Goal: Task Accomplishment & Management: Manage account settings

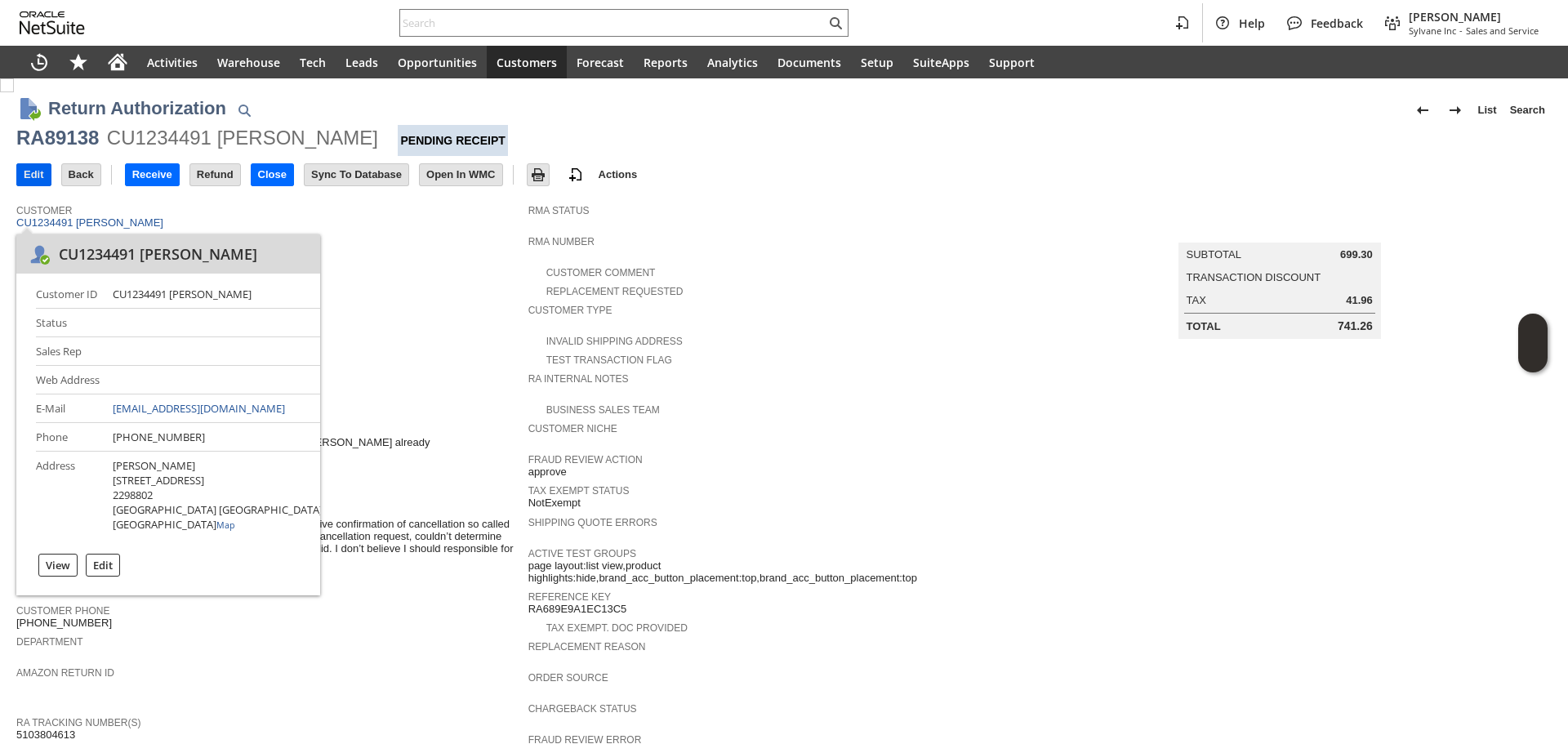
click at [24, 178] on input "Edit" at bounding box center [34, 174] width 34 height 21
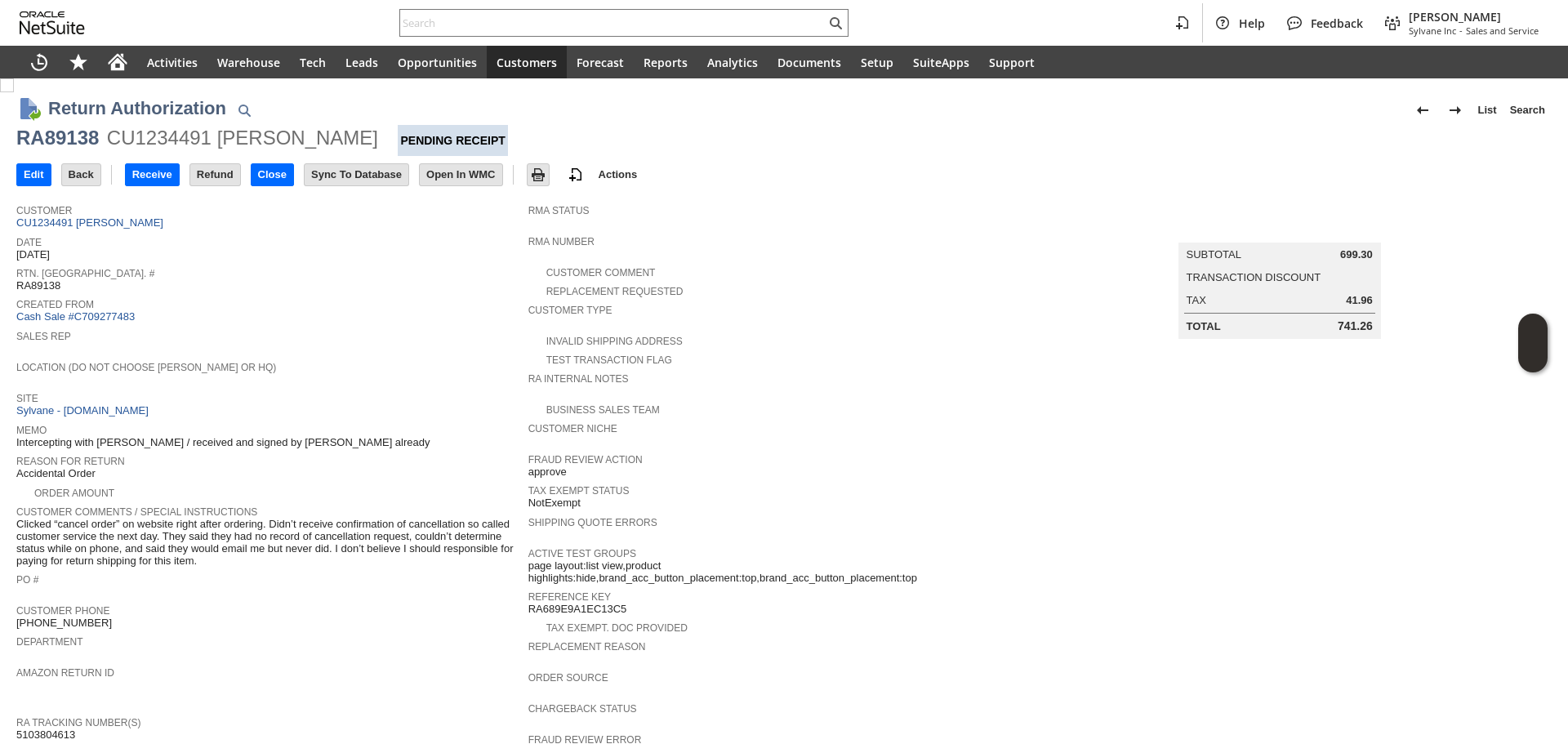
click at [367, 388] on span "Site" at bounding box center [268, 395] width 504 height 16
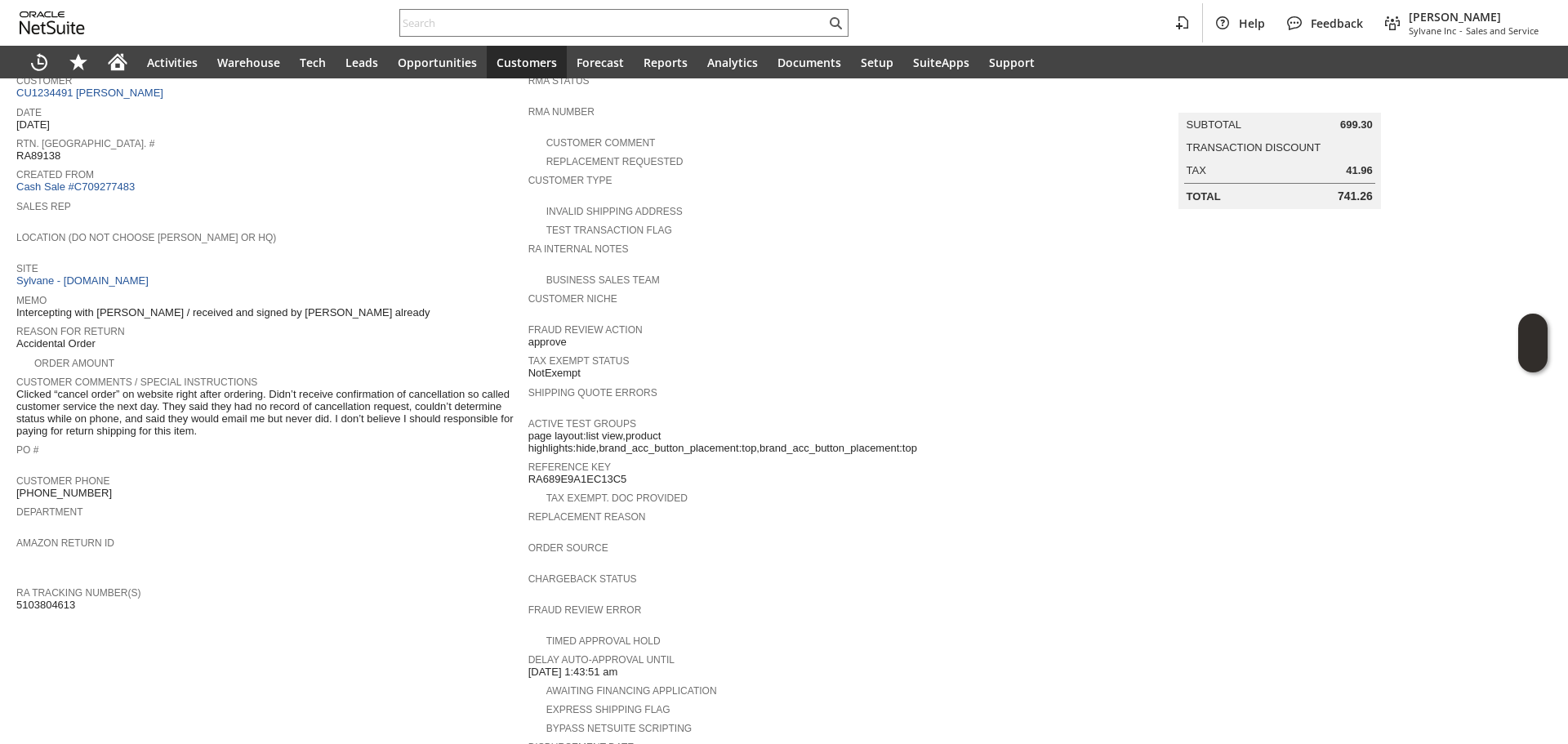
scroll to position [163, 0]
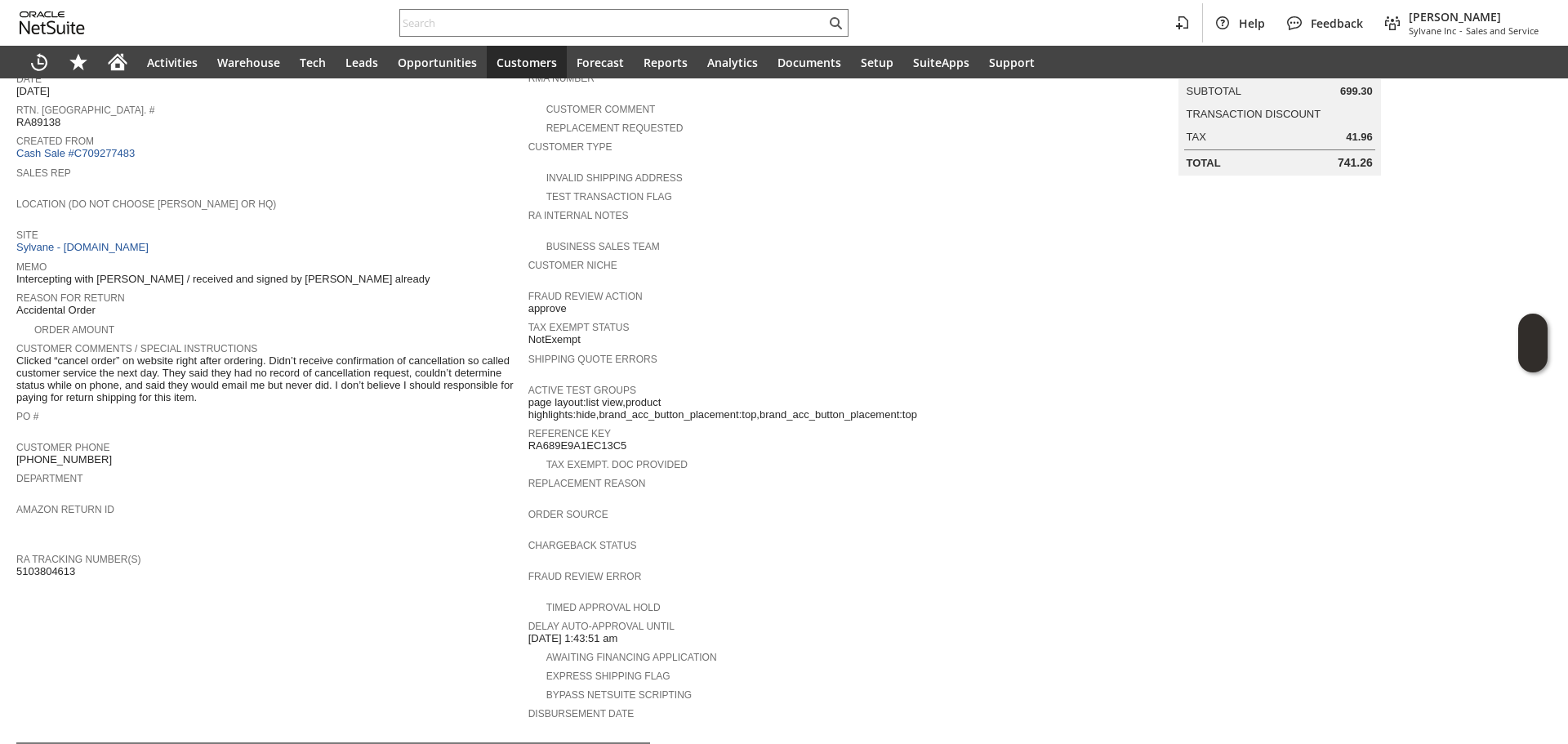
click at [79, 453] on span "[PHONE_NUMBER]" at bounding box center [64, 460] width 95 height 13
copy tbody "[PHONE_NUMBER]"
drag, startPoint x: 117, startPoint y: 65, endPoint x: 148, endPoint y: 0, distance: 72.0
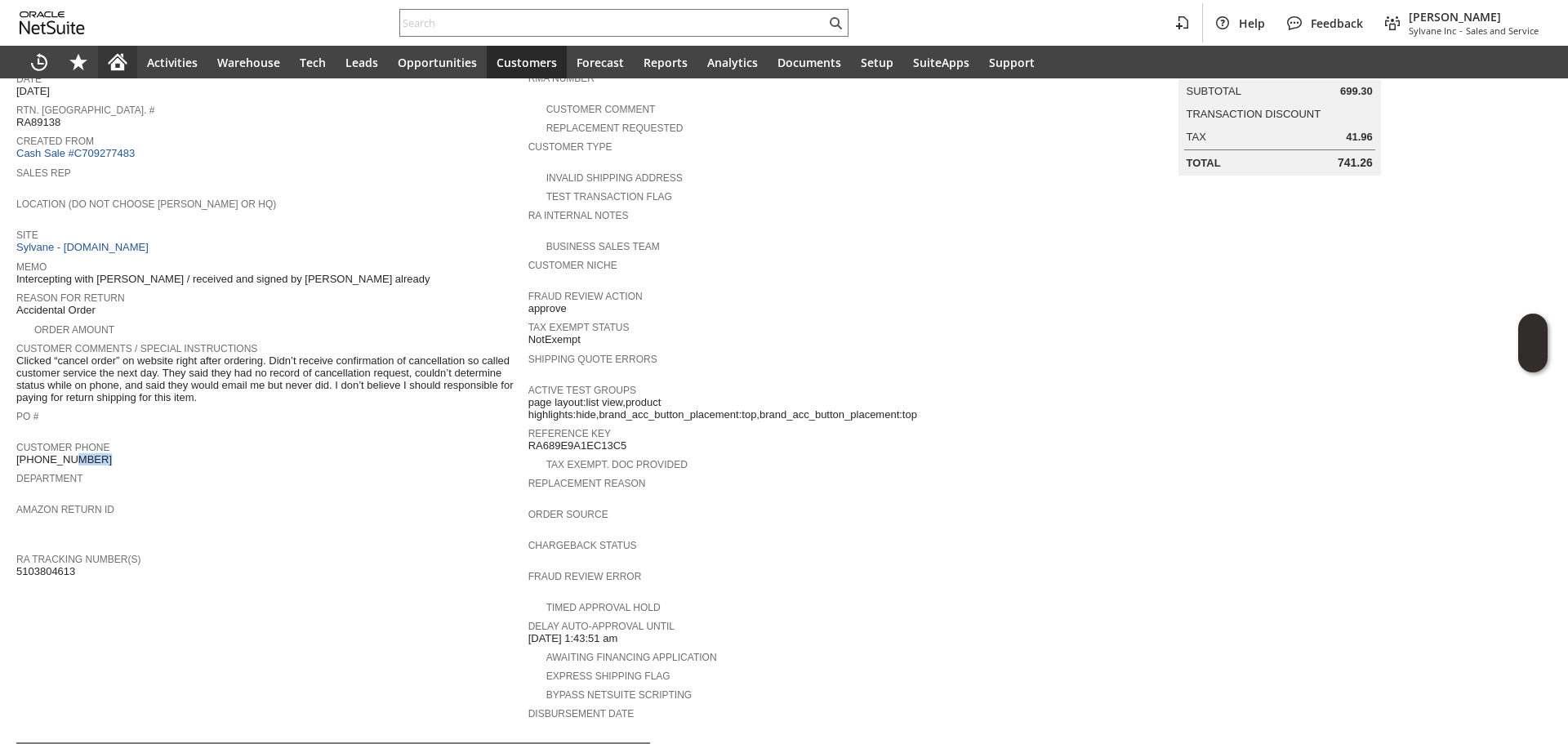
click at [118, 65] on icon "Home" at bounding box center [117, 61] width 19 height 19
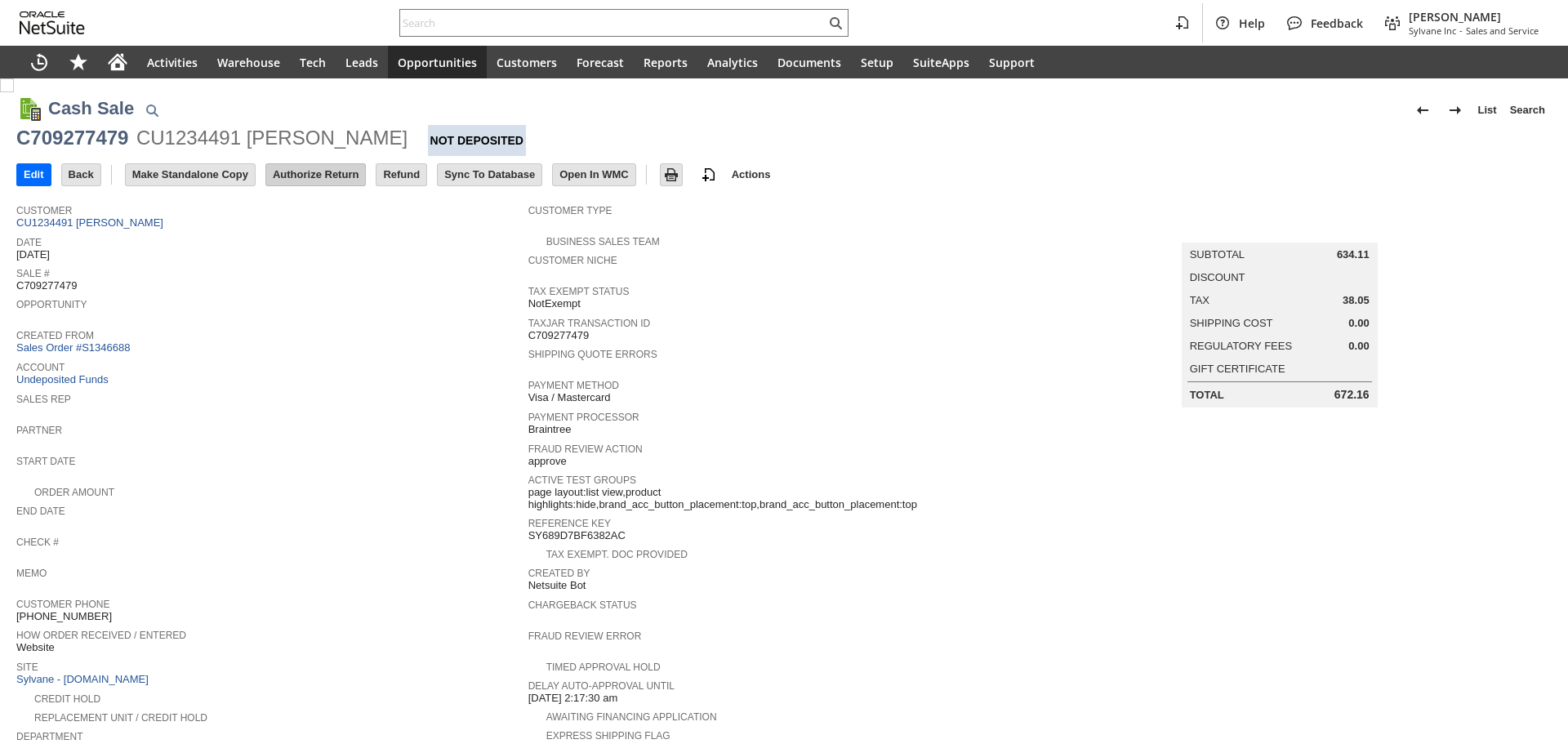
click at [326, 169] on input "Authorize Return" at bounding box center [316, 174] width 99 height 21
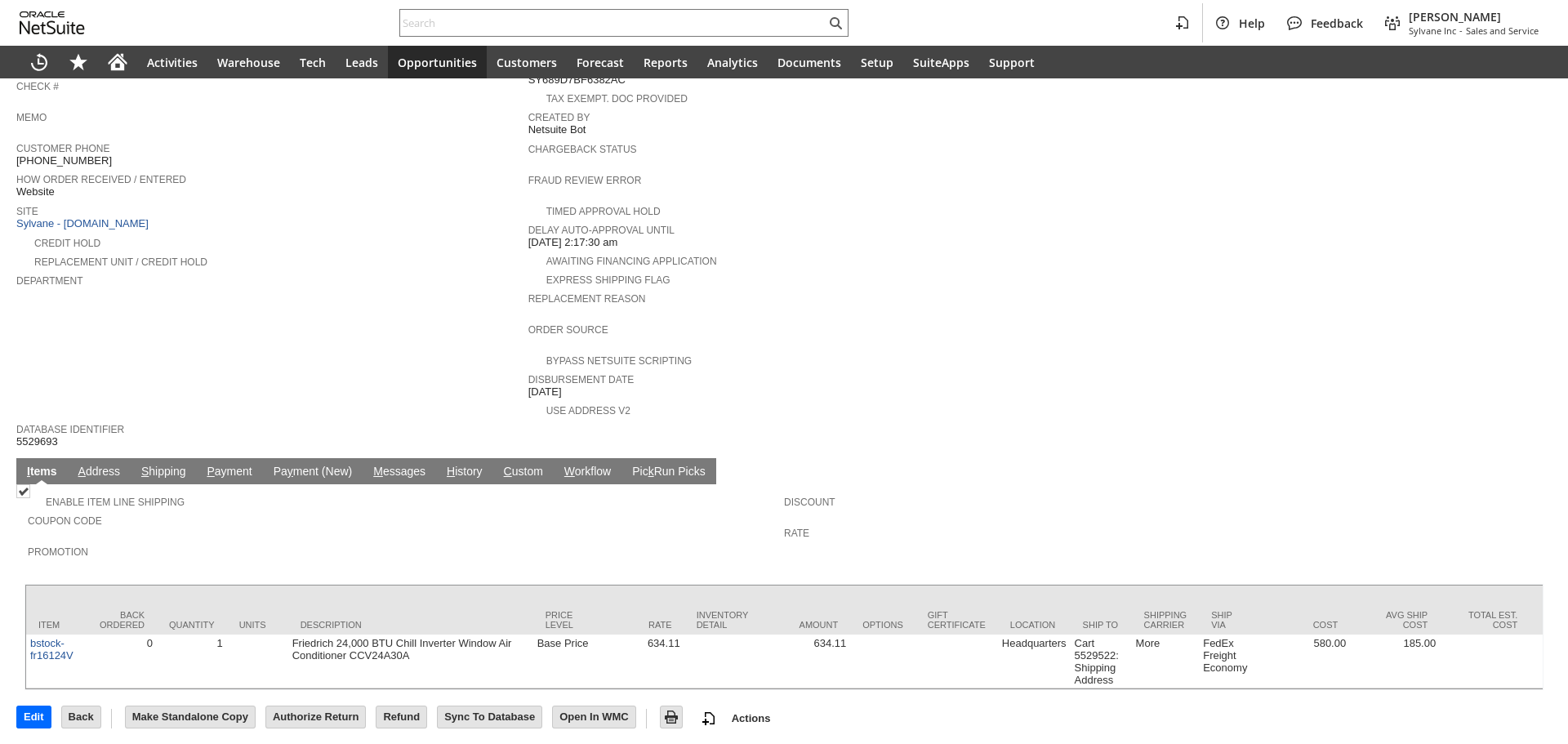
scroll to position [460, 0]
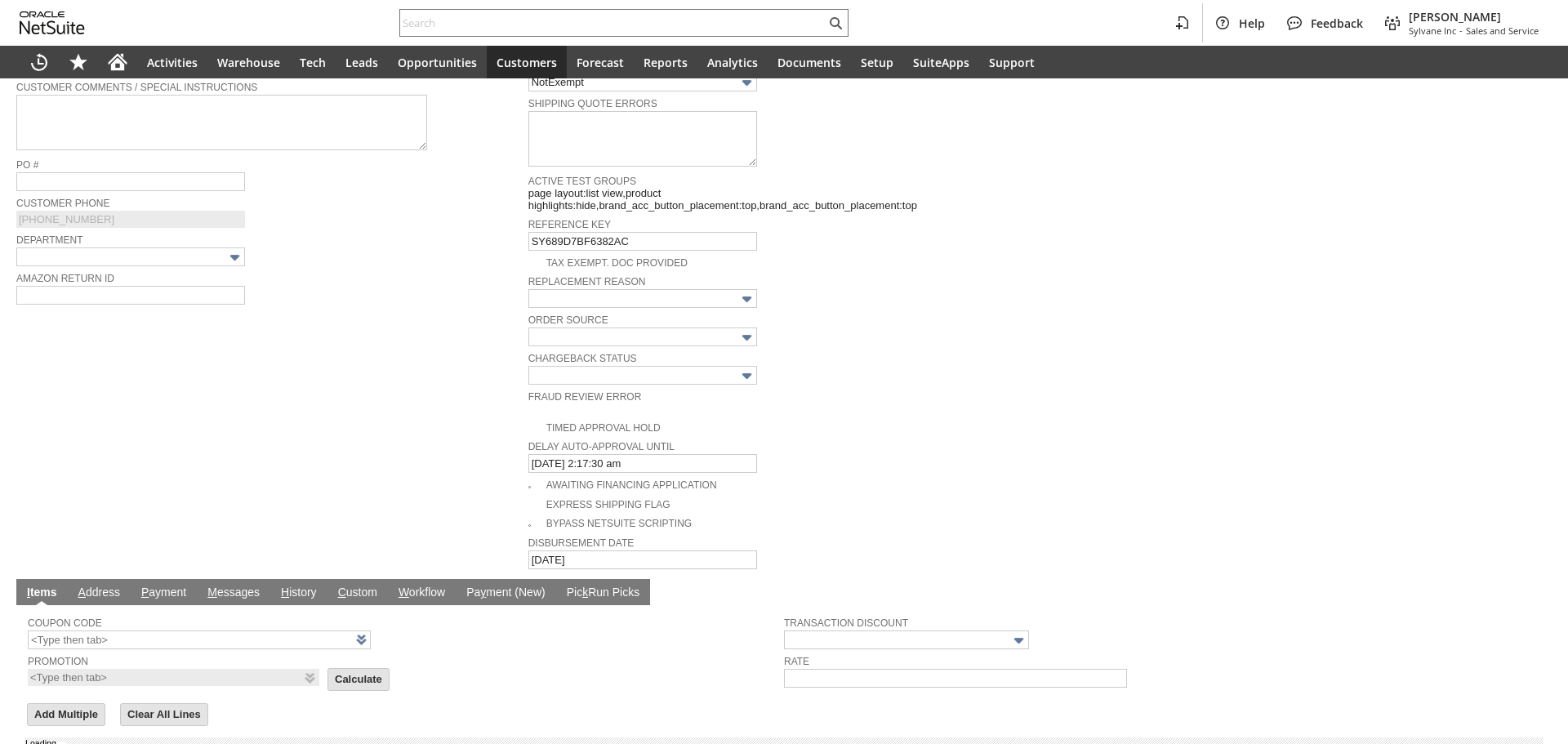
type input "Add"
type input "Copy Previous"
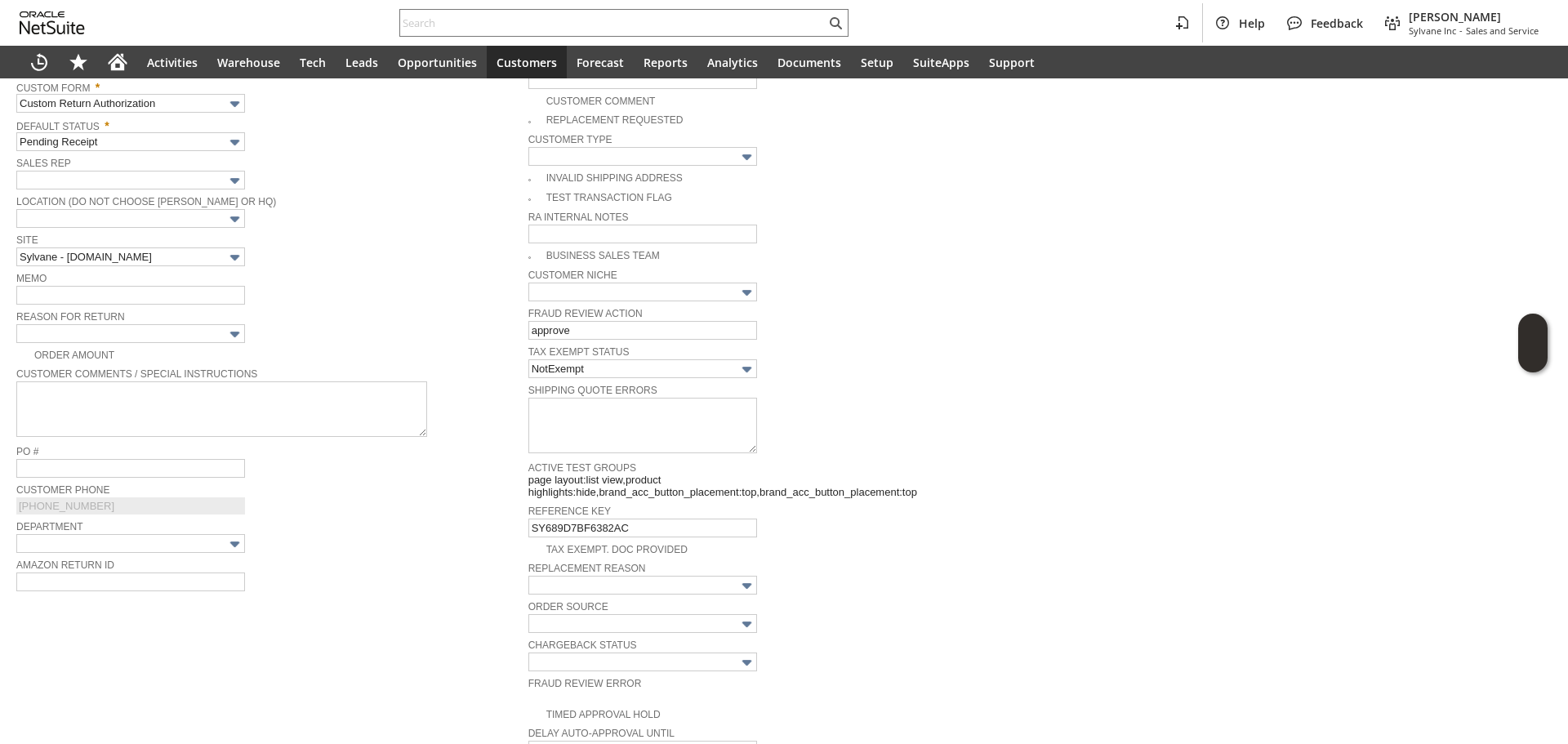
scroll to position [173, 0]
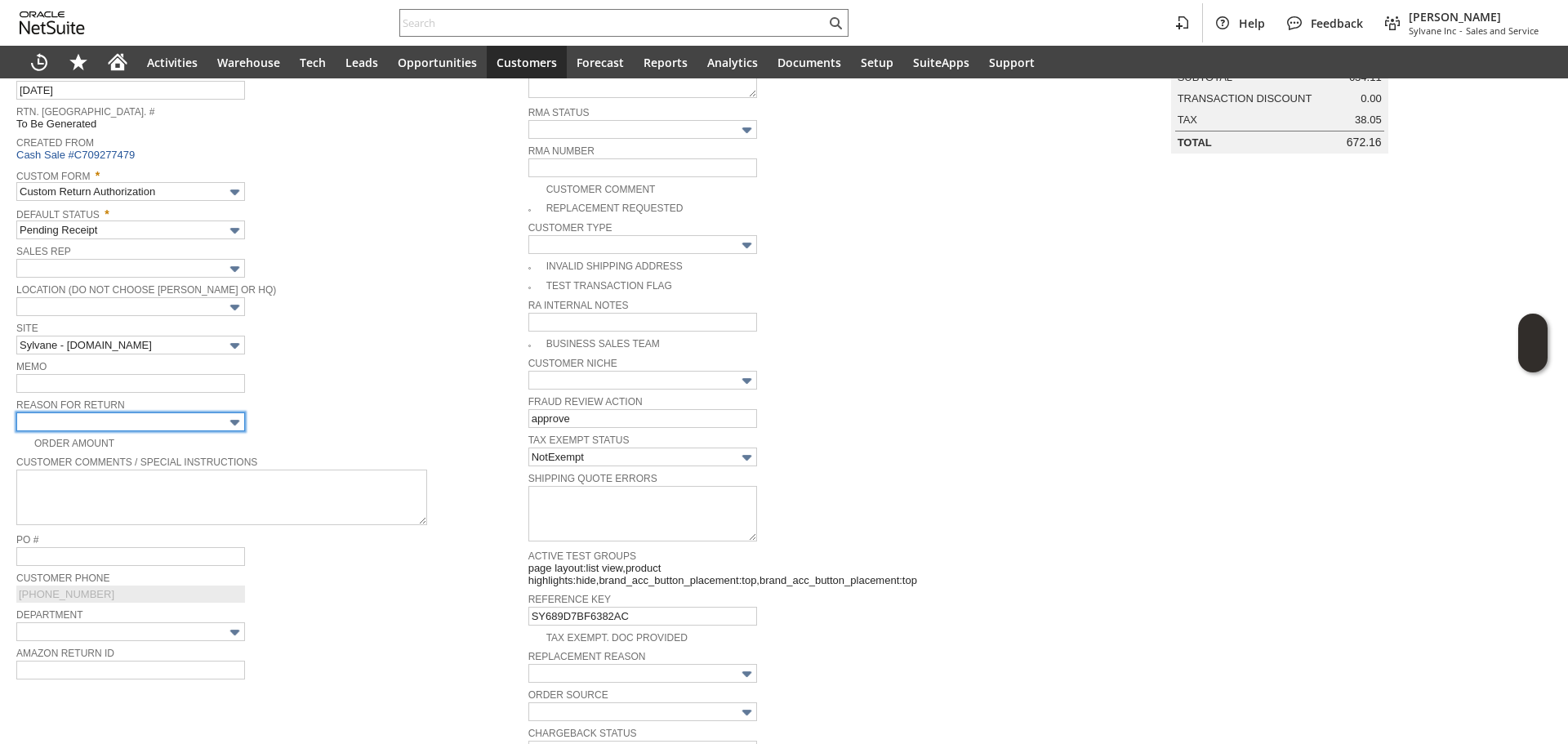
click at [187, 418] on input "text" at bounding box center [130, 421] width 229 height 18
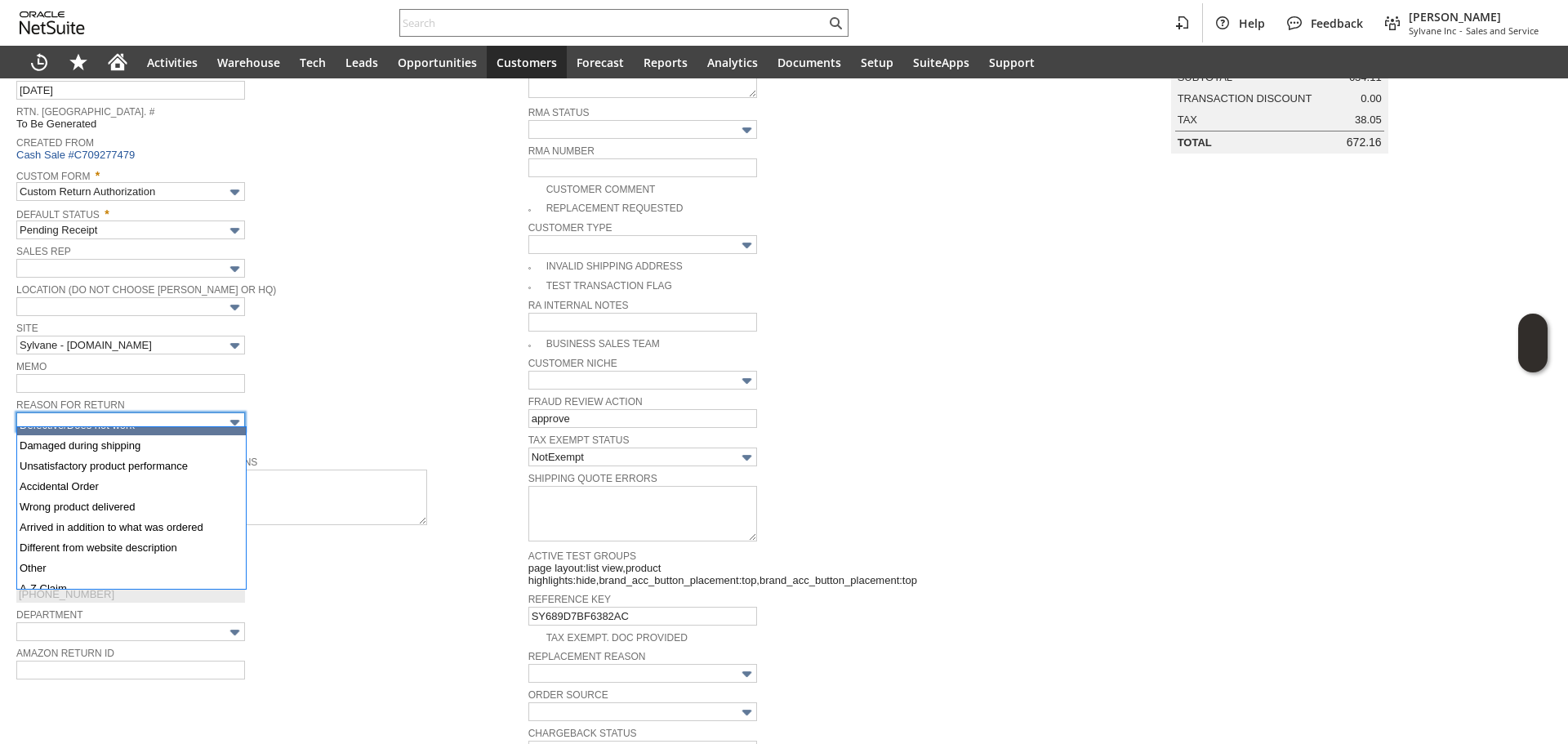
scroll to position [81, 0]
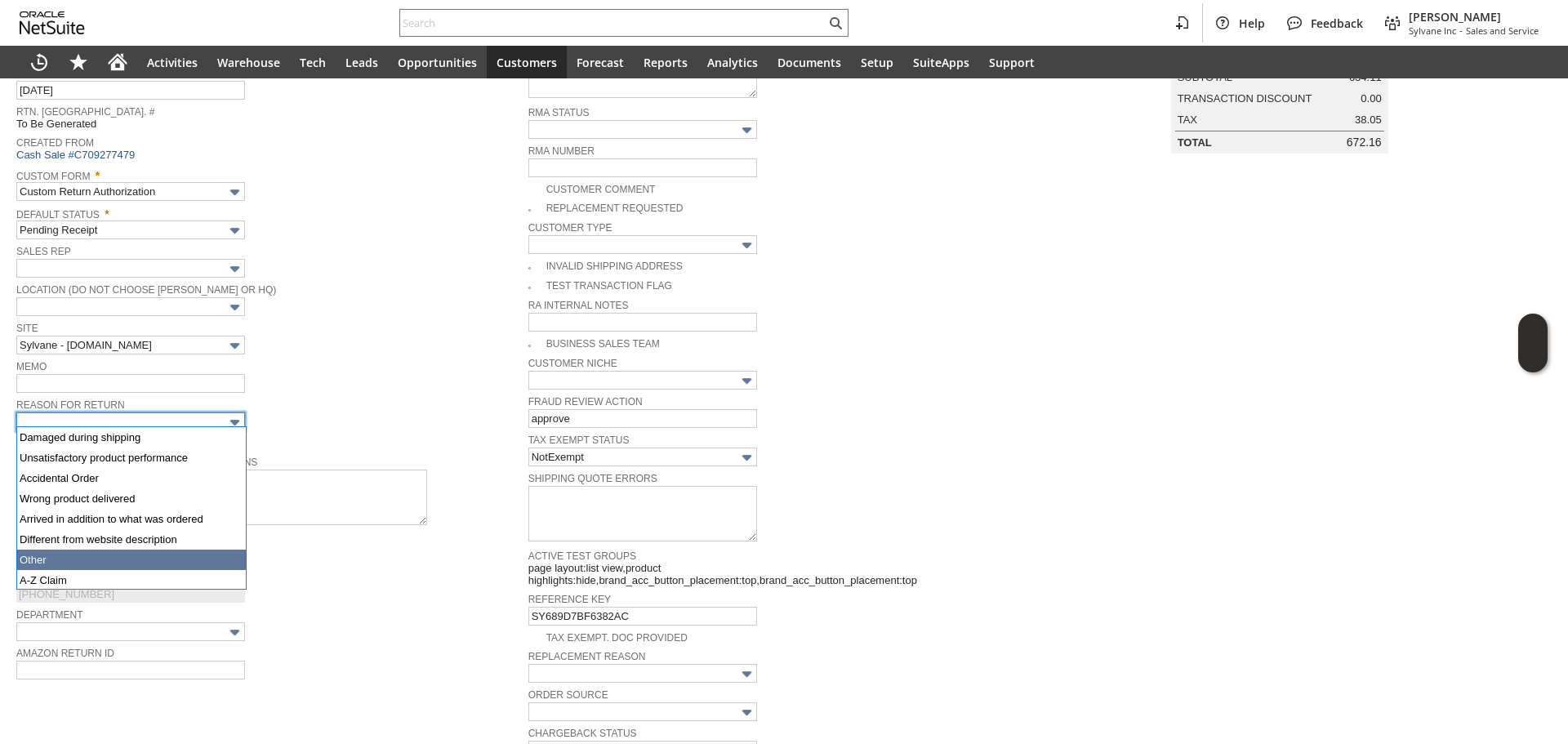
type input "Other"
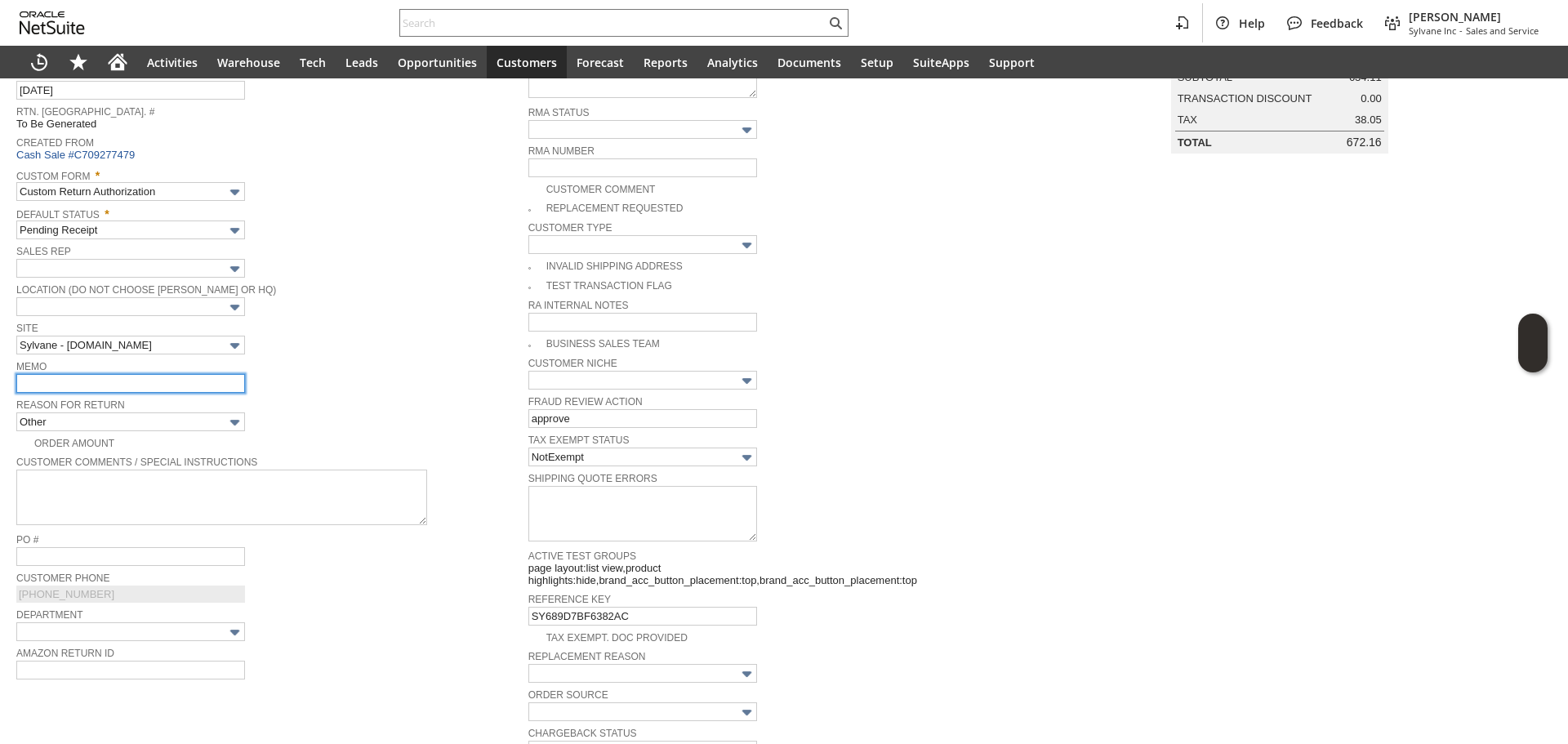
click at [130, 384] on input "text" at bounding box center [130, 383] width 229 height 18
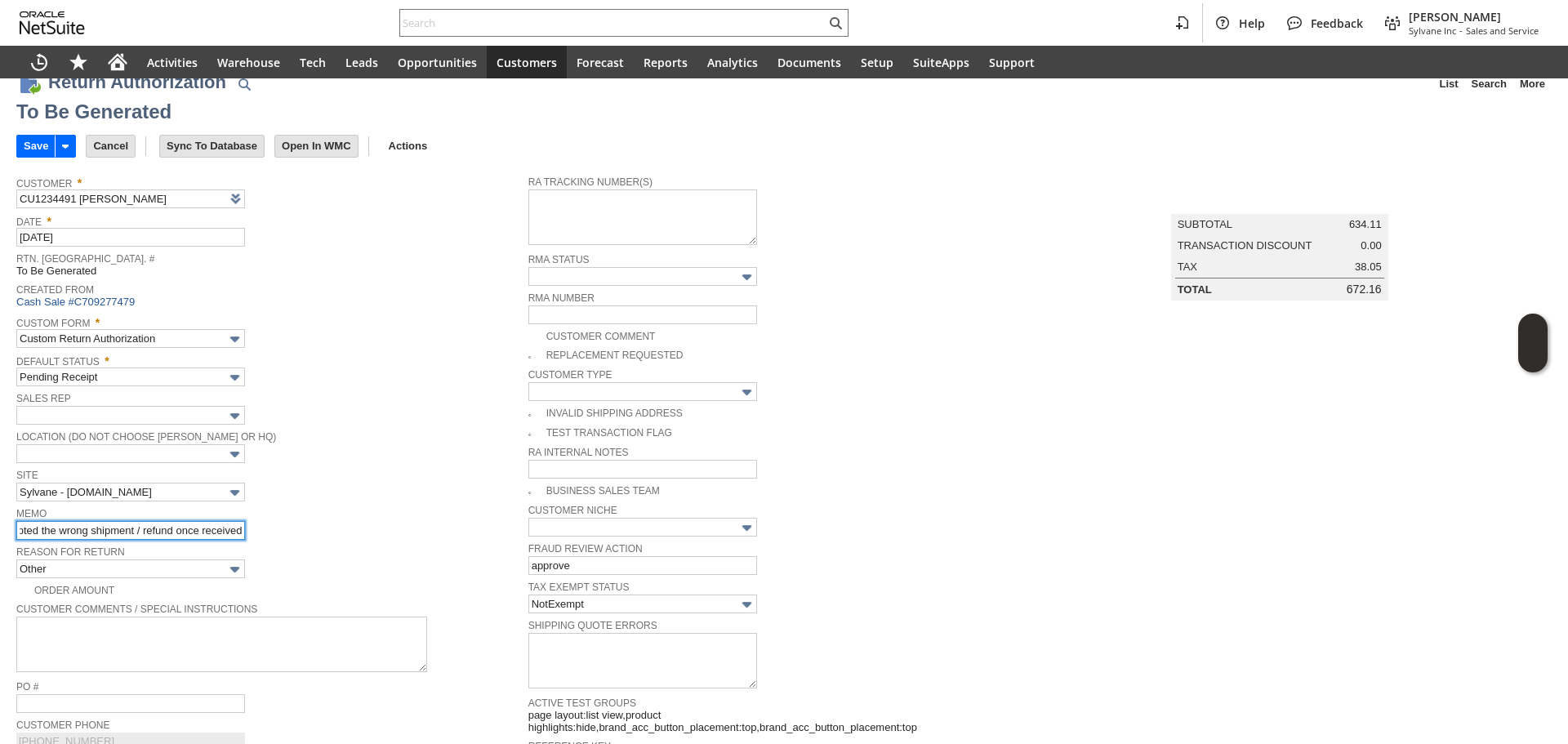
scroll to position [0, 0]
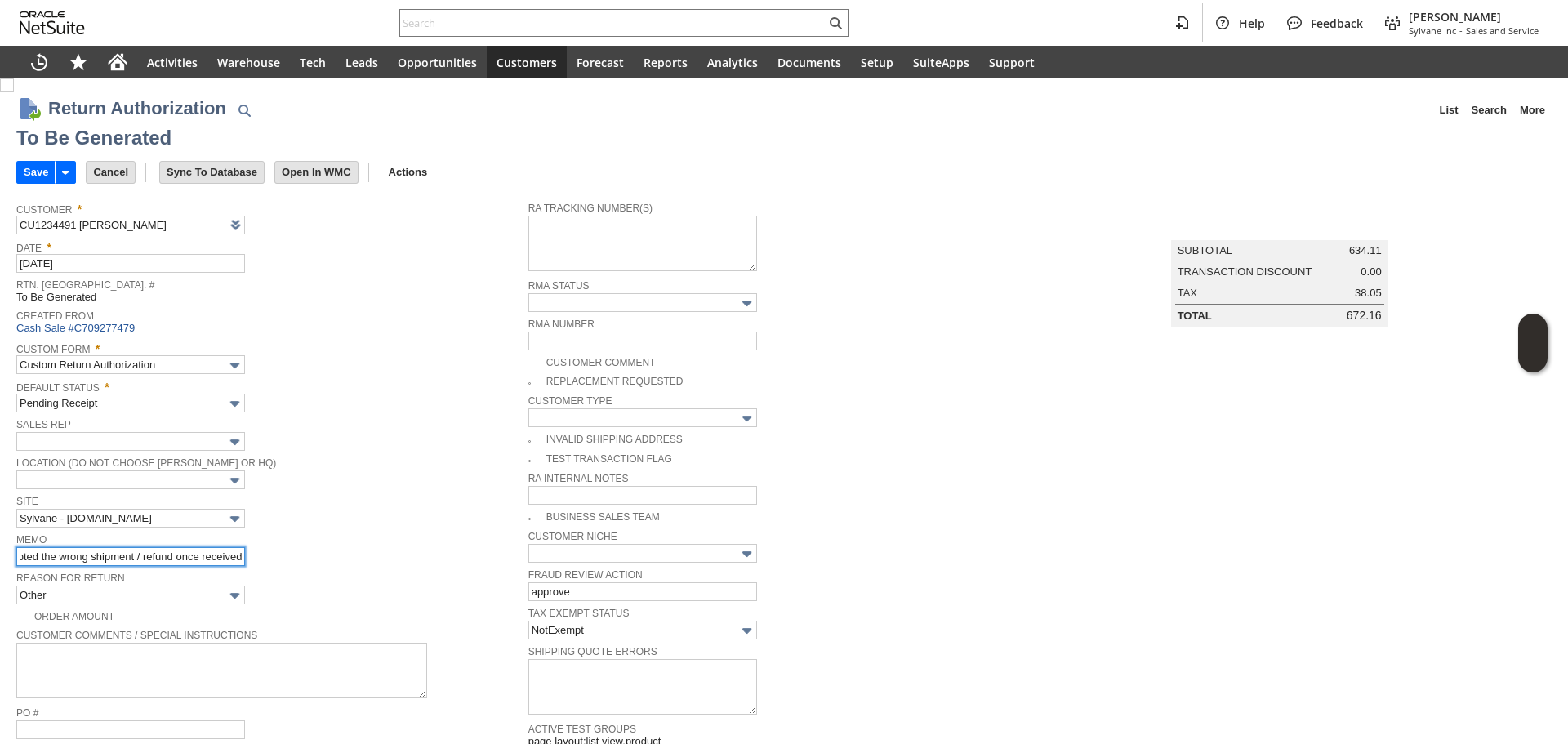
type input "cx received this as FedEx intercepted the wrong shipment / refund once received"
click at [416, 364] on div "Custom Form * Custom Return Authorization" at bounding box center [268, 356] width 504 height 37
click at [25, 167] on input "Save" at bounding box center [35, 172] width 38 height 21
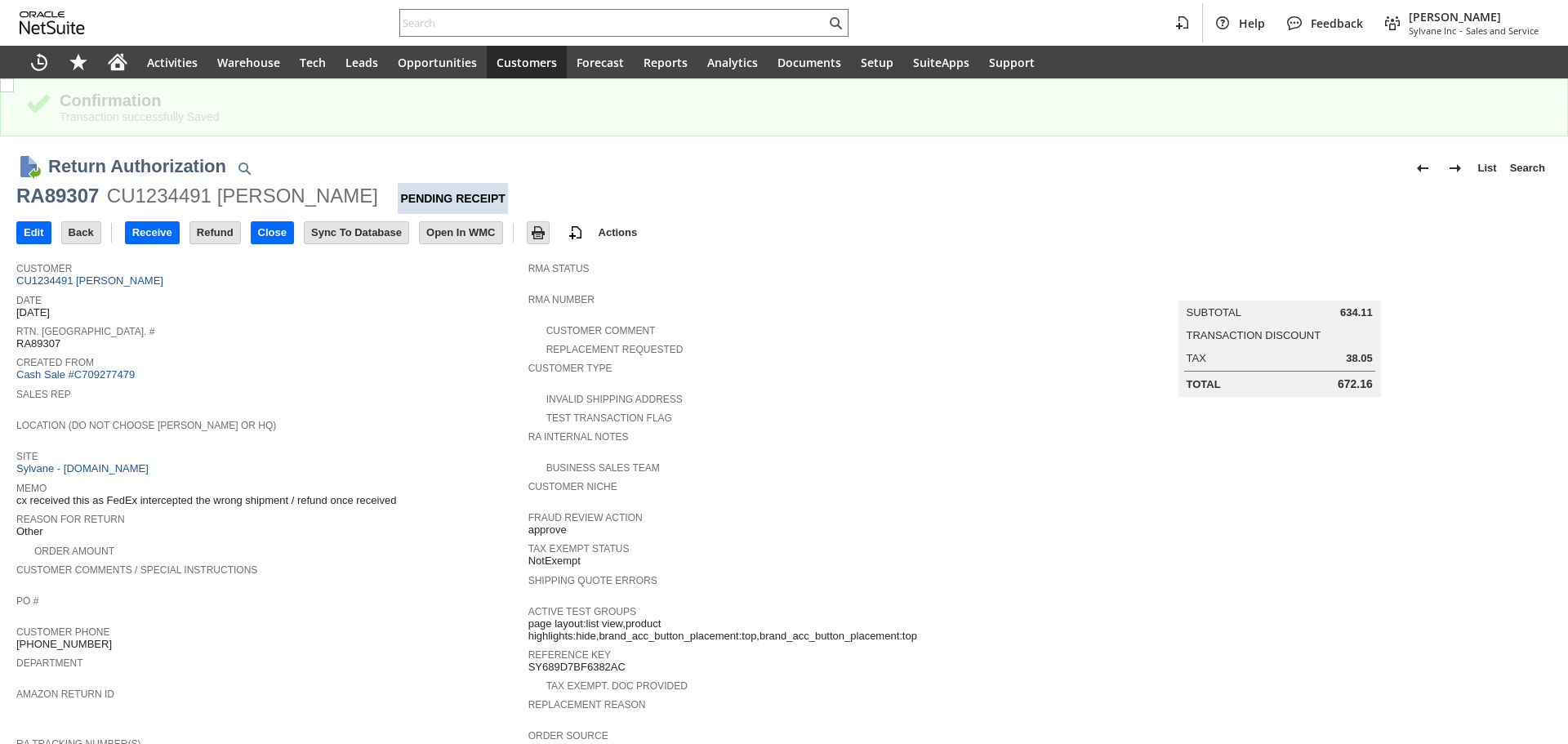
click at [329, 297] on span "Date" at bounding box center [268, 297] width 504 height 16
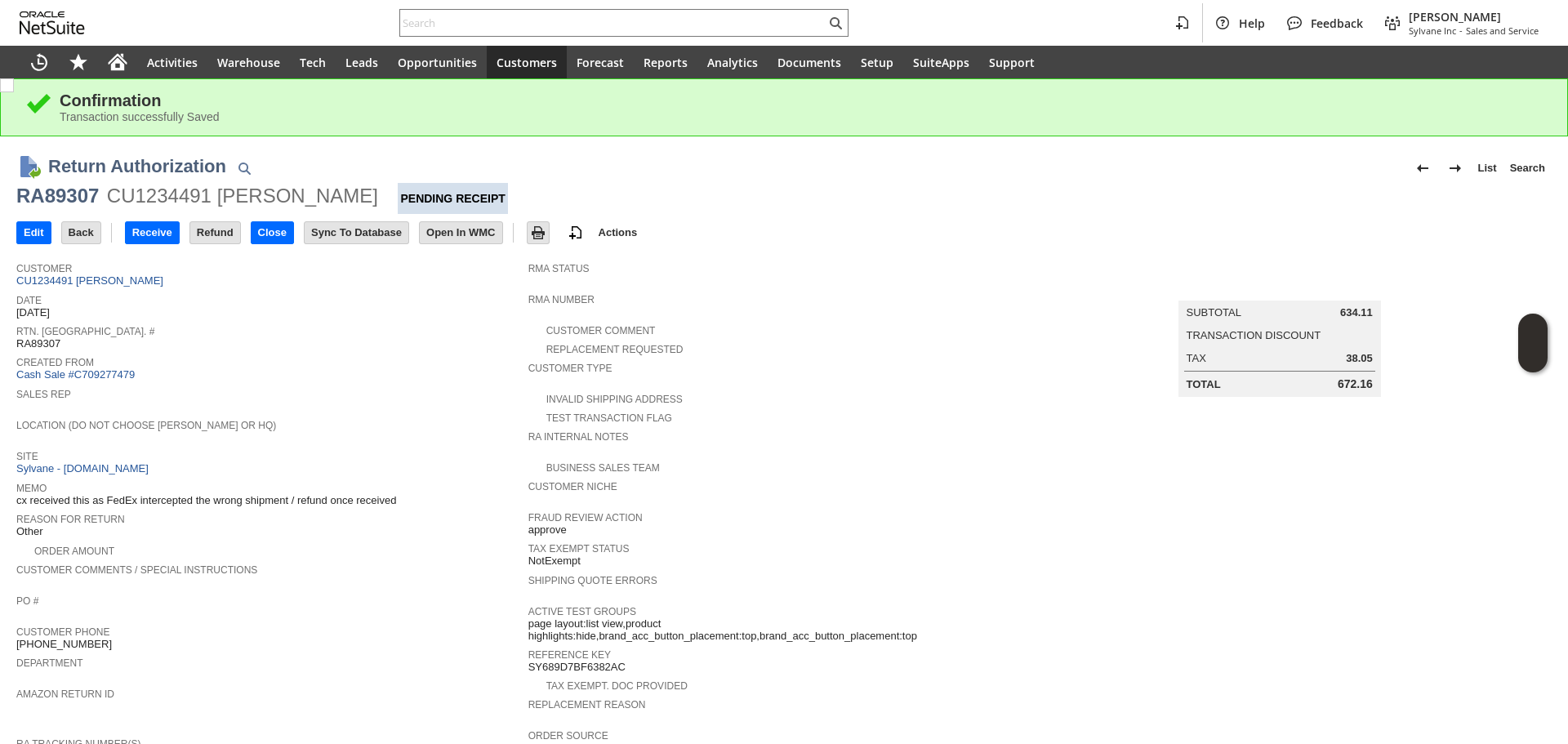
click at [80, 196] on div "RA89307" at bounding box center [57, 195] width 82 height 26
copy div "RA89307"
click at [26, 235] on input "Edit" at bounding box center [34, 232] width 34 height 21
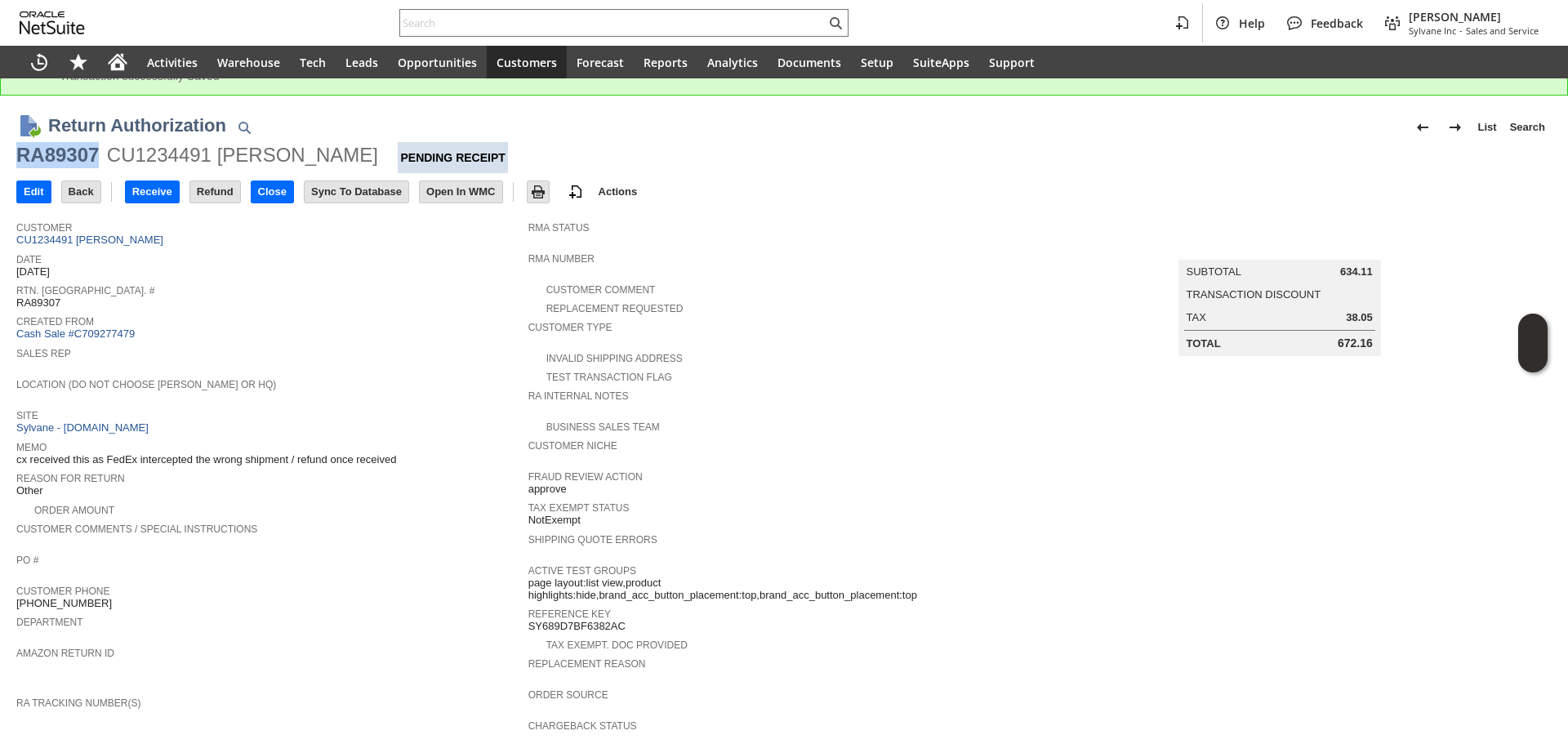
scroll to position [490, 0]
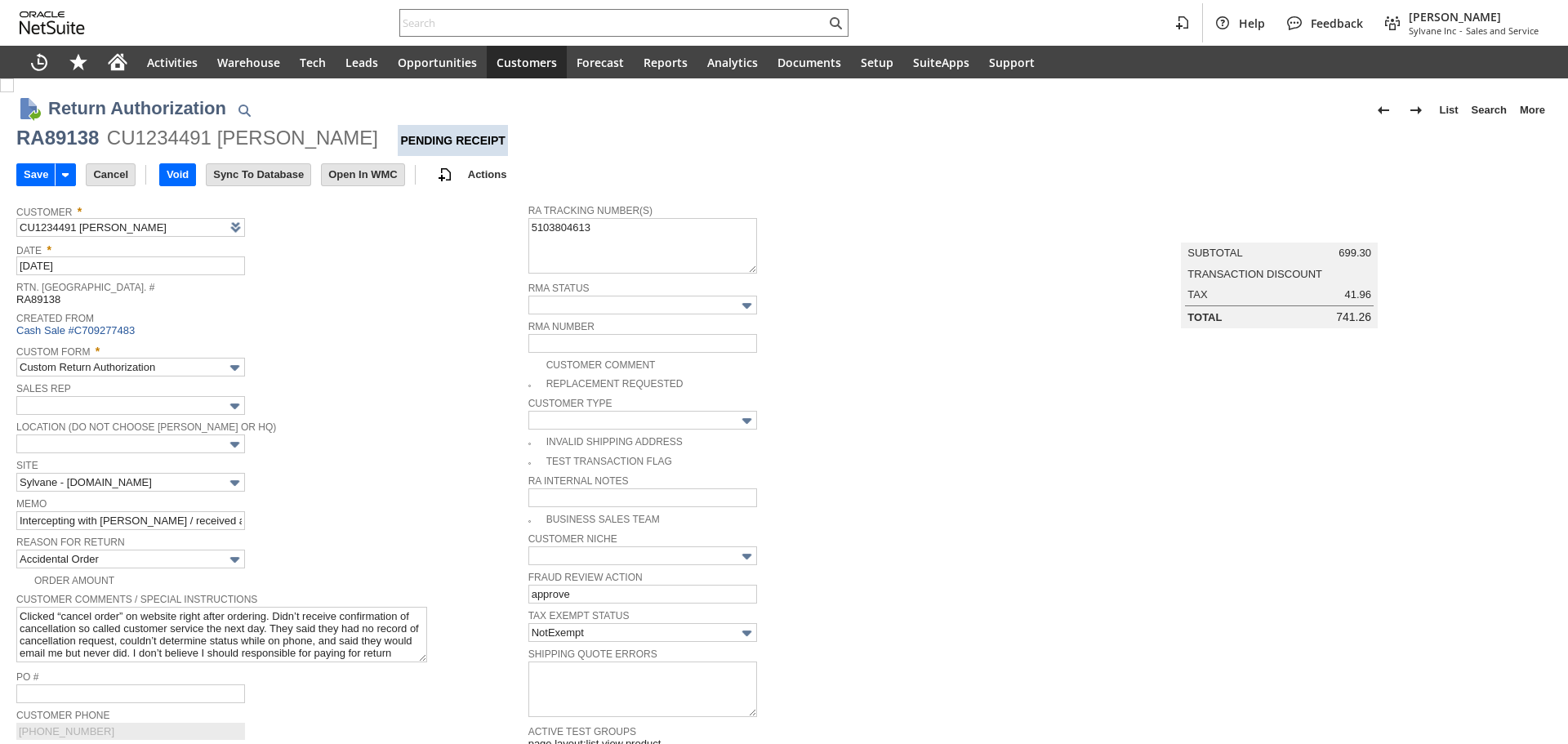
click at [165, 532] on span "Reason For Return" at bounding box center [268, 540] width 504 height 18
click at [173, 524] on input "Intercepting with FedEx / received and signed by BHARVEY already" at bounding box center [130, 520] width 229 height 18
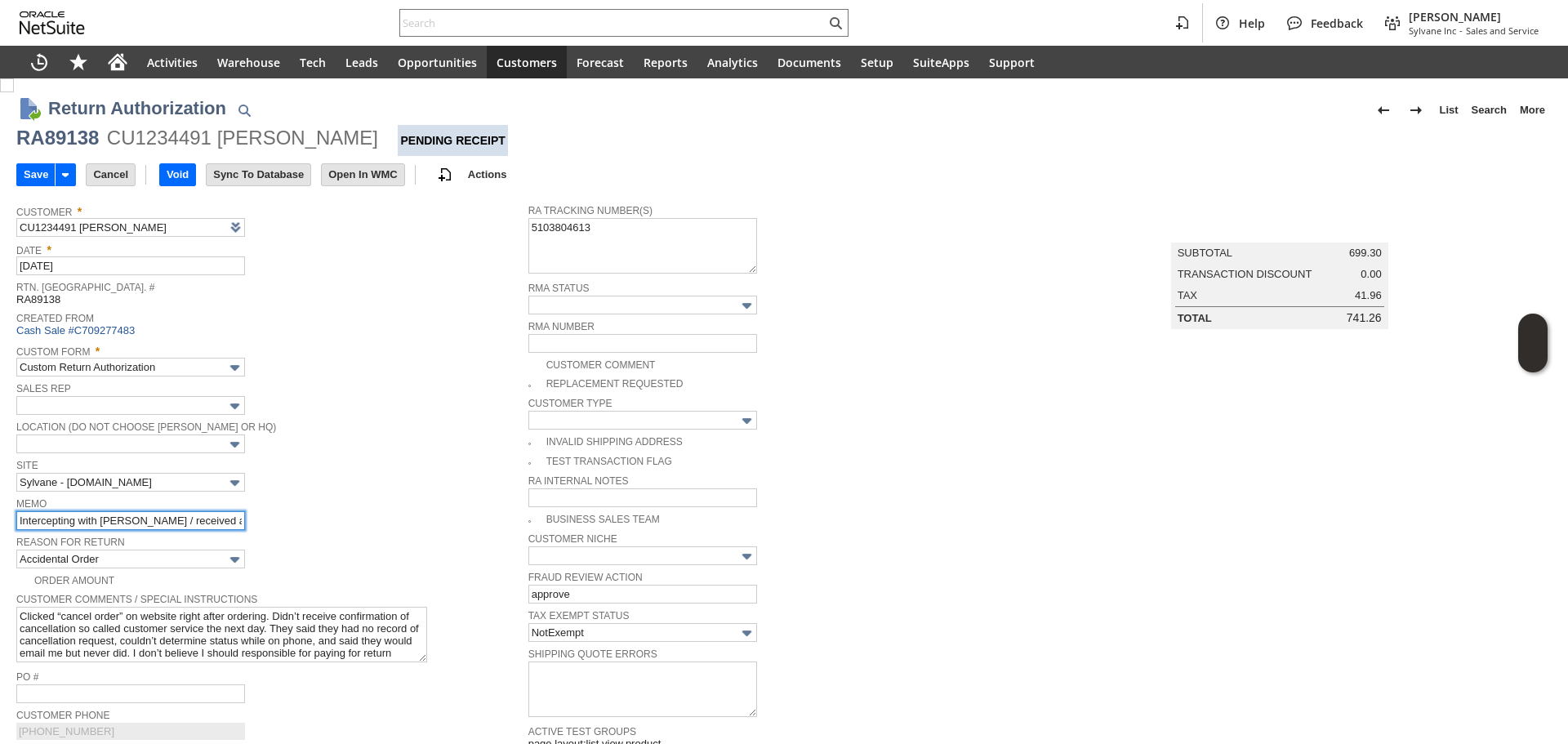
click at [26, 521] on input "Intercepting with FedEx / received and signed by BHARVEY already" at bounding box center [130, 520] width 229 height 18
click at [18, 519] on input "Intercepting with FedEx / received and signed by BHARVEY already" at bounding box center [130, 520] width 229 height 18
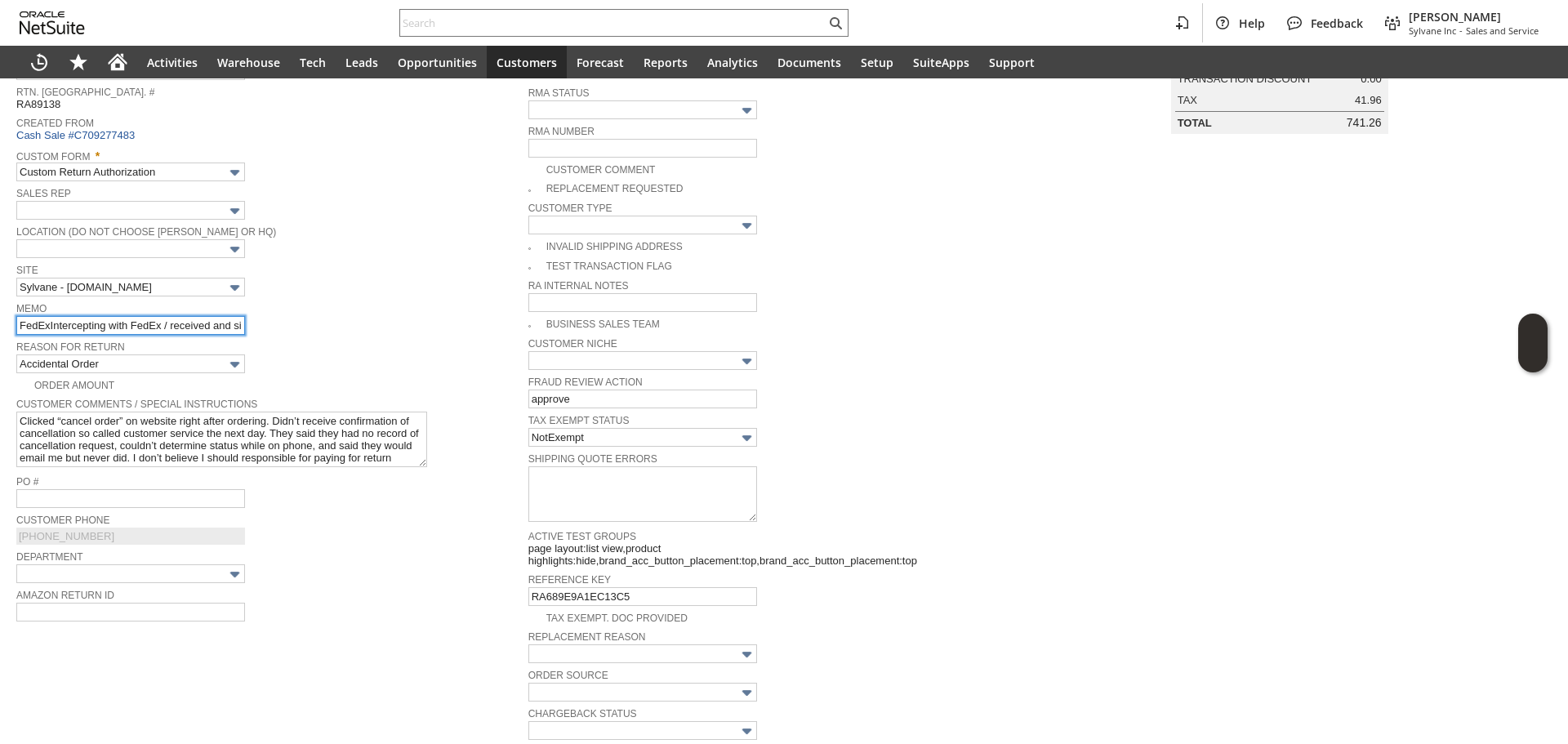
scroll to position [163, 0]
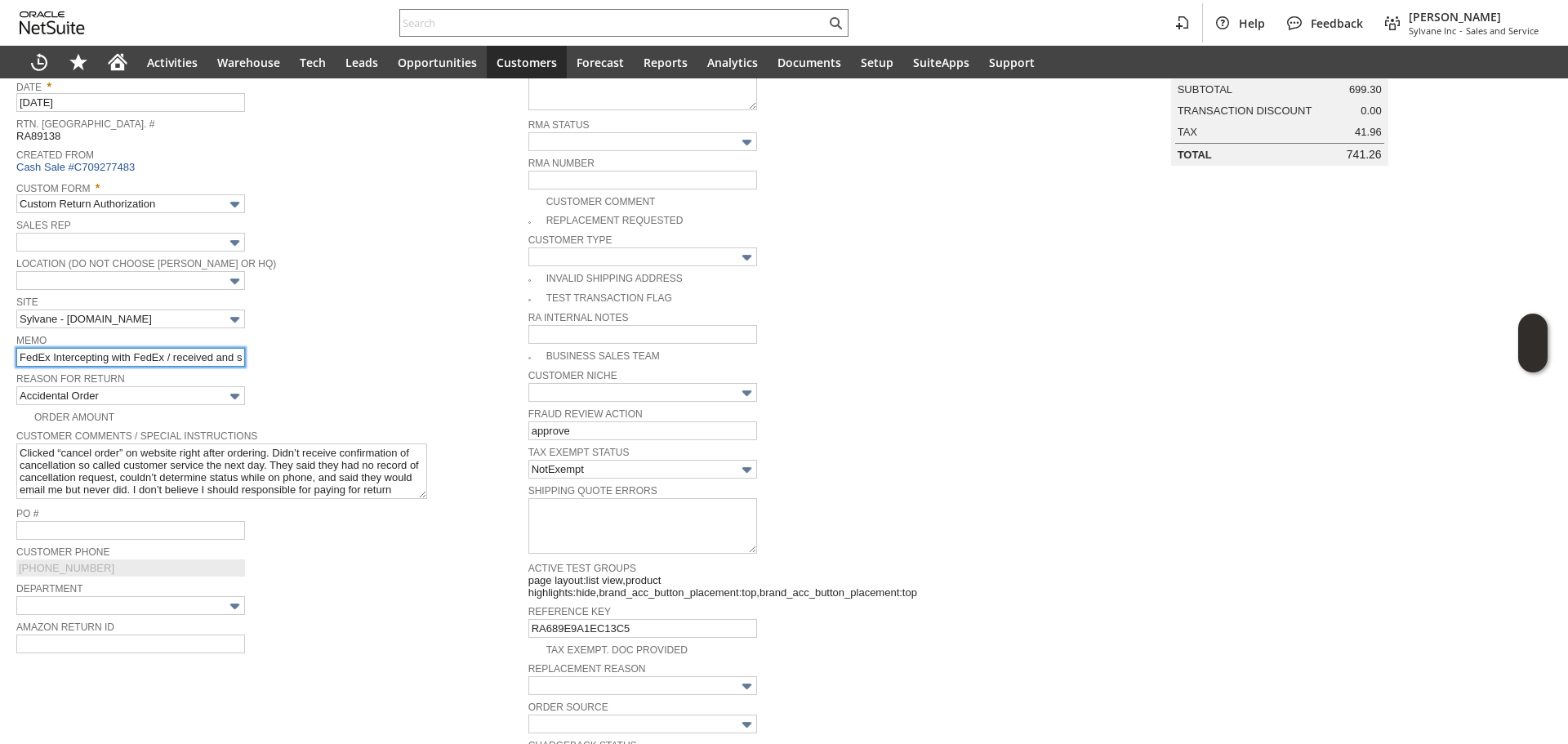
click at [23, 353] on input "FedEx Intercepting with FedEx / received and signed by BHARVEY already" at bounding box center [130, 357] width 229 height 18
click at [51, 363] on input "FedEx Intercepting with FedEx / received and signed by BHARVEY already" at bounding box center [130, 357] width 229 height 18
drag, startPoint x: 51, startPoint y: 363, endPoint x: -198, endPoint y: 395, distance: 251.0
click at [0, 395] on html "Help Feedback Gary J Llanasas Sylvane Inc - Sales and Service Activities Wareho…" at bounding box center [784, 372] width 1568 height 744
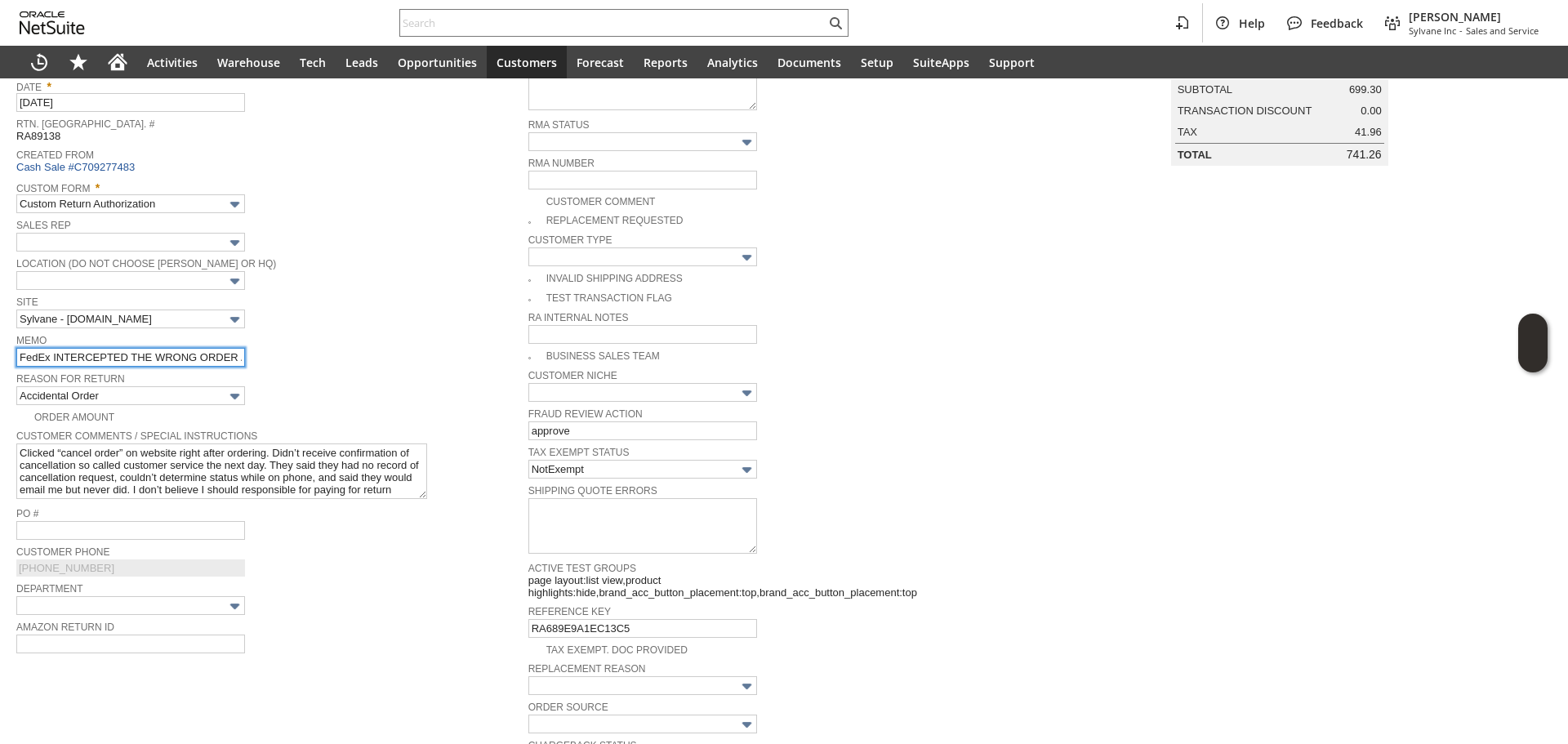
click at [29, 354] on input "FedEx INTERCEPTED THE WRONG ORDER / Intercepting with FedEx / received and sign…" at bounding box center [130, 357] width 229 height 18
click at [18, 359] on input "FedEx INTERCEPTED THE WRONG ORDER / Intercepting with FedEx / received and sign…" at bounding box center [130, 357] width 229 height 18
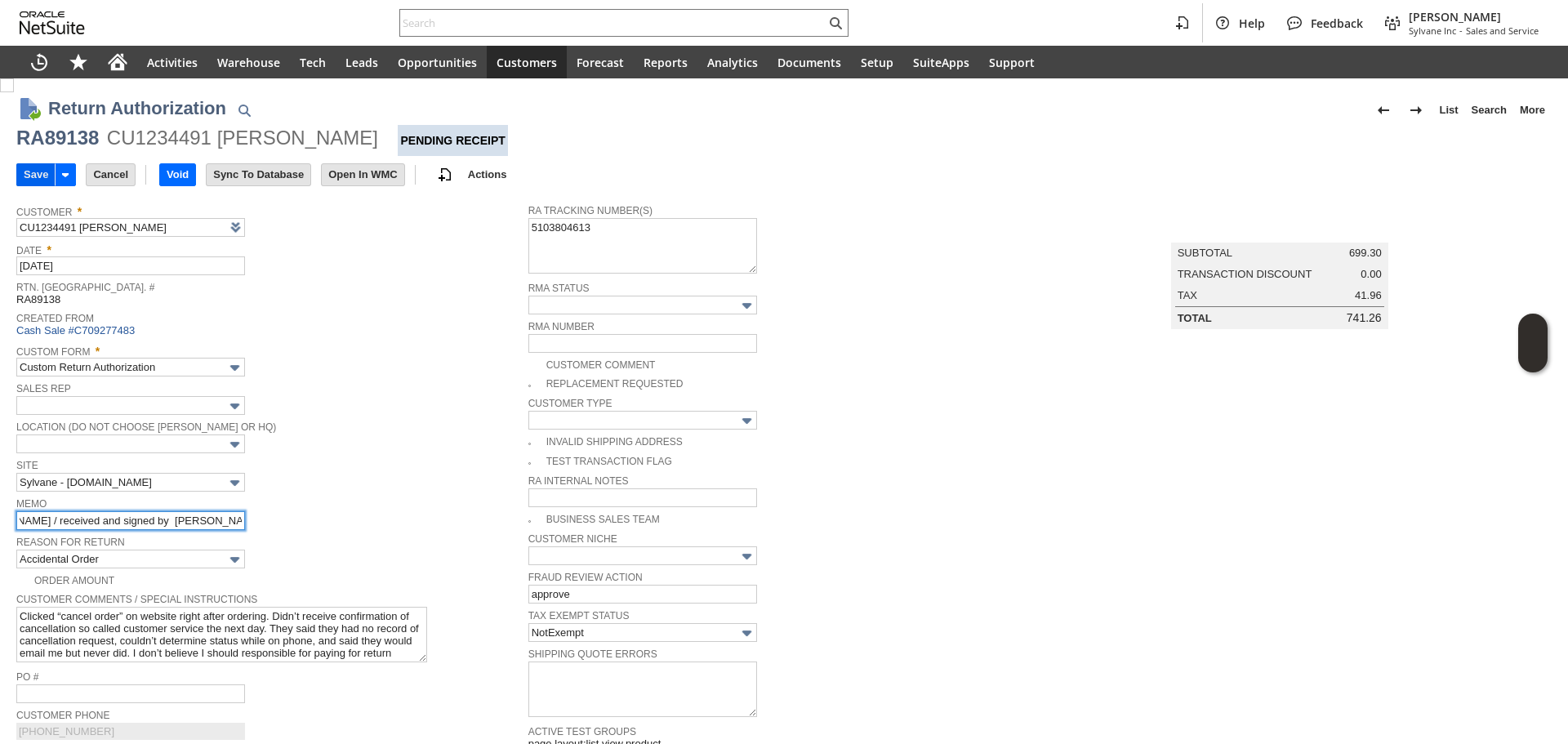
type input "Setting up a return as FedEx INTERCEPTED THE WRONG ORDER / Intercepting with Fe…"
click at [28, 168] on input "Save" at bounding box center [35, 174] width 38 height 21
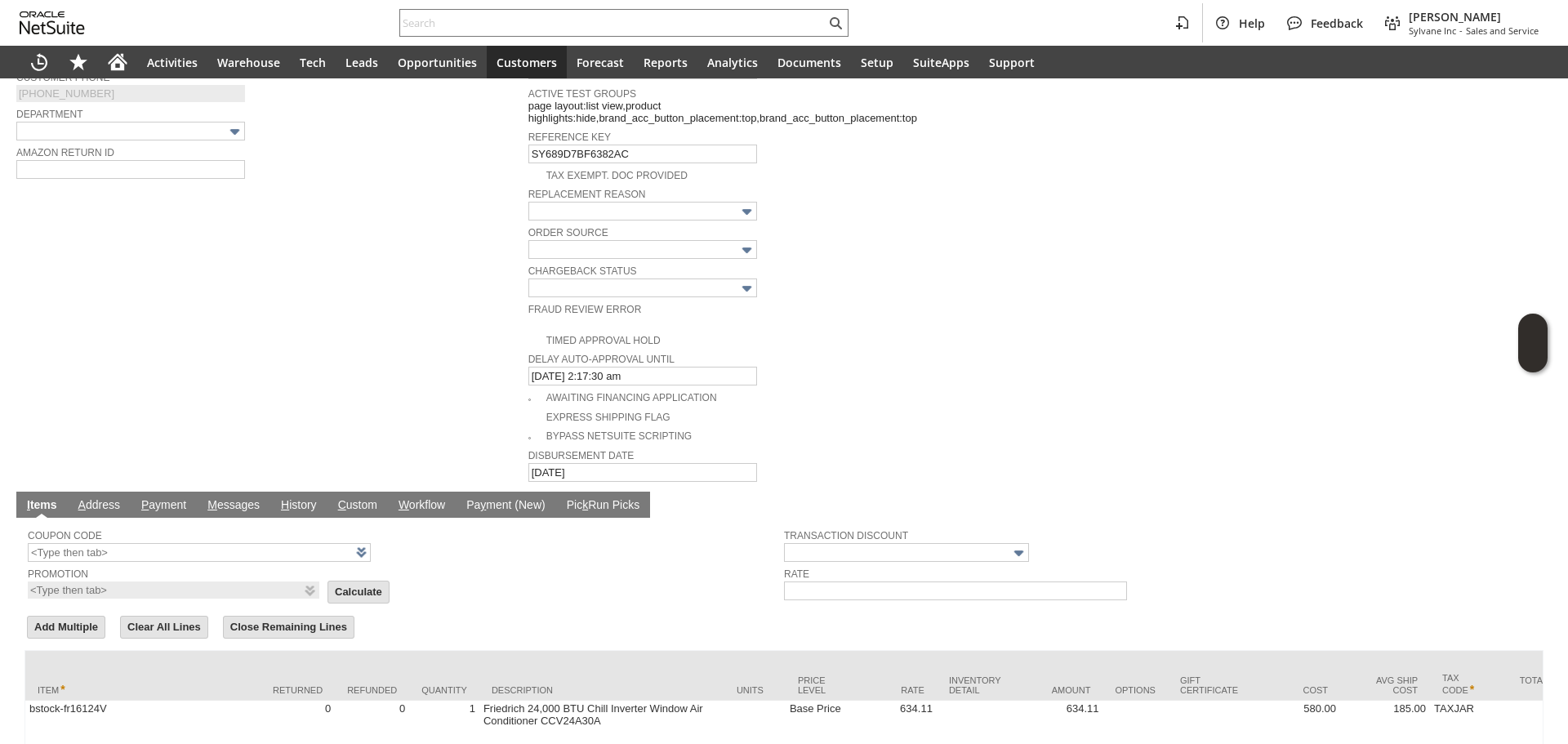
scroll to position [749, 0]
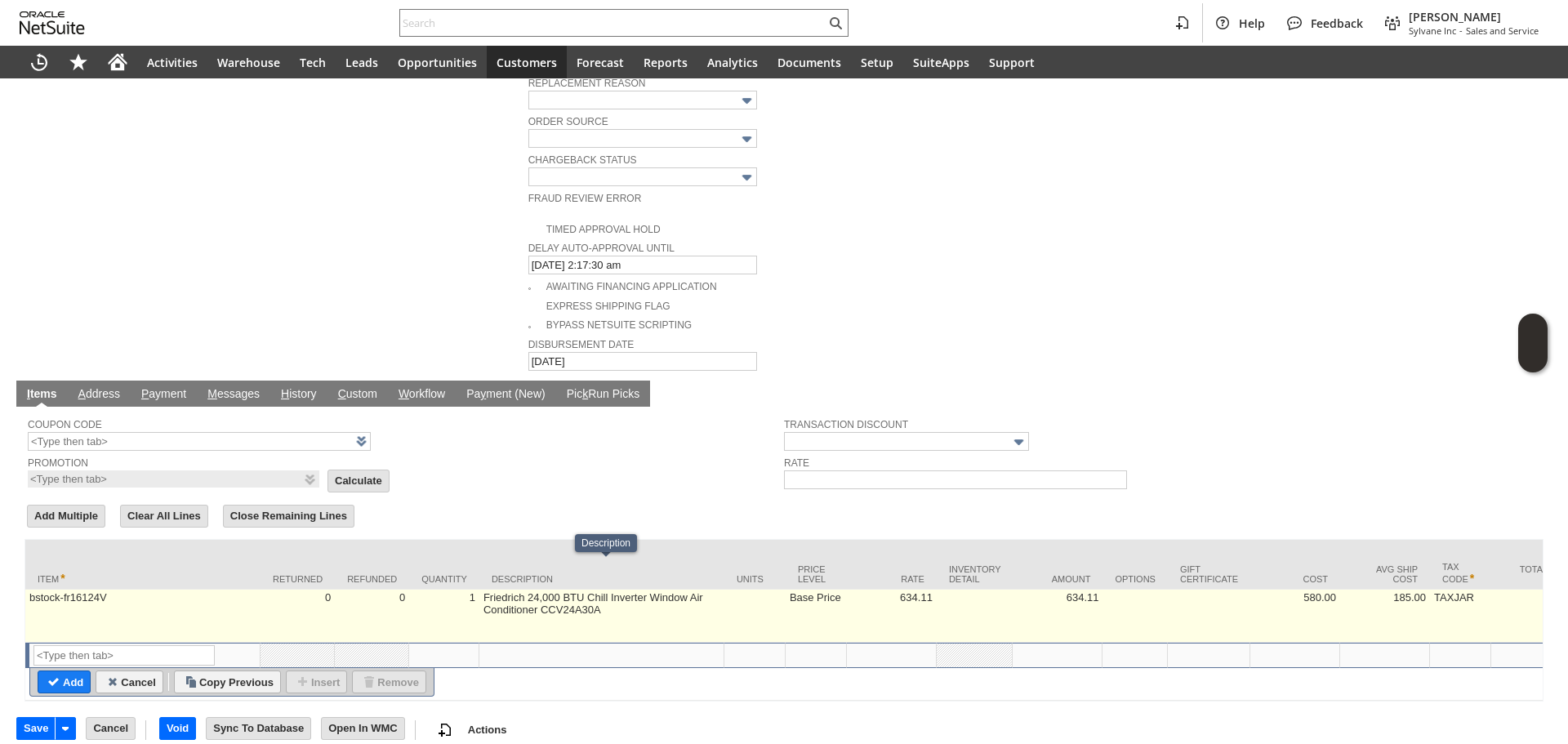
click at [601, 590] on td "Friedrich 24,000 BTU Chill Inverter Window Air Conditioner CCV24A30A" at bounding box center [601, 616] width 245 height 53
type textarea "Friedrich 24,000 BTU Chill Inverter Window Air Conditioner CCV24A30A"
type input "bstock-fr16124V"
type input "OK"
type input "Make Copy"
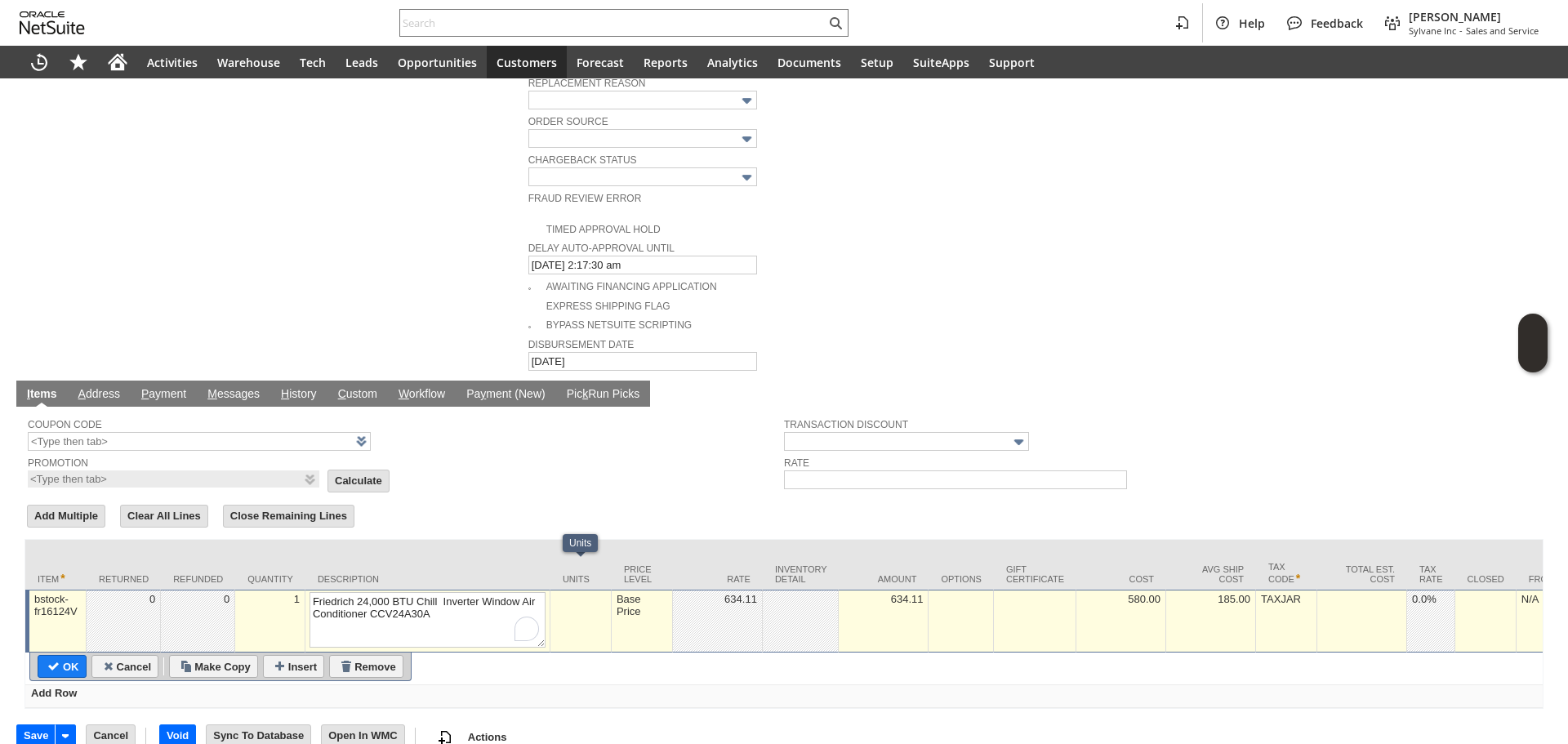
click at [647, 593] on td "Base Price" at bounding box center [642, 621] width 61 height 63
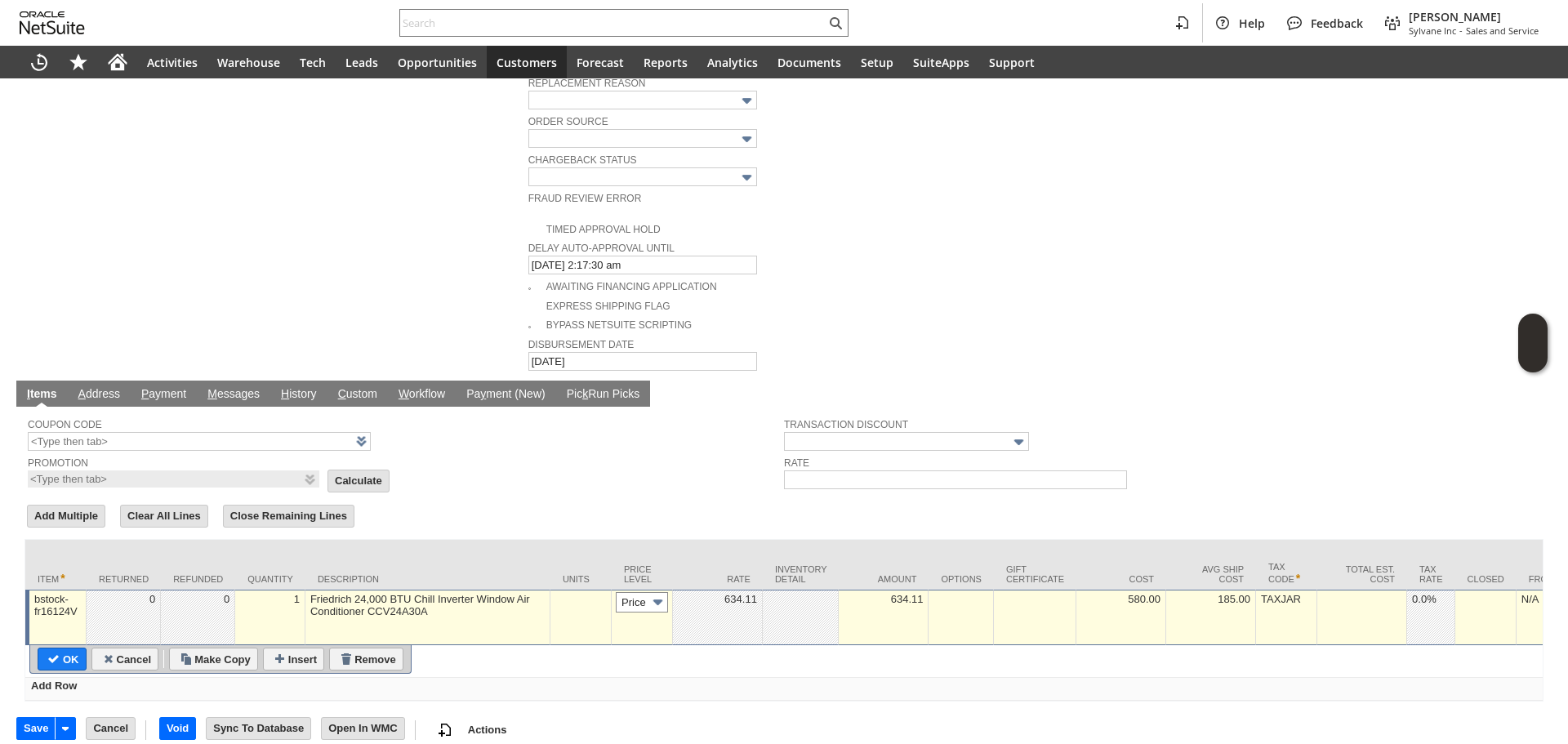
click at [642, 592] on input "Base Price" at bounding box center [642, 602] width 52 height 20
type input "Custom"
click at [688, 604] on td at bounding box center [717, 617] width 90 height 55
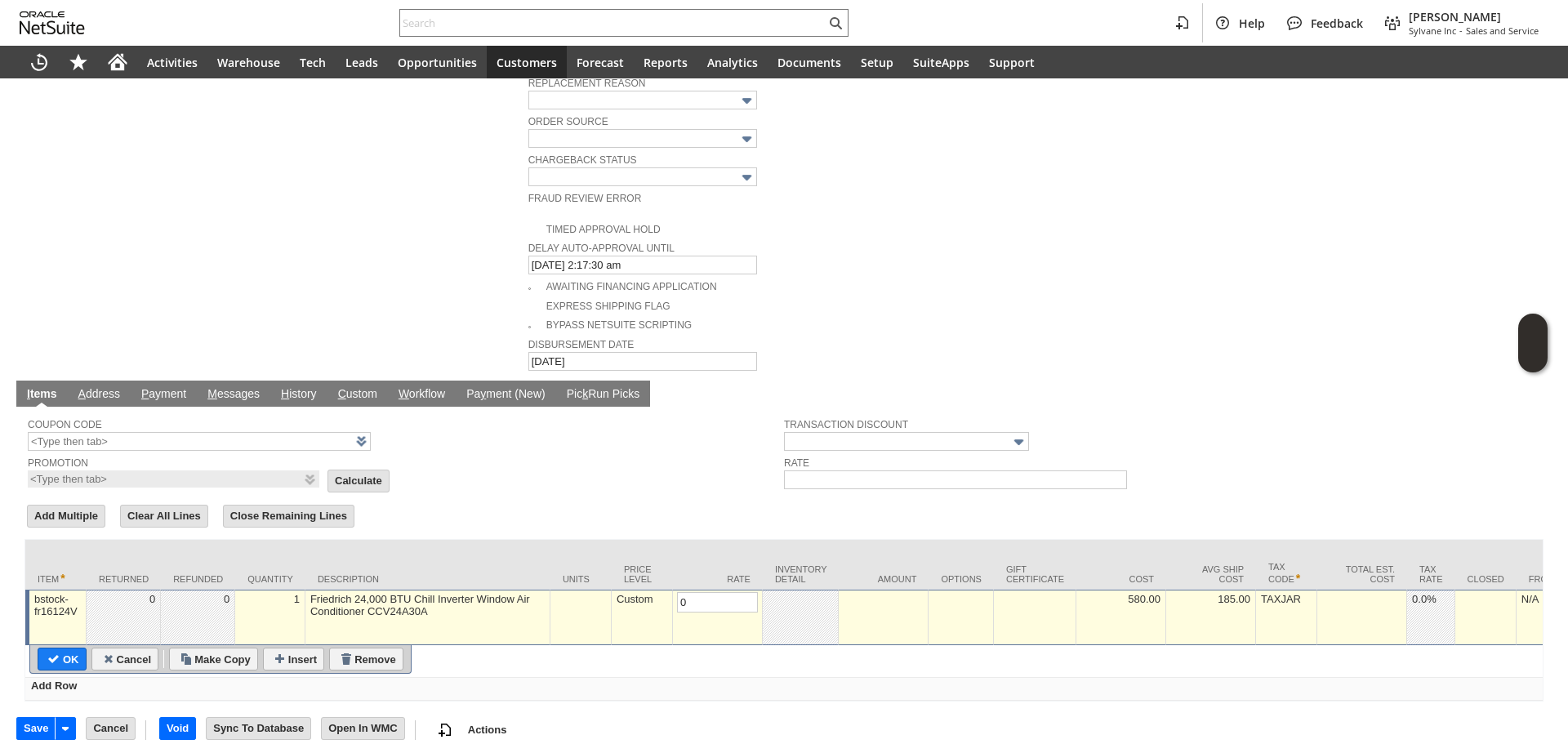
type input "0.00"
click at [62, 648] on input "OK" at bounding box center [62, 659] width 48 height 21
type input "Add"
type input "Copy Previous"
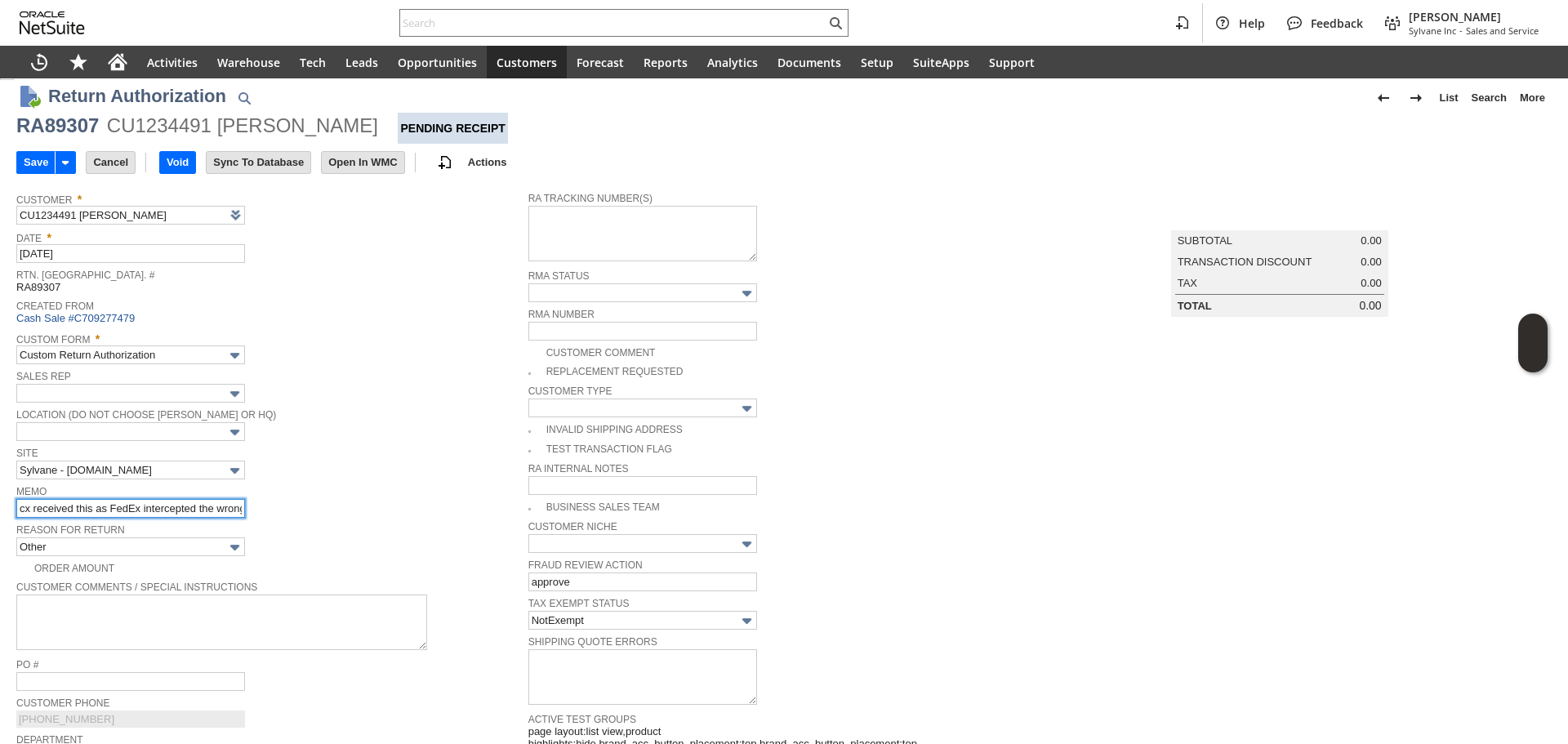
scroll to position [0, 157]
drag, startPoint x: 173, startPoint y: 497, endPoint x: 392, endPoint y: 507, distance: 219.2
click at [392, 507] on div "Memo cx received this as FedEx intercepted the wrong shipment / refund once rec…" at bounding box center [268, 499] width 504 height 37
click at [193, 493] on span "Memo" at bounding box center [268, 489] width 504 height 18
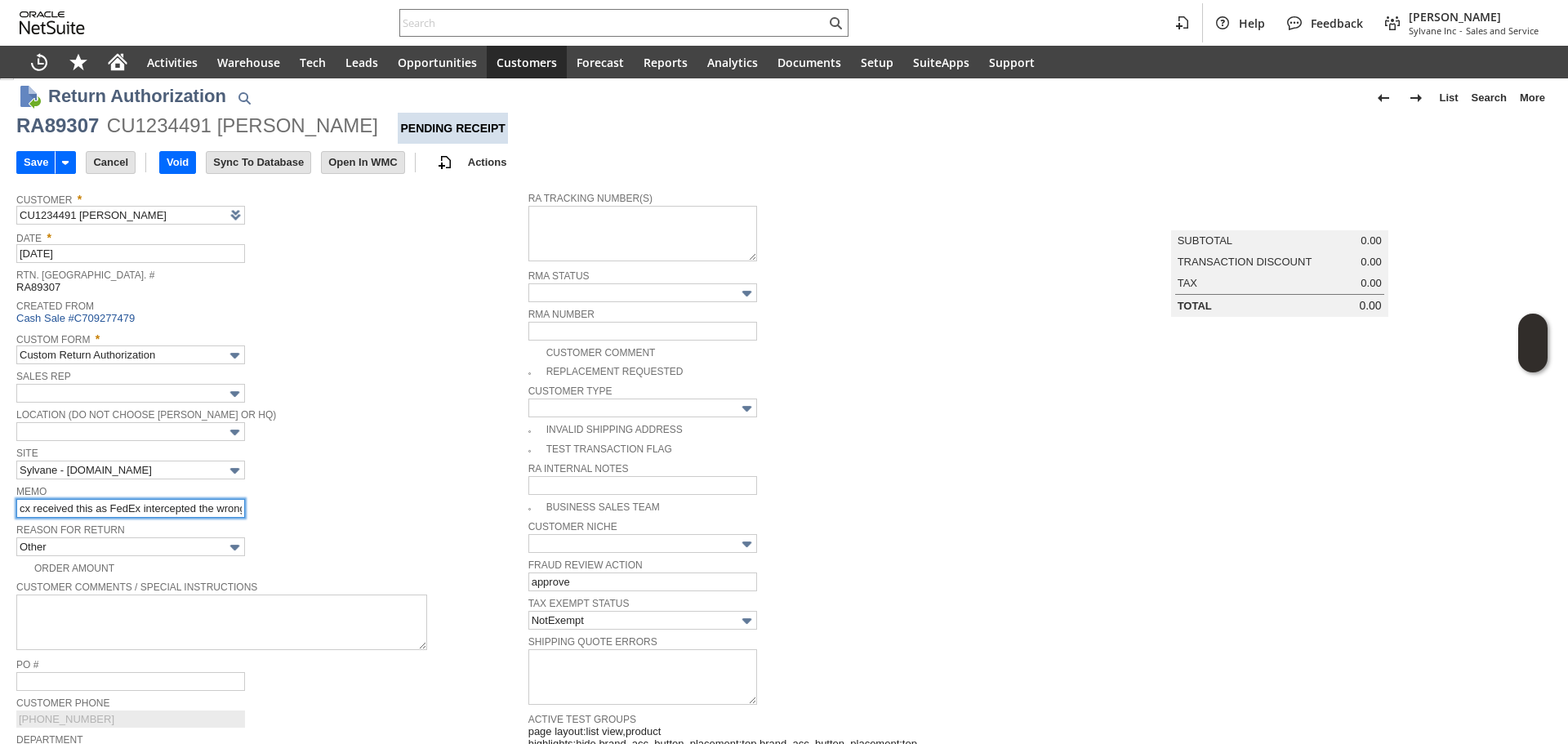
scroll to position [0, 157]
drag, startPoint x: 97, startPoint y: 500, endPoint x: 293, endPoint y: 512, distance: 196.4
click at [293, 512] on div "Memo cx received this as FedEx intercepted the wrong shipment / refund once rec…" at bounding box center [268, 499] width 504 height 37
type input "C"
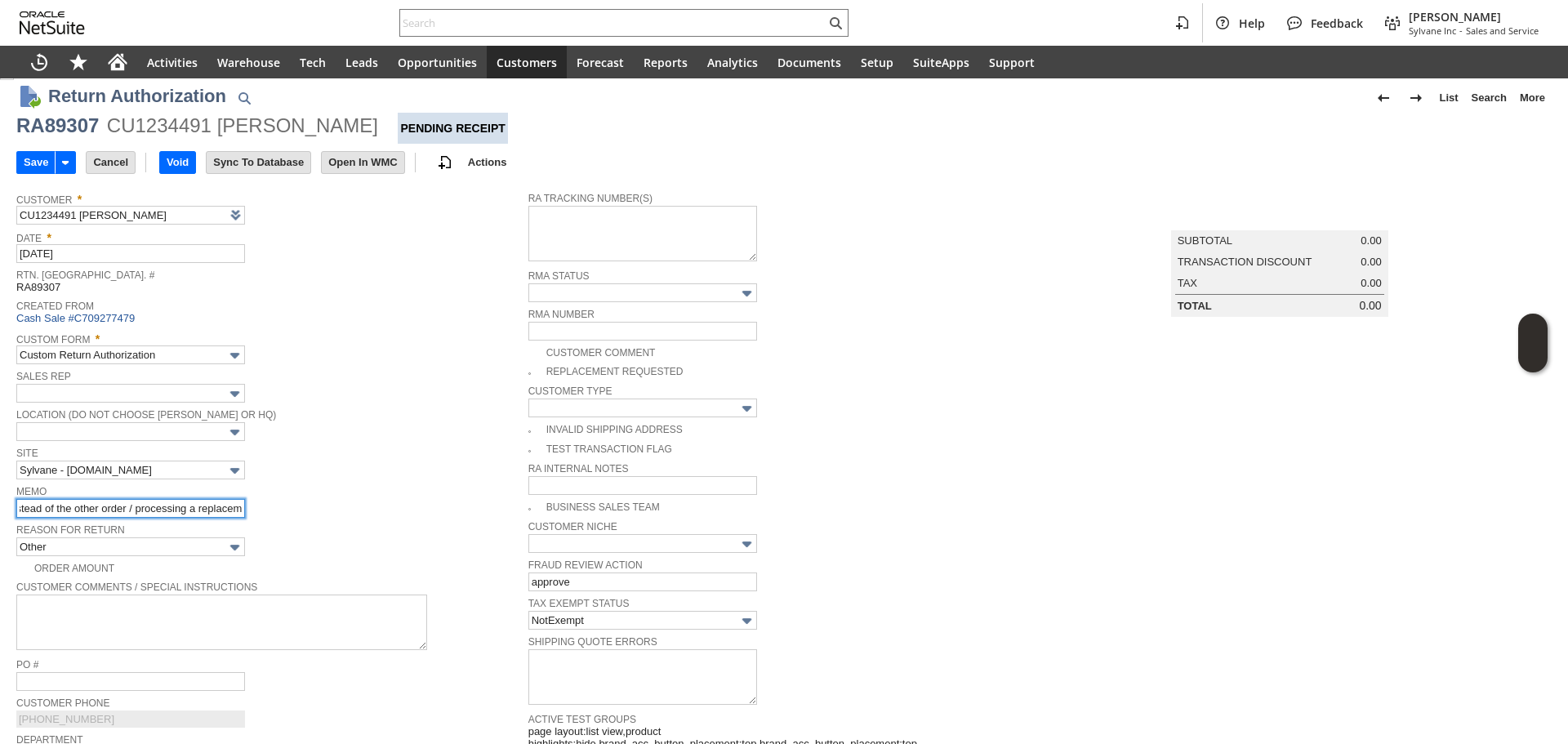
scroll to position [0, 207]
type input "FedEx incorrectly intercepted this unit instead of the other order / processing…"
click at [14, 80] on img at bounding box center [7, 73] width 14 height 14
checkbox input "true"
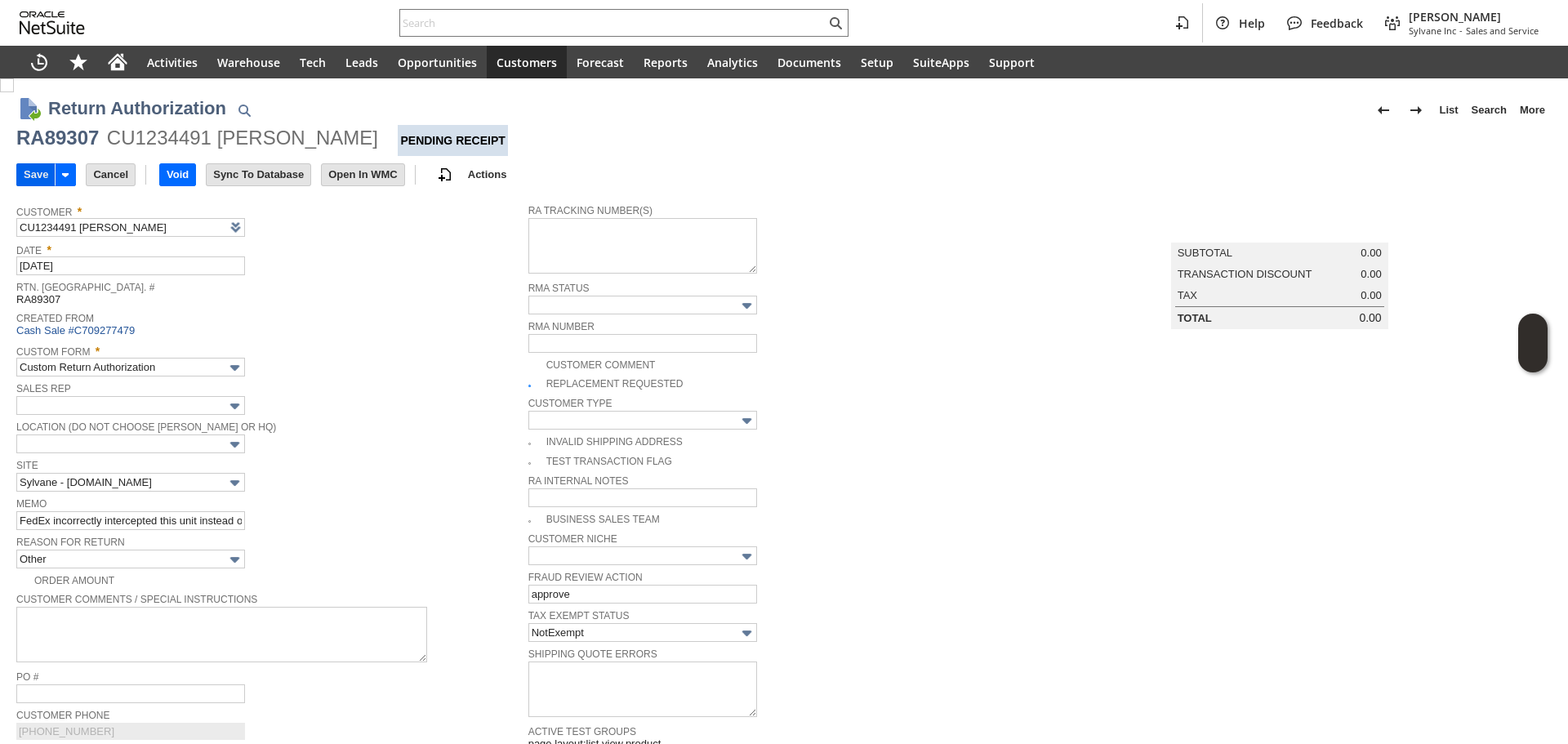
click at [16, 174] on td "Save" at bounding box center [35, 174] width 39 height 23
click at [25, 178] on input "Save" at bounding box center [35, 174] width 38 height 21
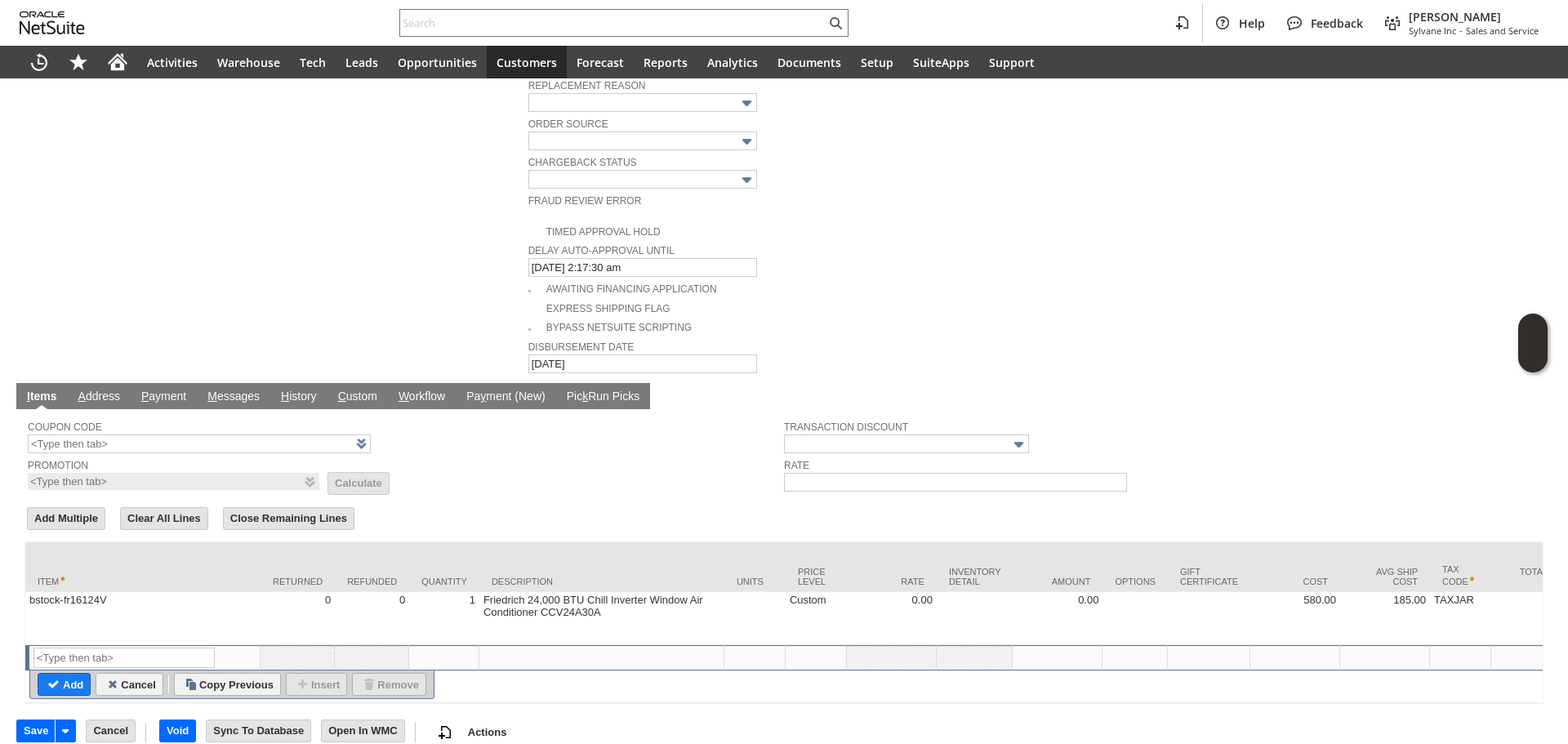
scroll to position [749, 0]
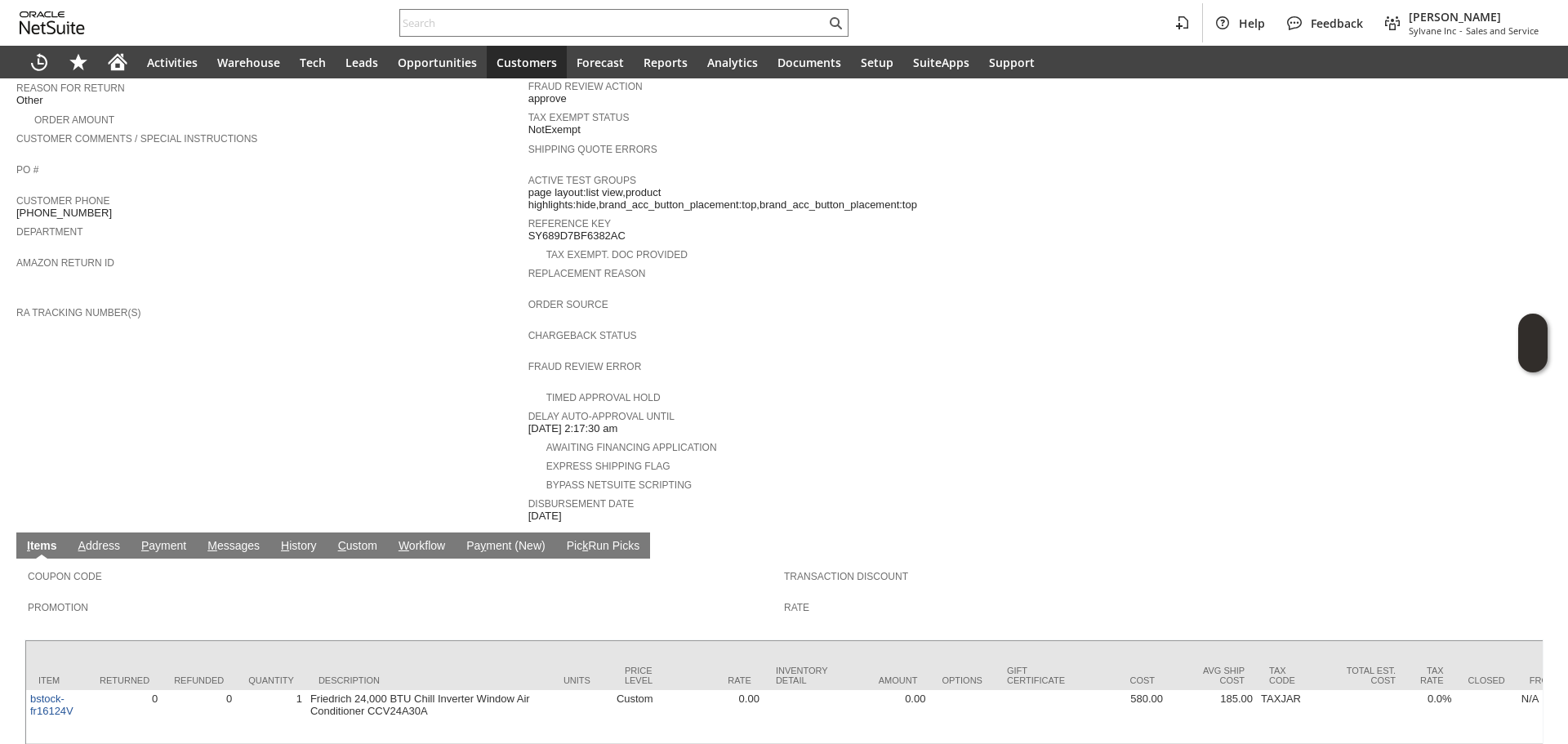
scroll to position [493, 0]
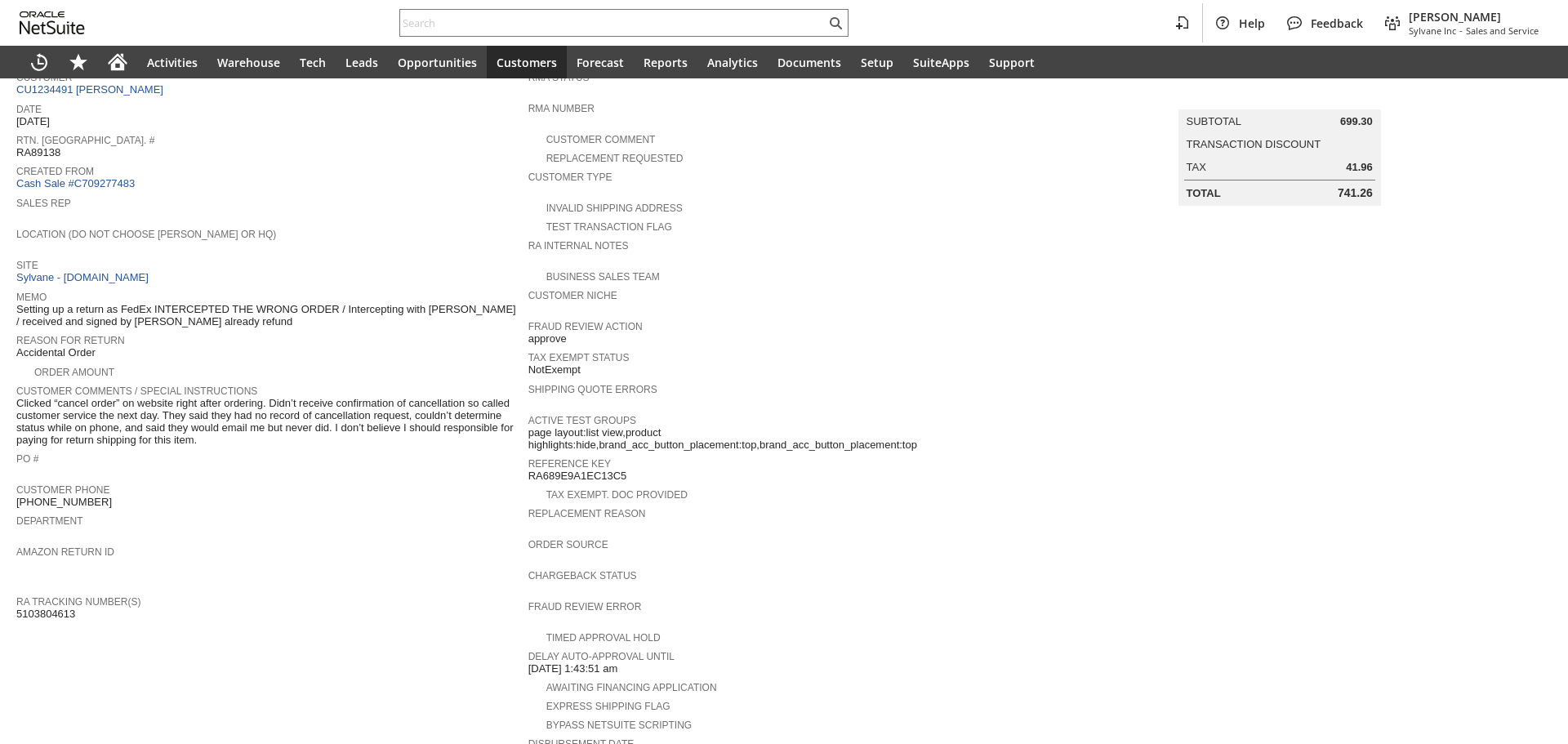
scroll to position [85, 0]
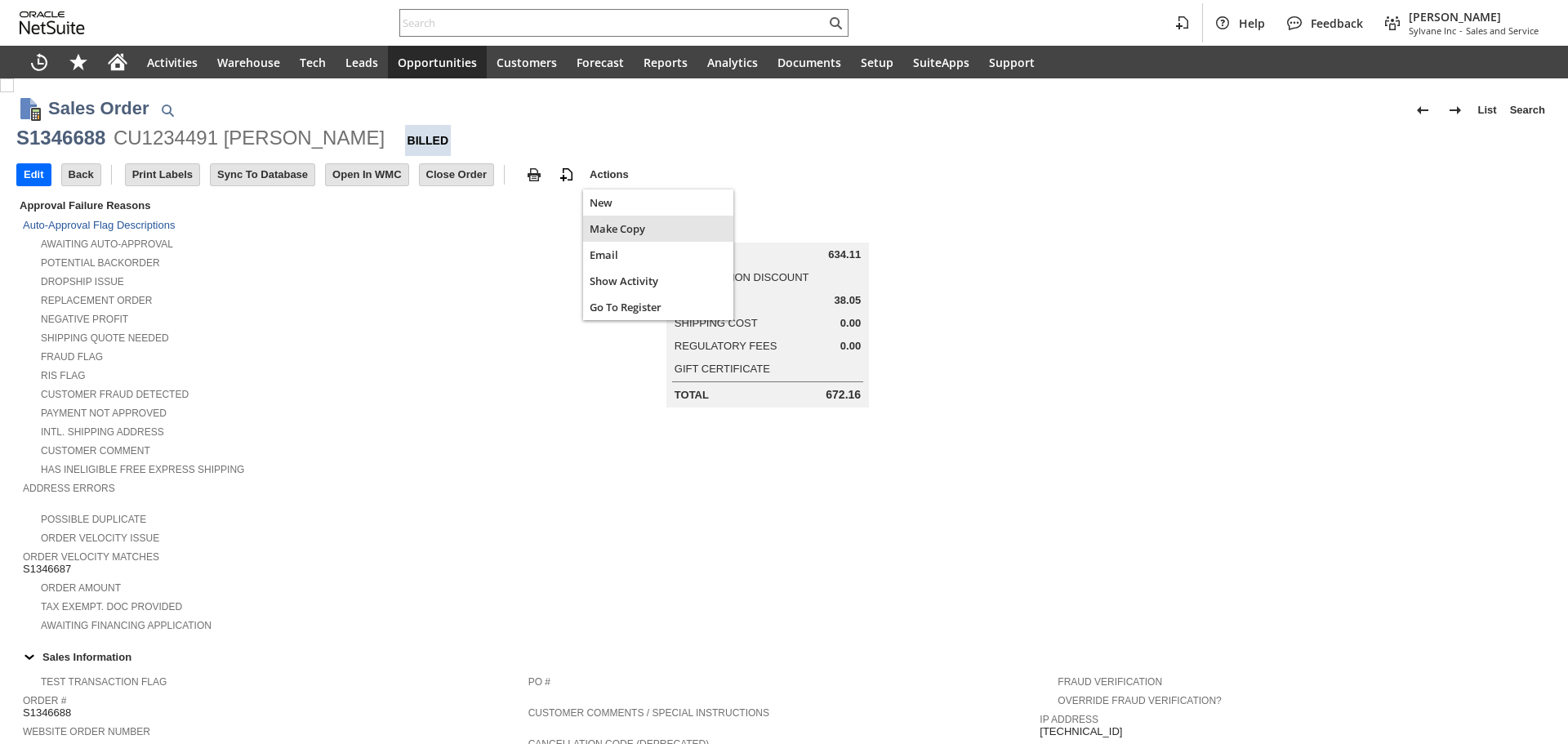
click at [603, 229] on span "Make Copy" at bounding box center [658, 229] width 137 height 15
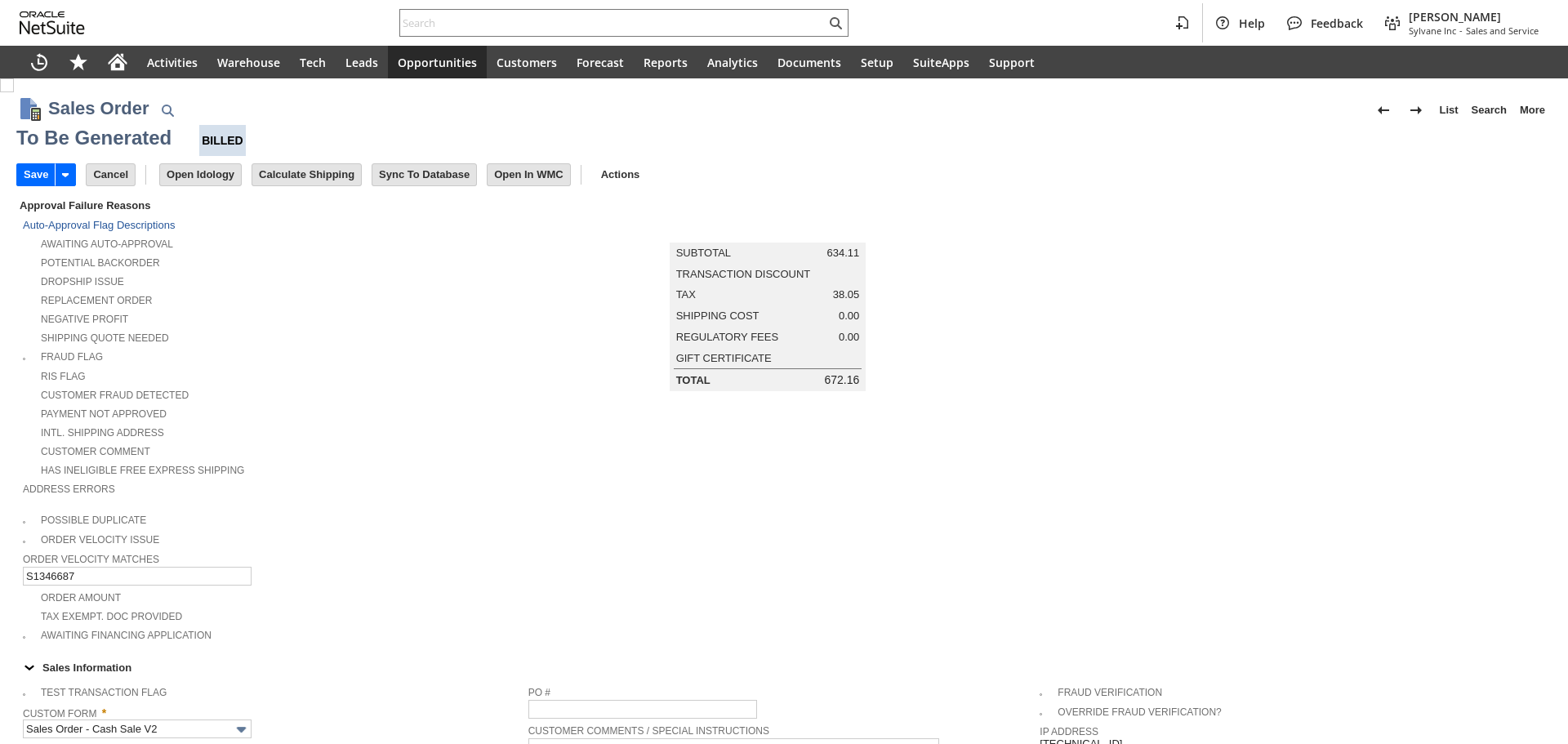
checkbox input "false"
type input "Headquarters - Phone/Fax"
type input "bstock-fr16124V"
type input "634.11"
type input "OK"
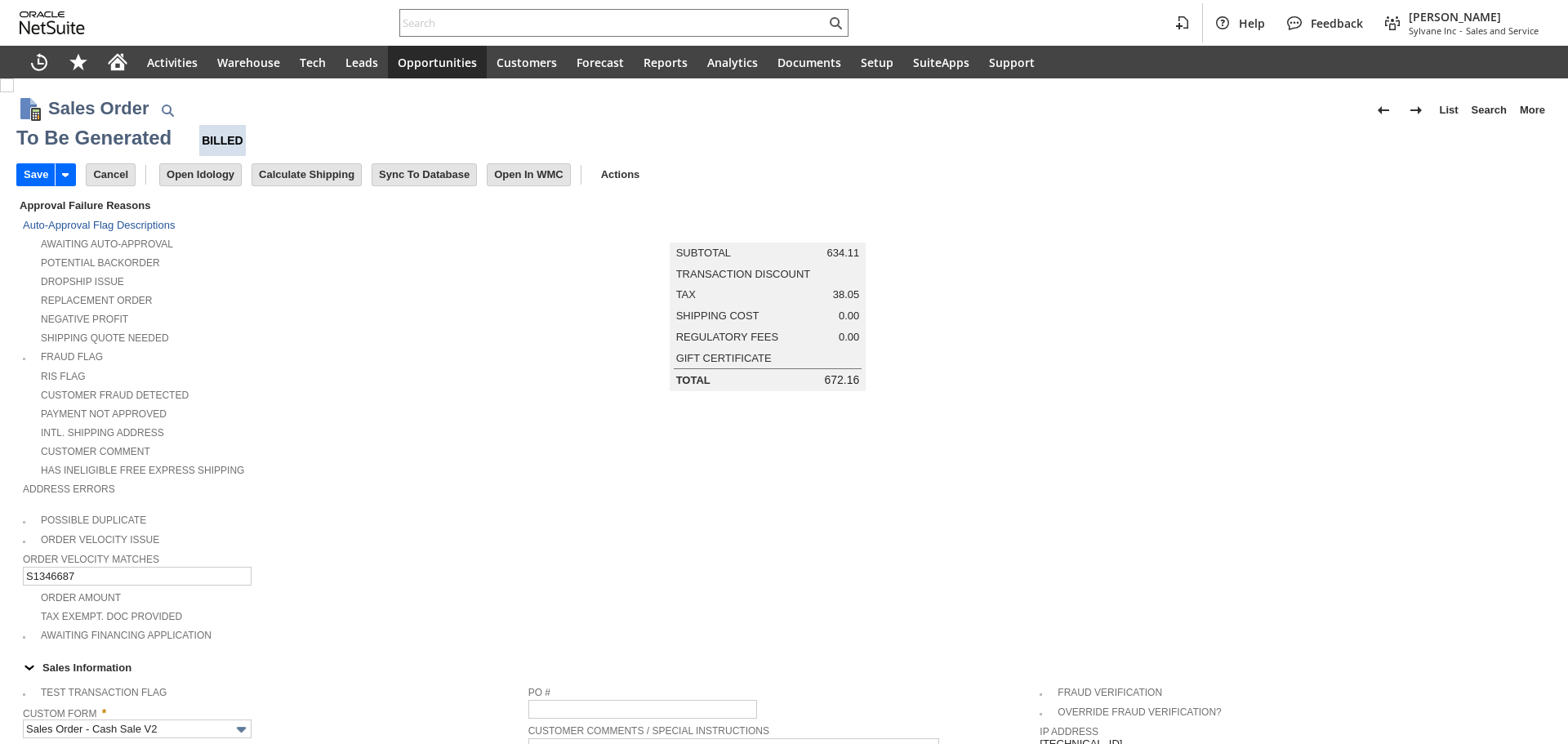
type input "Make Copy"
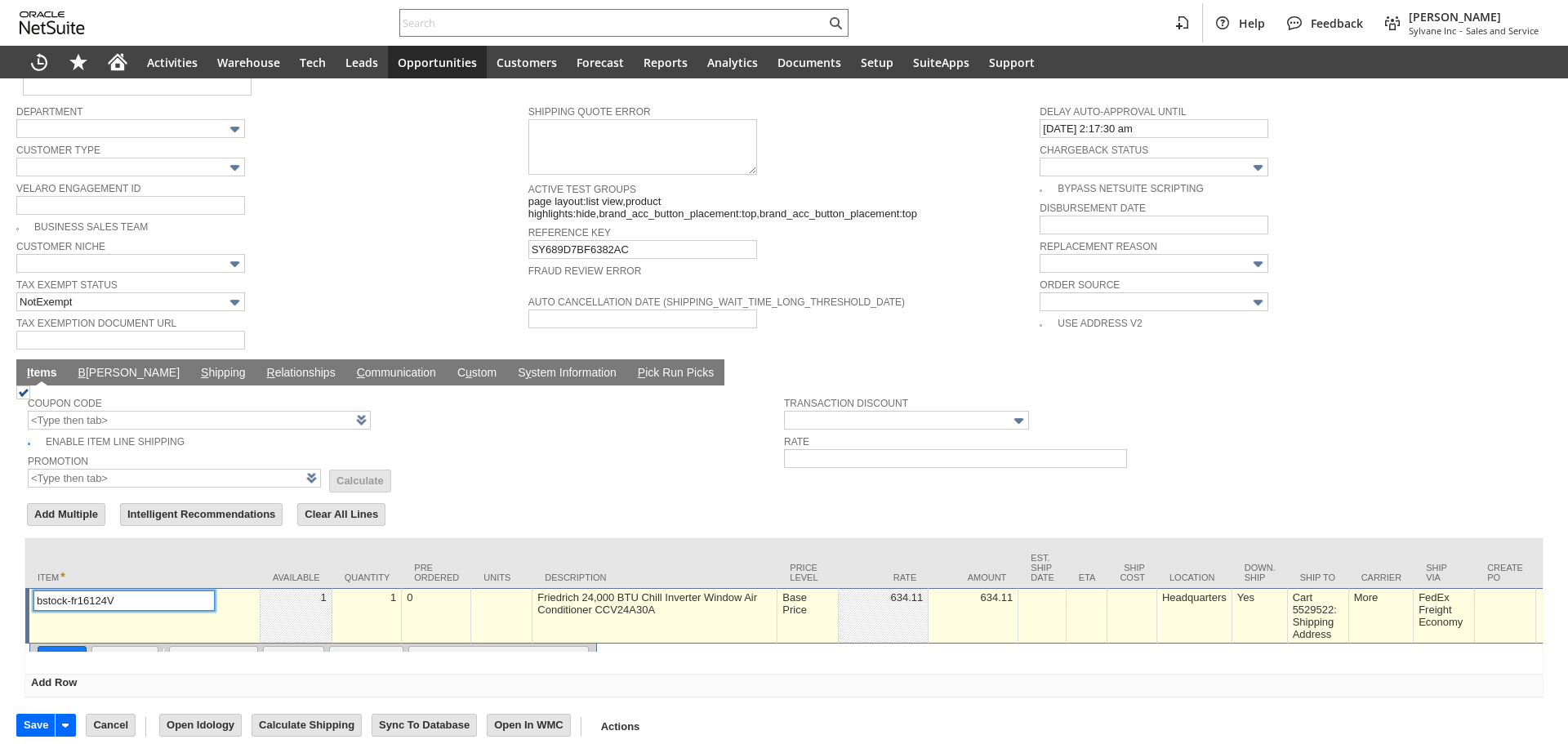
type input "Intelligent Recommendations ⁰"
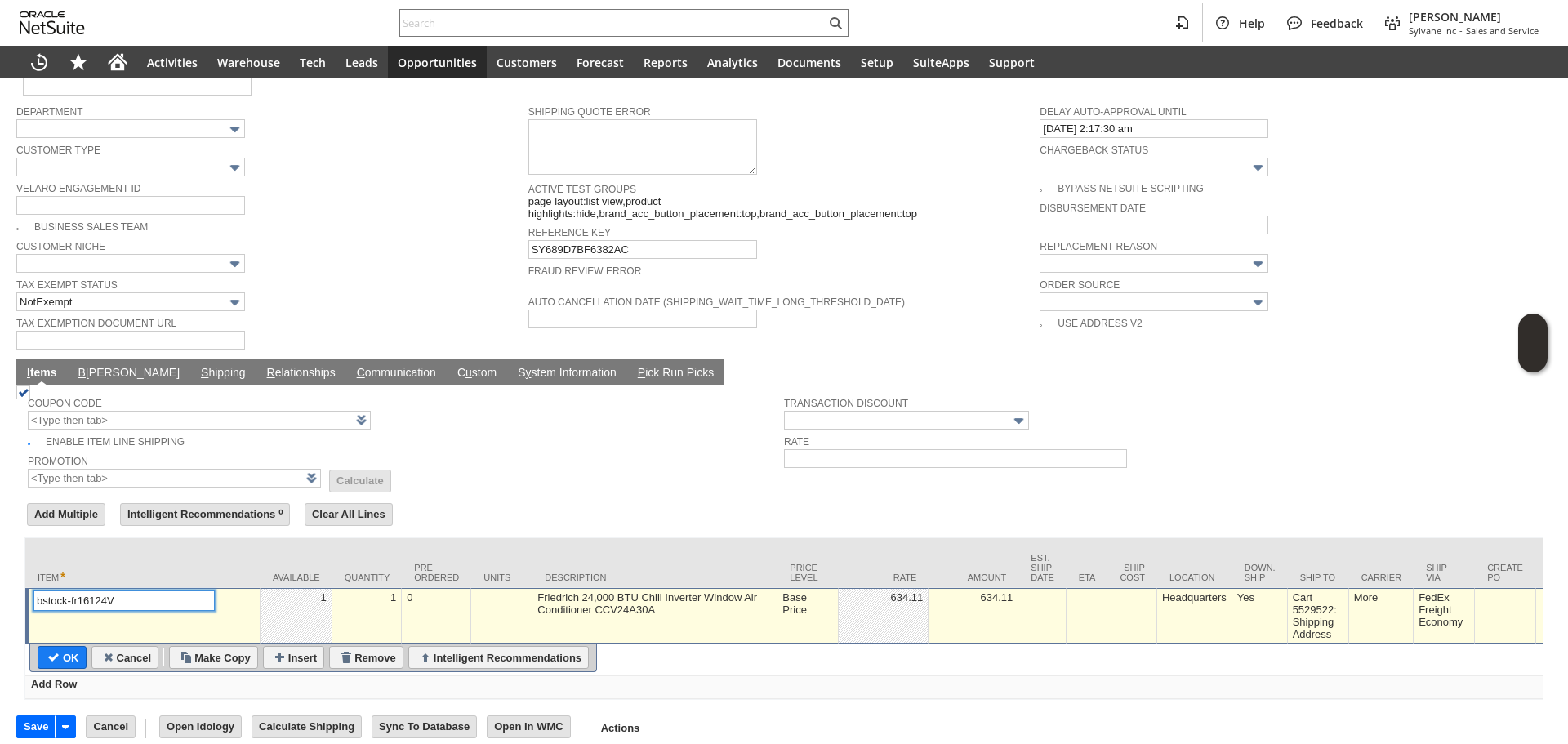
scroll to position [1051, 0]
click at [800, 603] on td "Base Price" at bounding box center [807, 614] width 61 height 55
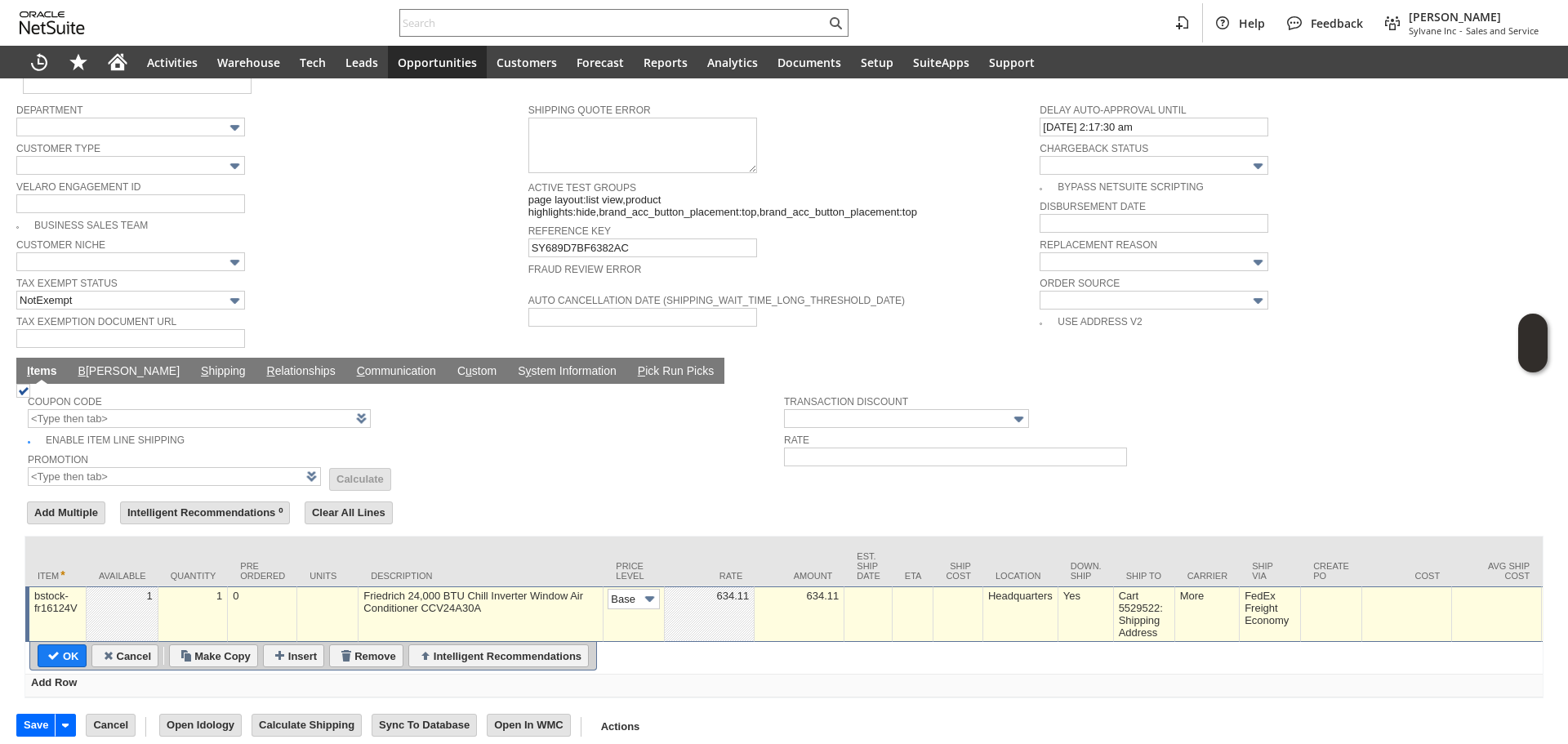
scroll to position [0, 24]
click at [643, 590] on img at bounding box center [649, 599] width 18 height 18
type input "Custom"
click at [709, 589] on td at bounding box center [709, 614] width 90 height 55
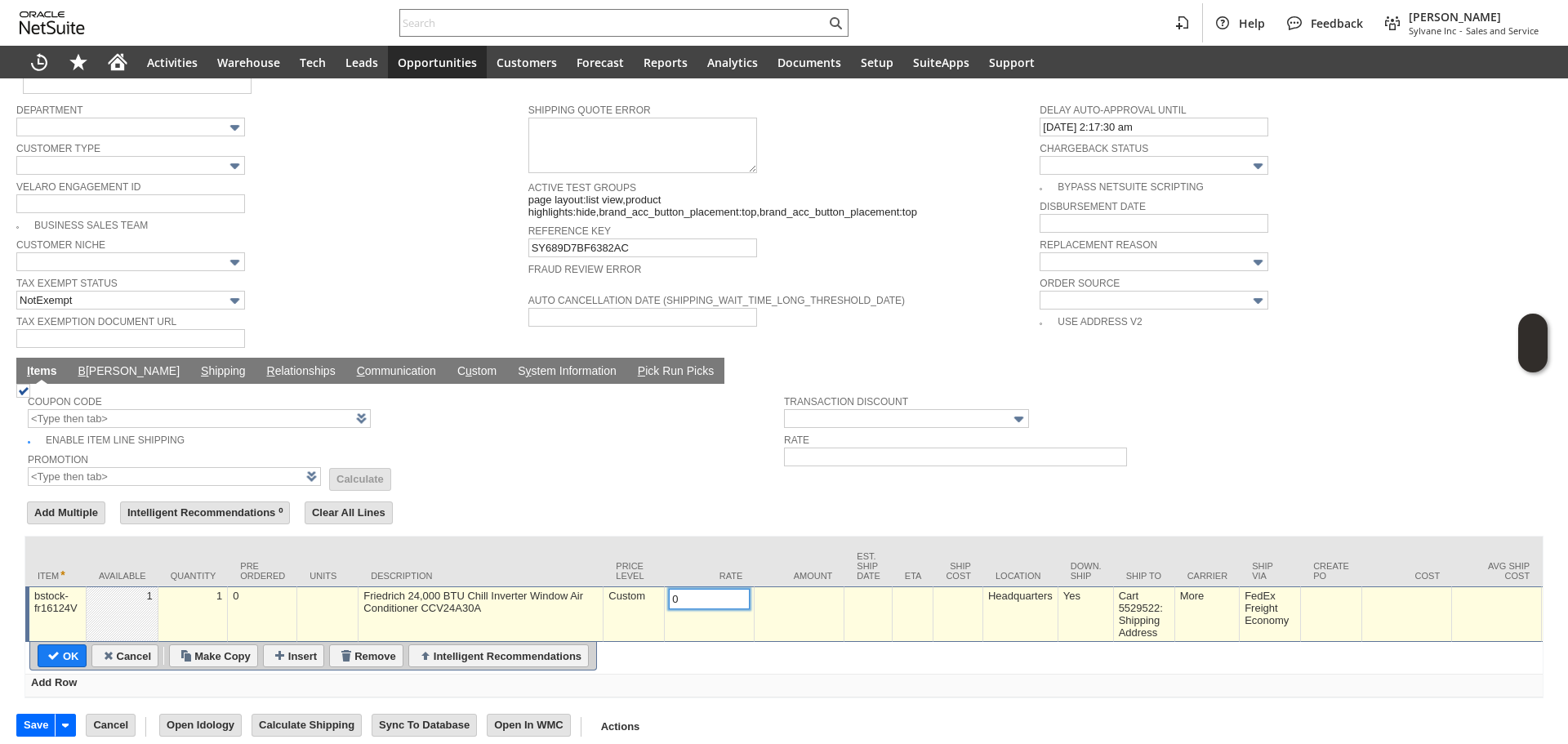
type input "0.00"
click at [70, 645] on input "OK" at bounding box center [62, 655] width 48 height 21
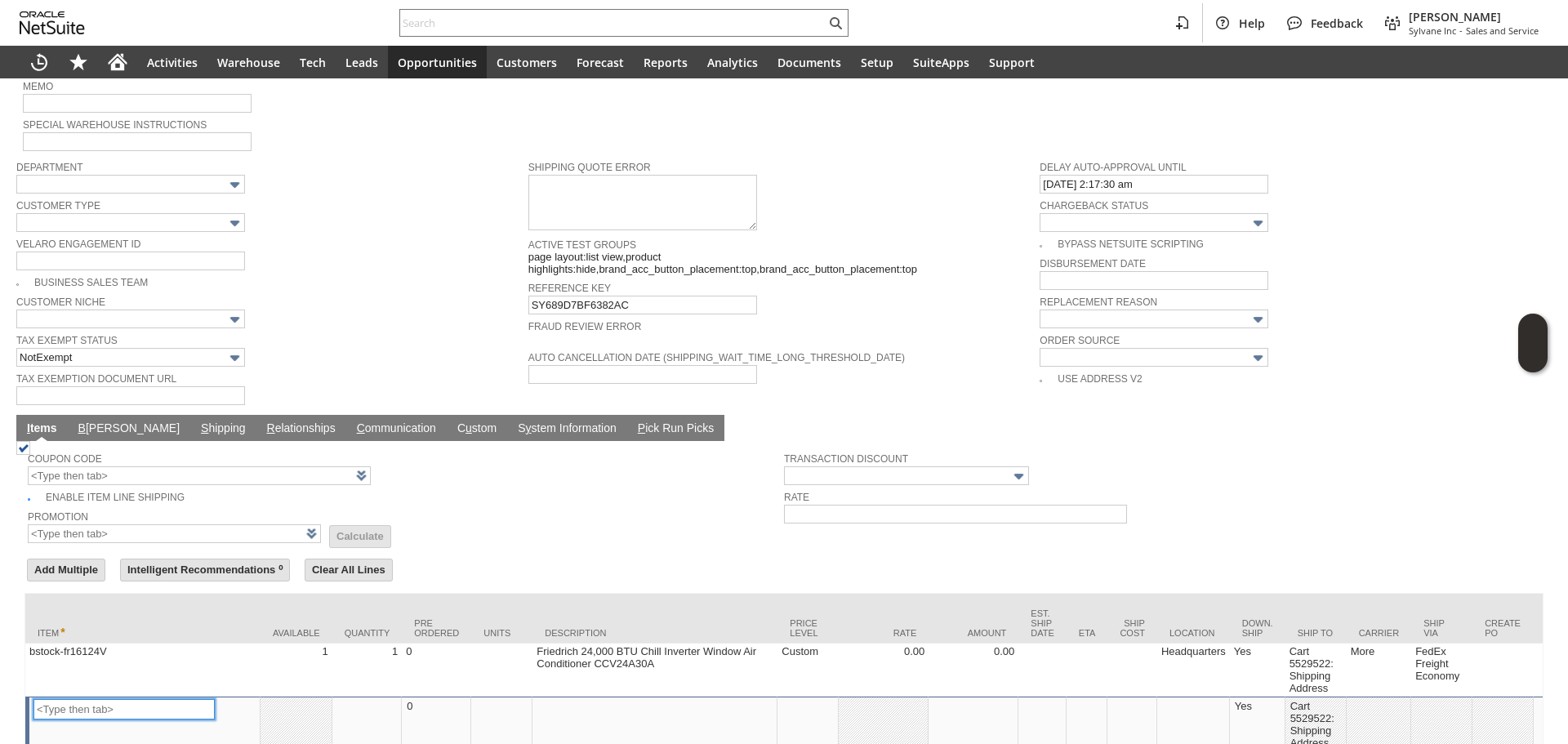
scroll to position [724, 0]
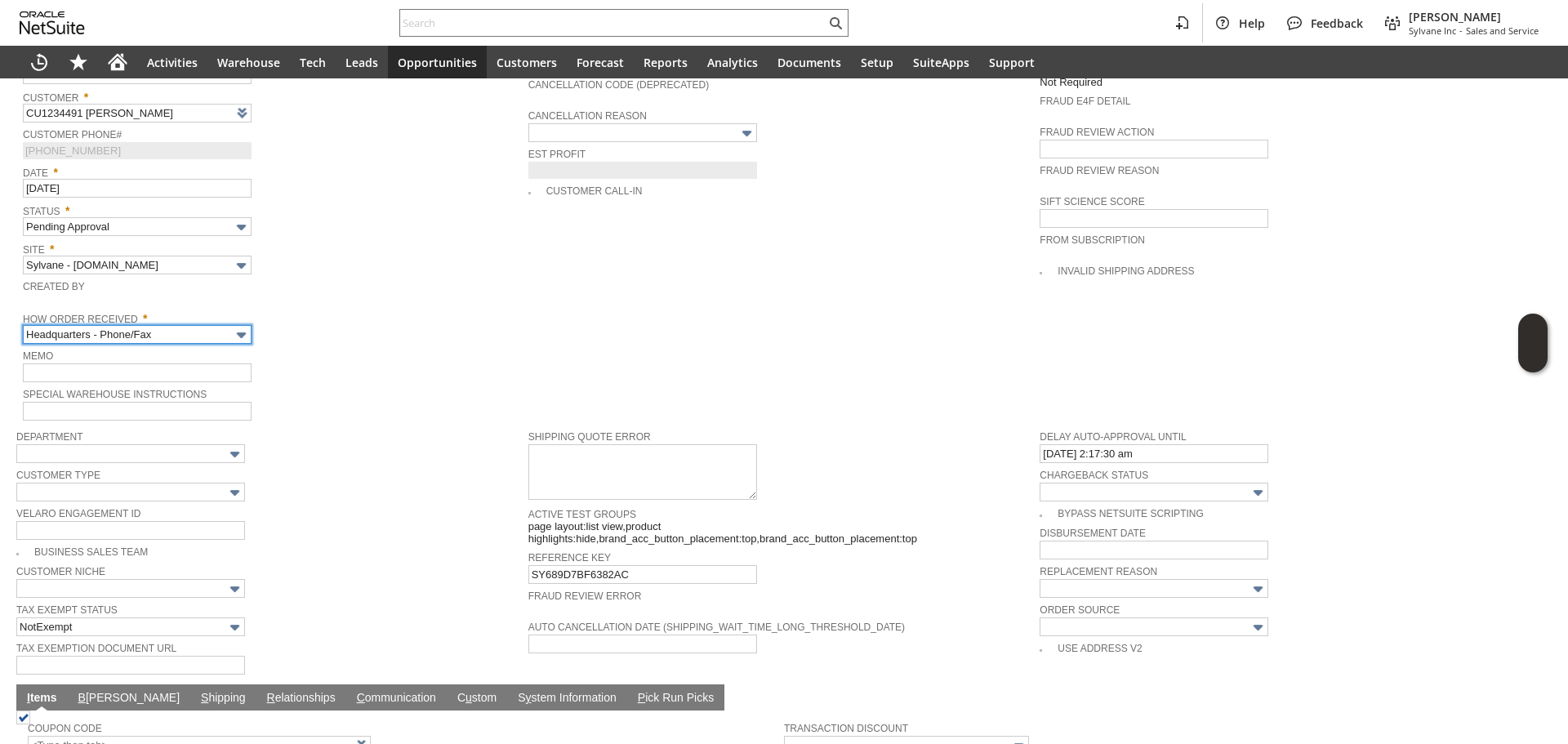
drag, startPoint x: 188, startPoint y: 310, endPoint x: 187, endPoint y: 326, distance: 16.0
click at [188, 325] on input "Headquarters - Phone/Fax" at bounding box center [137, 334] width 229 height 18
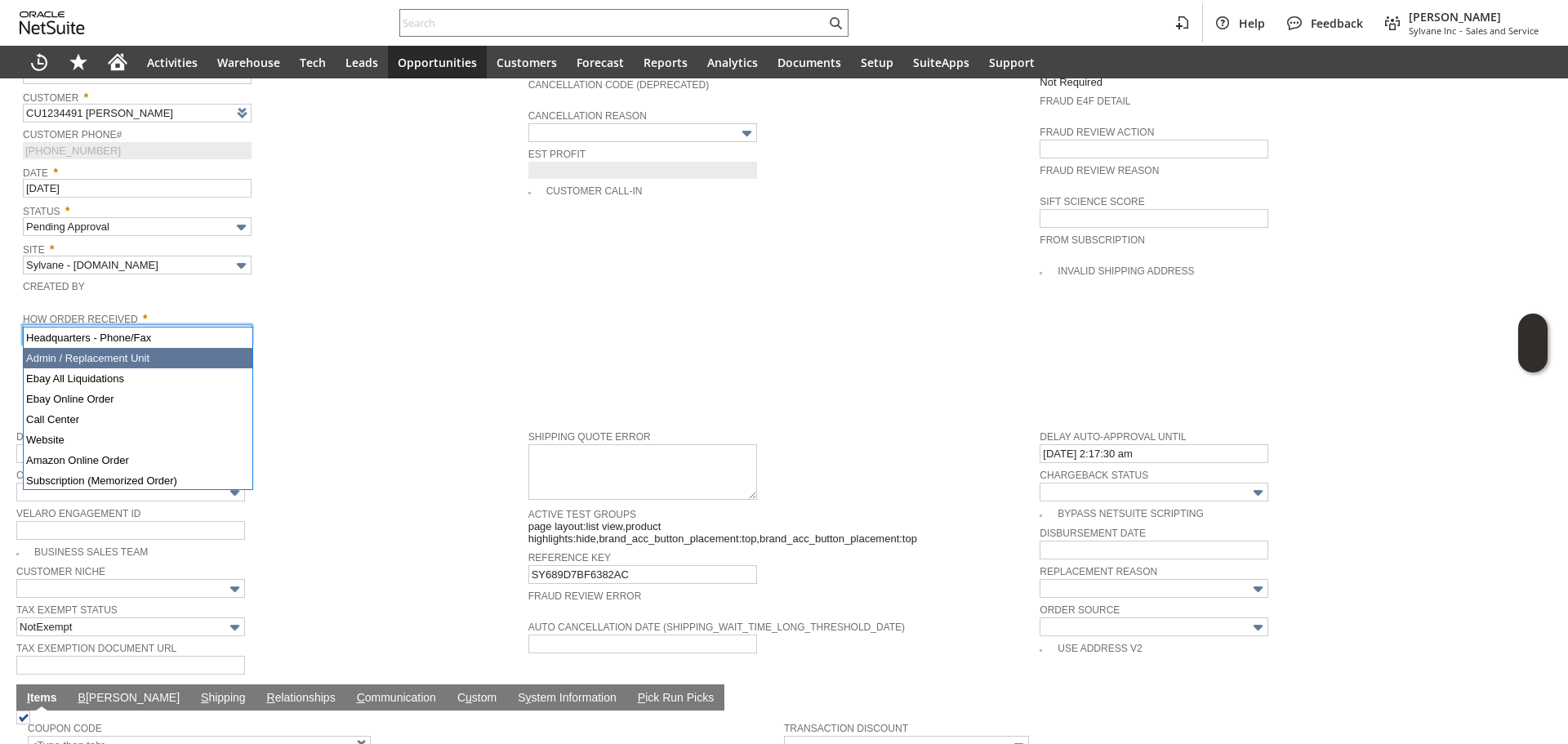
click at [400, 365] on div "Memo" at bounding box center [271, 364] width 498 height 37
type input "Admin / Replacement Unit"
type input "bstock-fr16124V"
type input "OK"
type input "Make Copy"
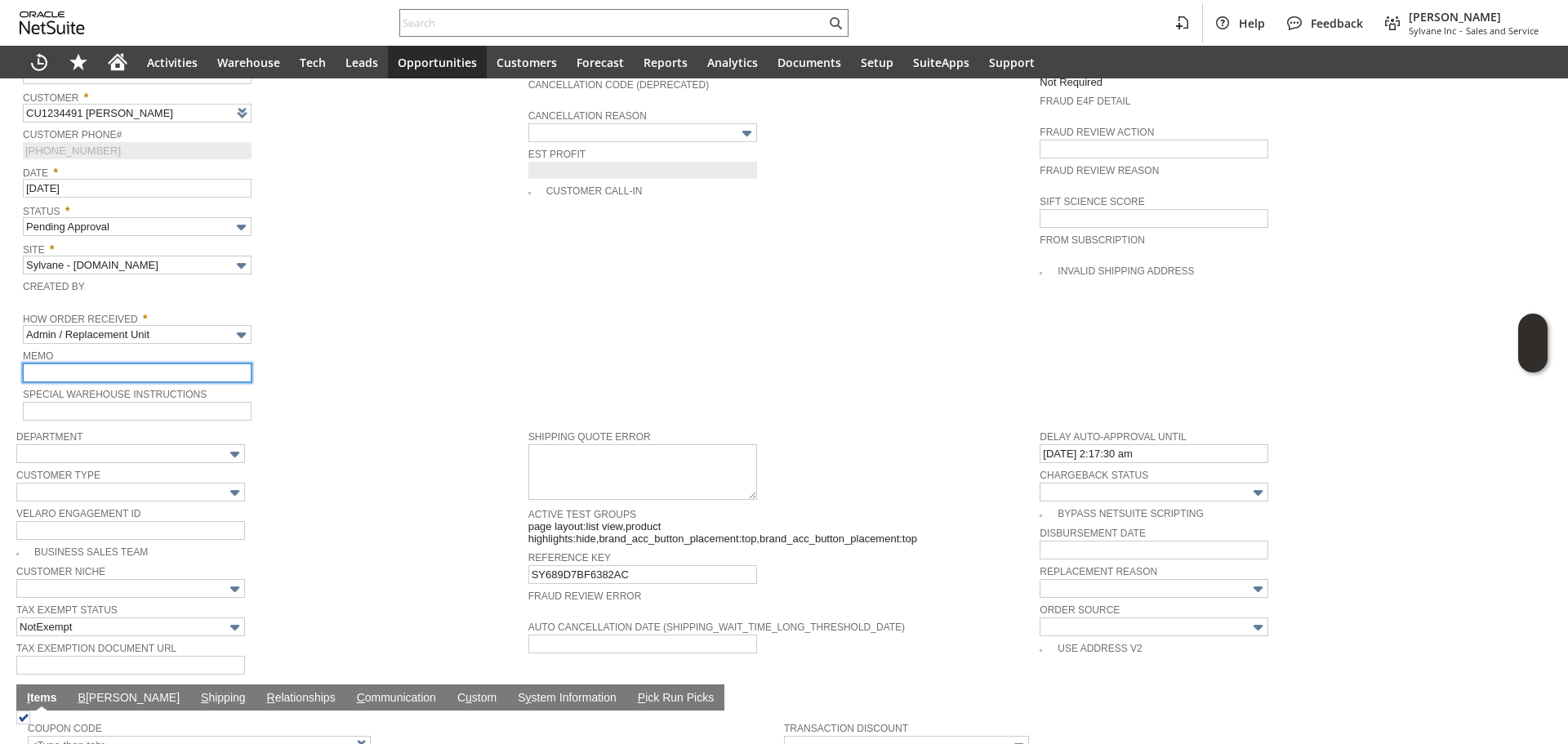
click at [162, 364] on input "text" at bounding box center [137, 373] width 229 height 18
type input "Replacement Order"
click at [490, 345] on span "Memo" at bounding box center [271, 354] width 498 height 18
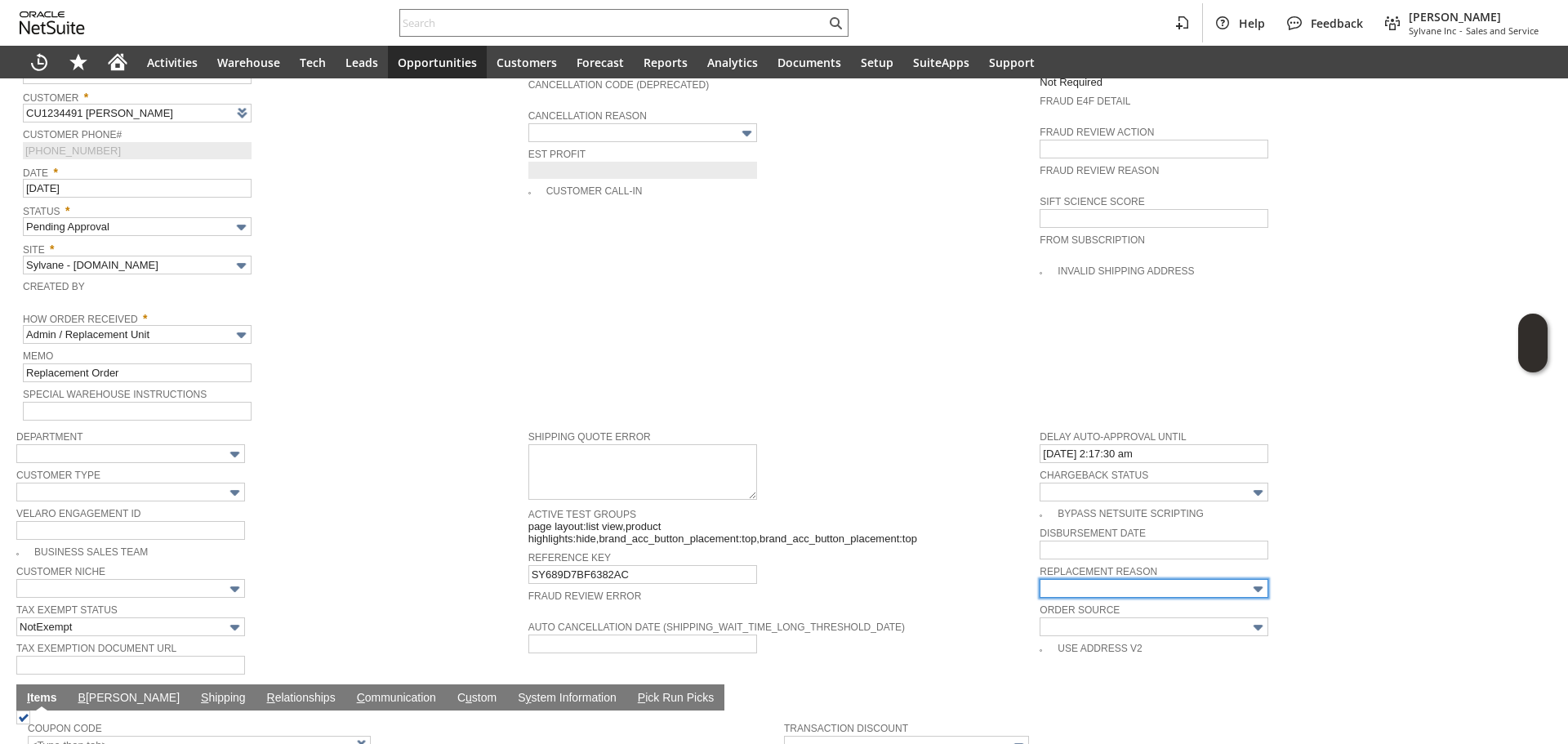
click at [1116, 579] on input "text" at bounding box center [1153, 588] width 229 height 18
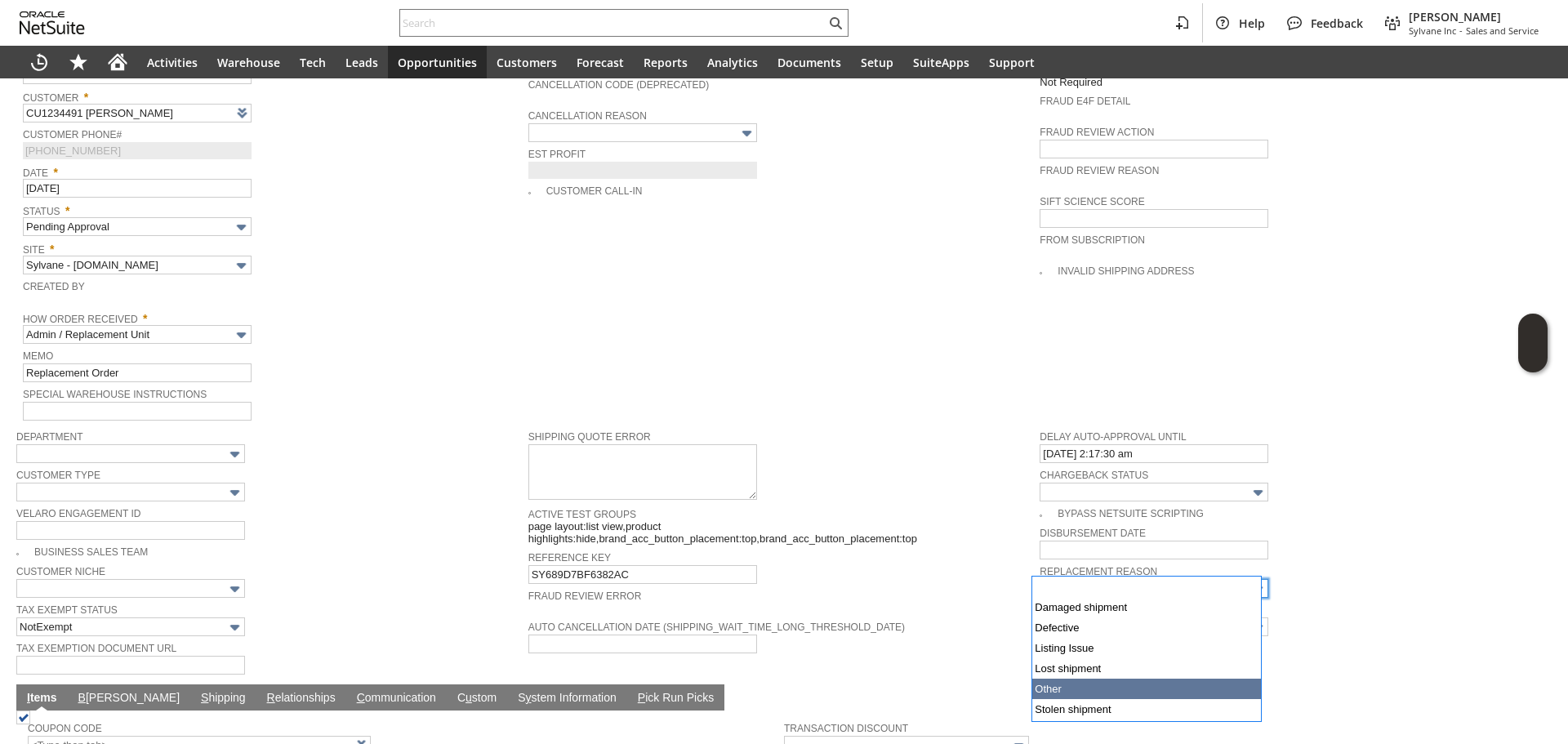
type input "Other"
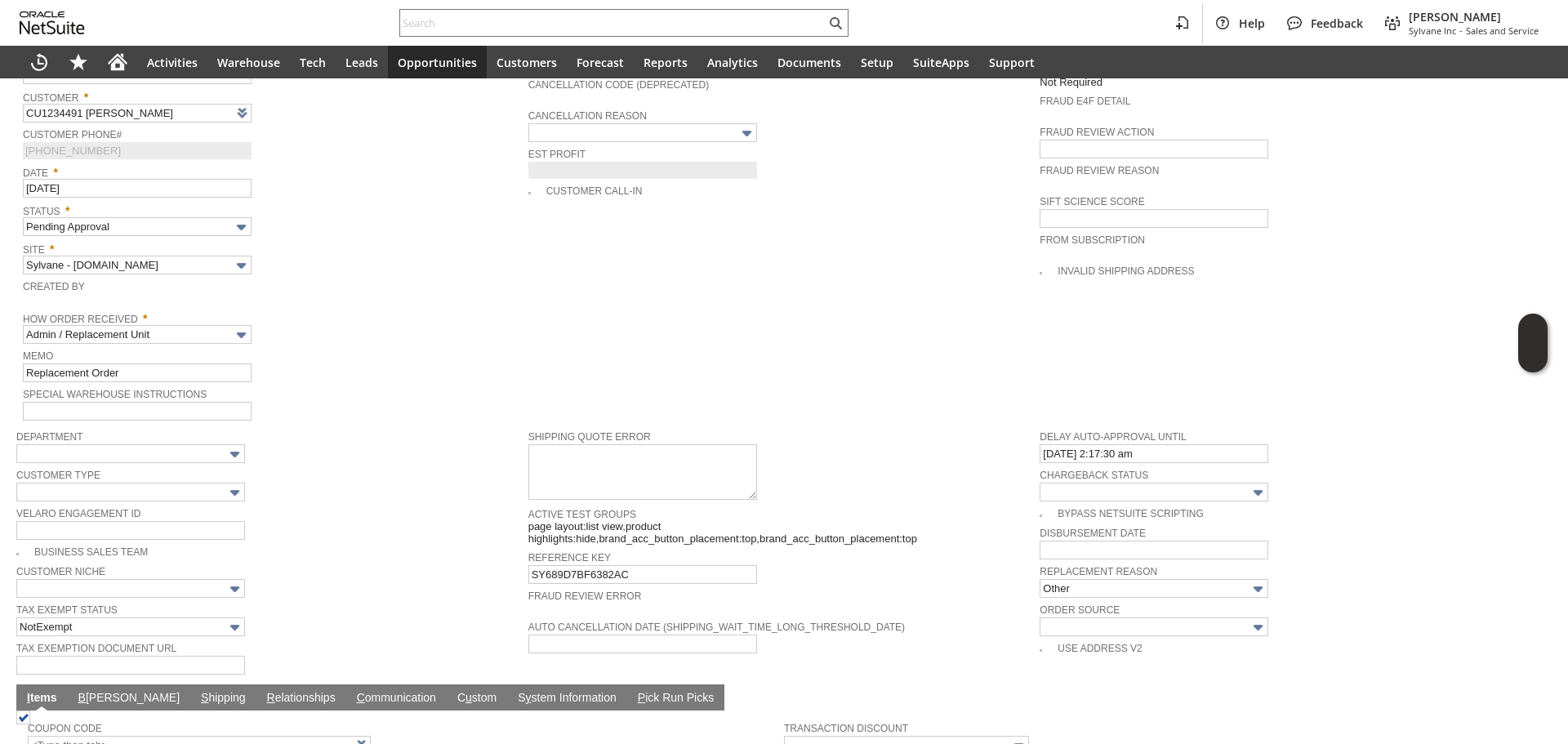
click at [957, 586] on div "Fraud Review Error" at bounding box center [781, 600] width 504 height 29
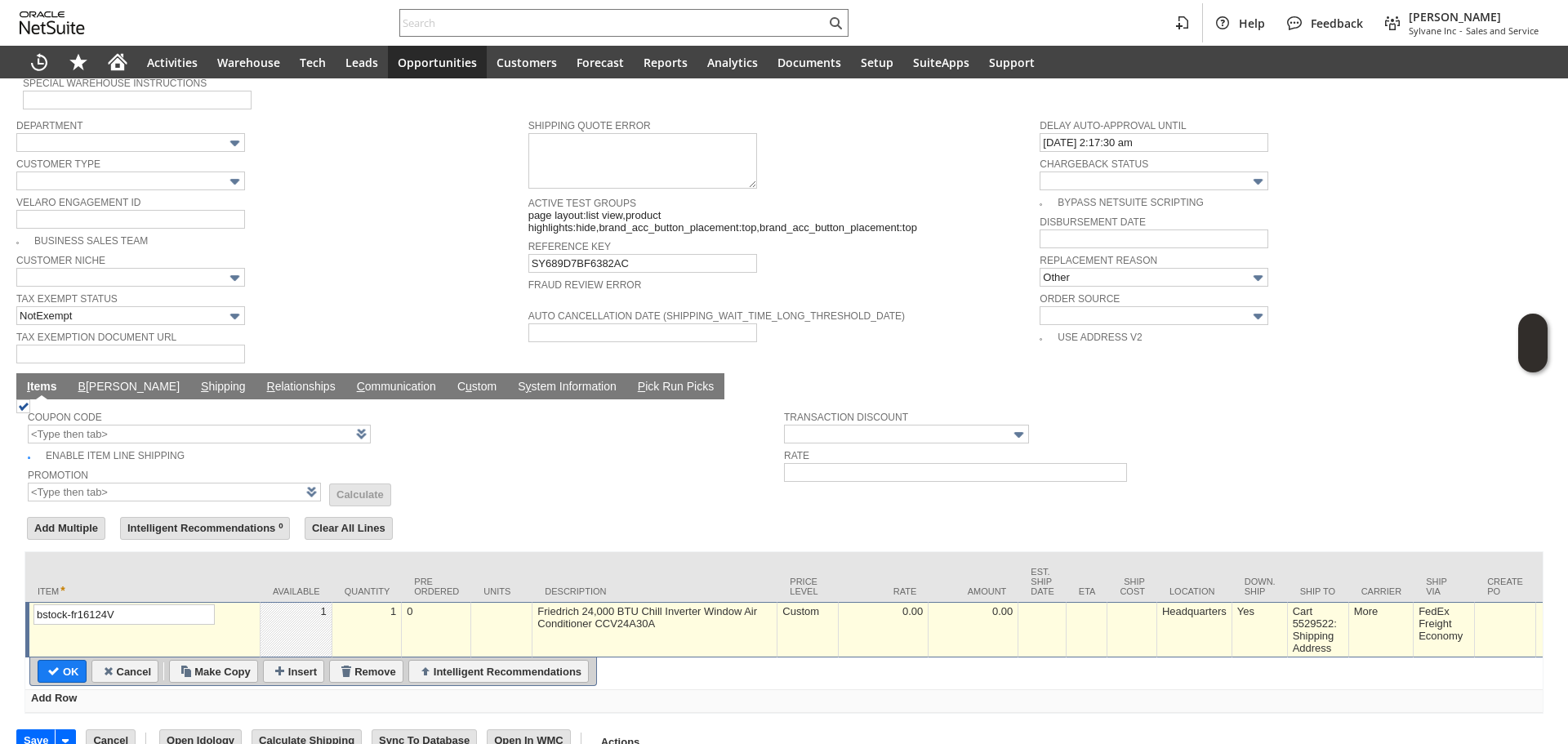
scroll to position [1051, 0]
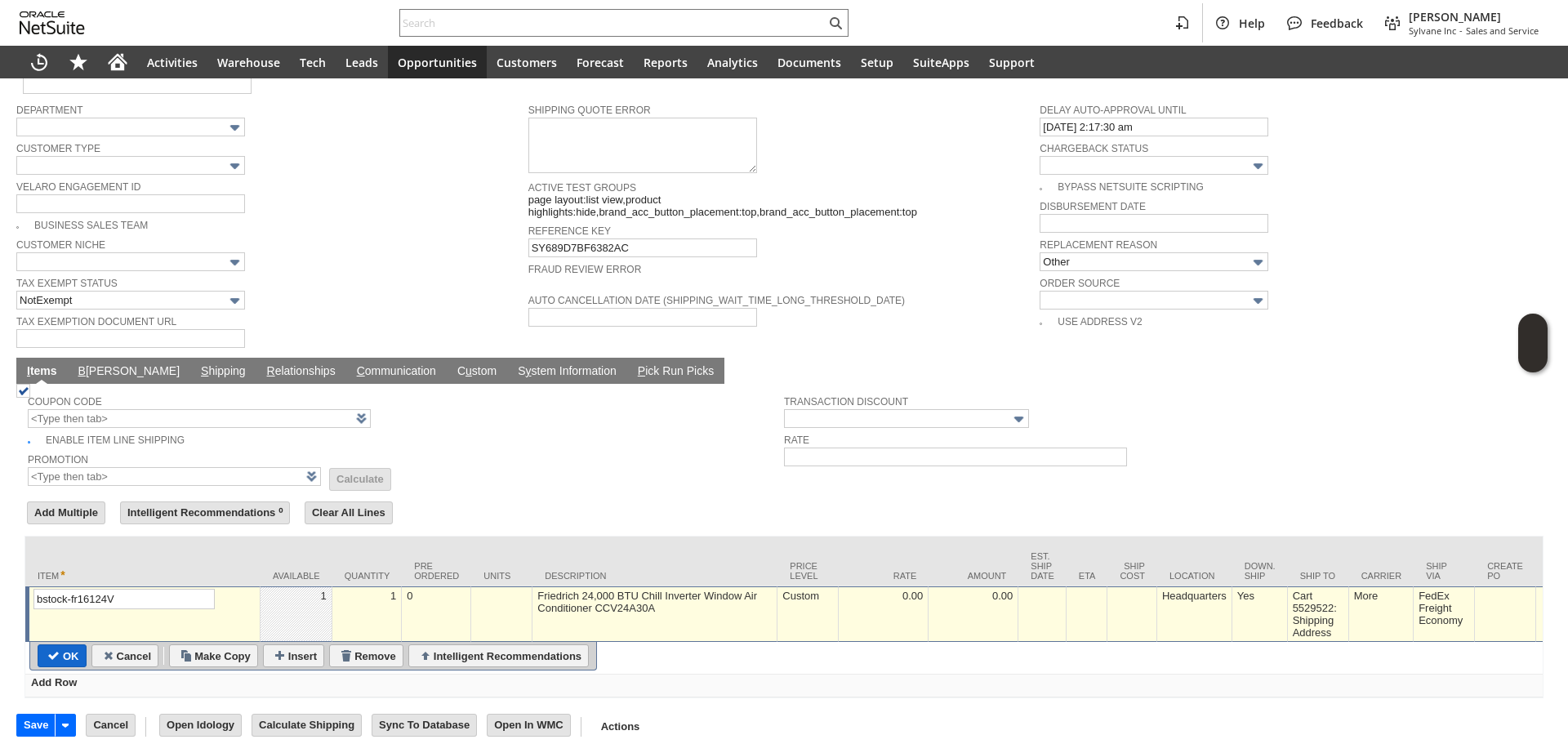
click at [52, 645] on input "OK" at bounding box center [62, 655] width 48 height 21
type input "Add"
type input "Copy Previous"
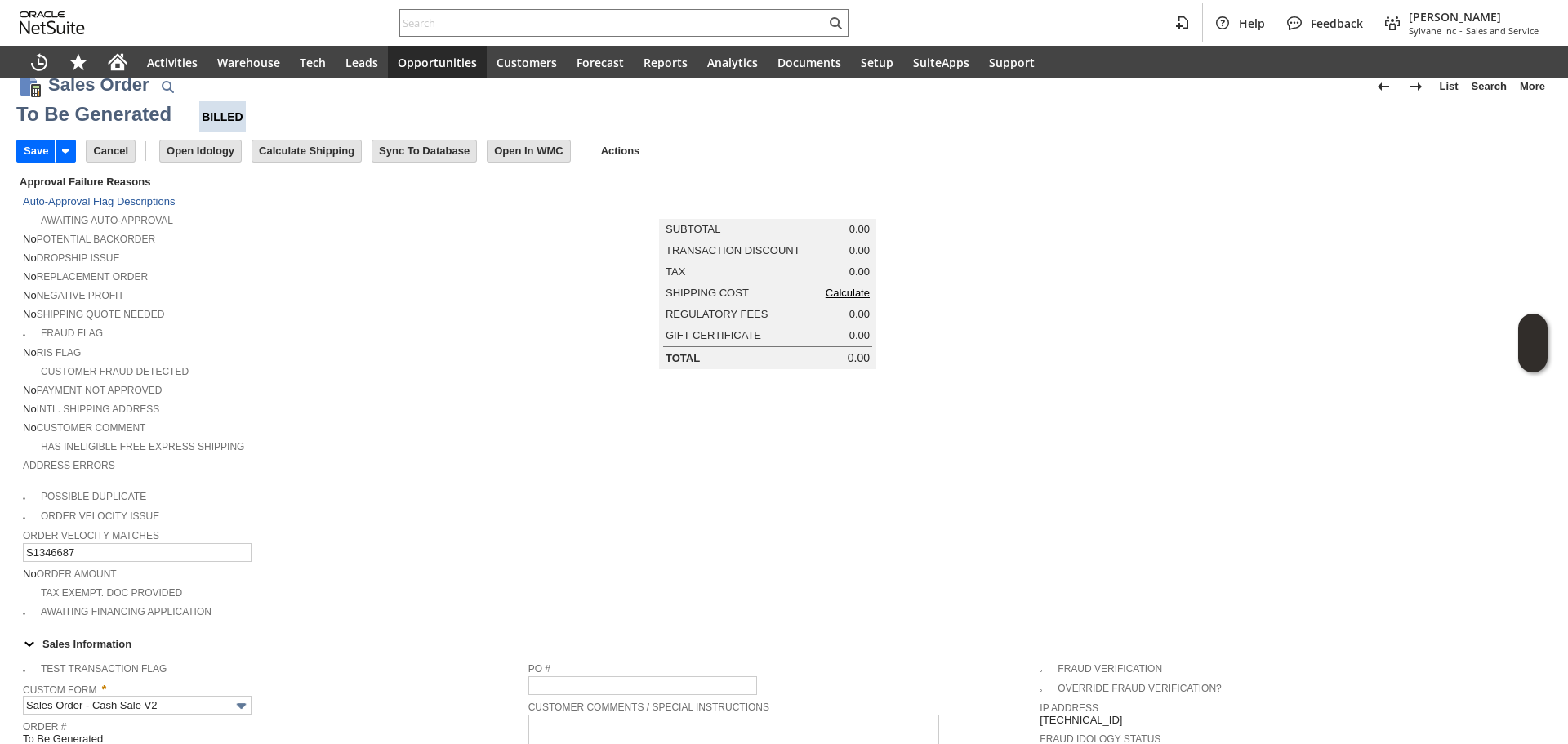
scroll to position [0, 0]
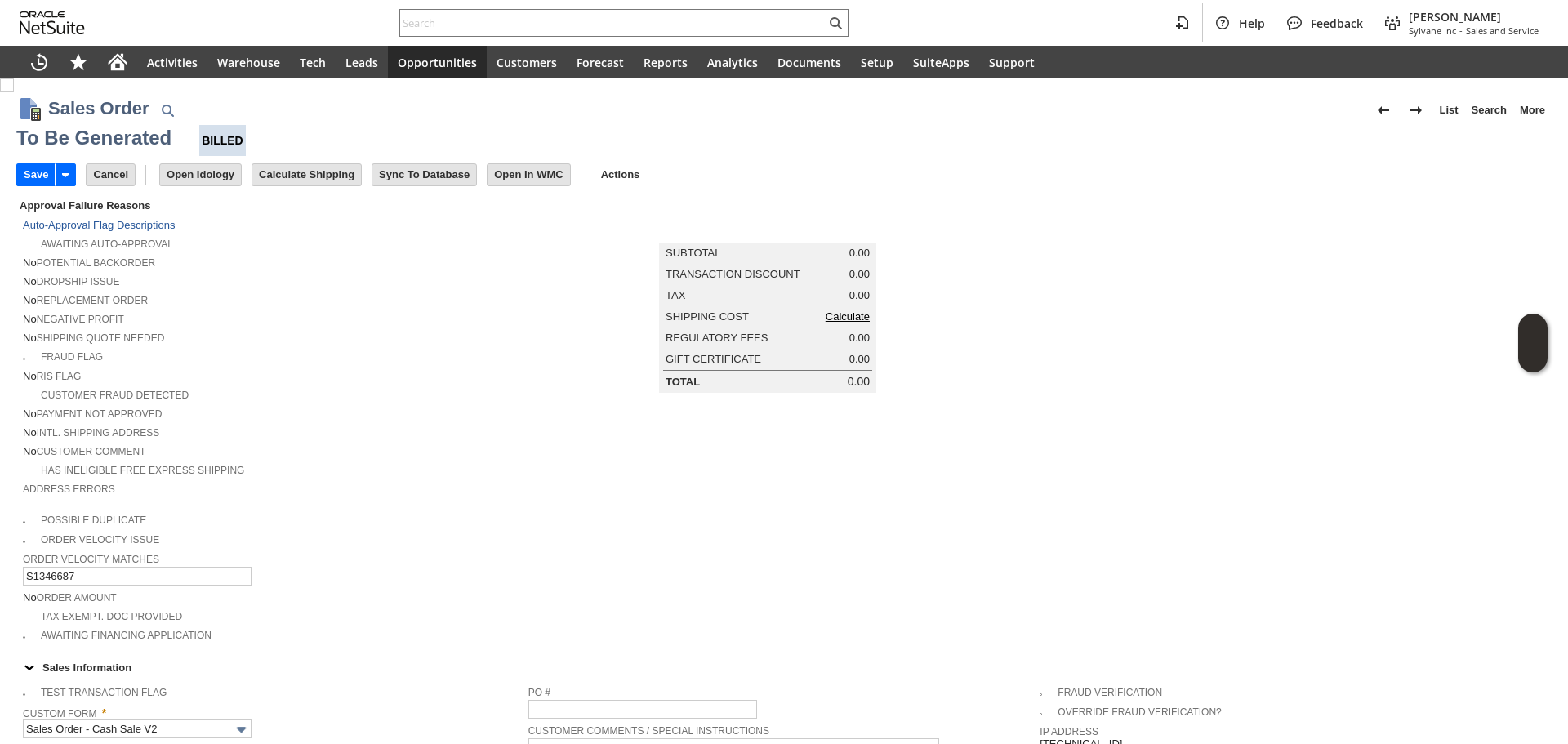
click at [838, 323] on link "Calculate" at bounding box center [848, 316] width 44 height 13
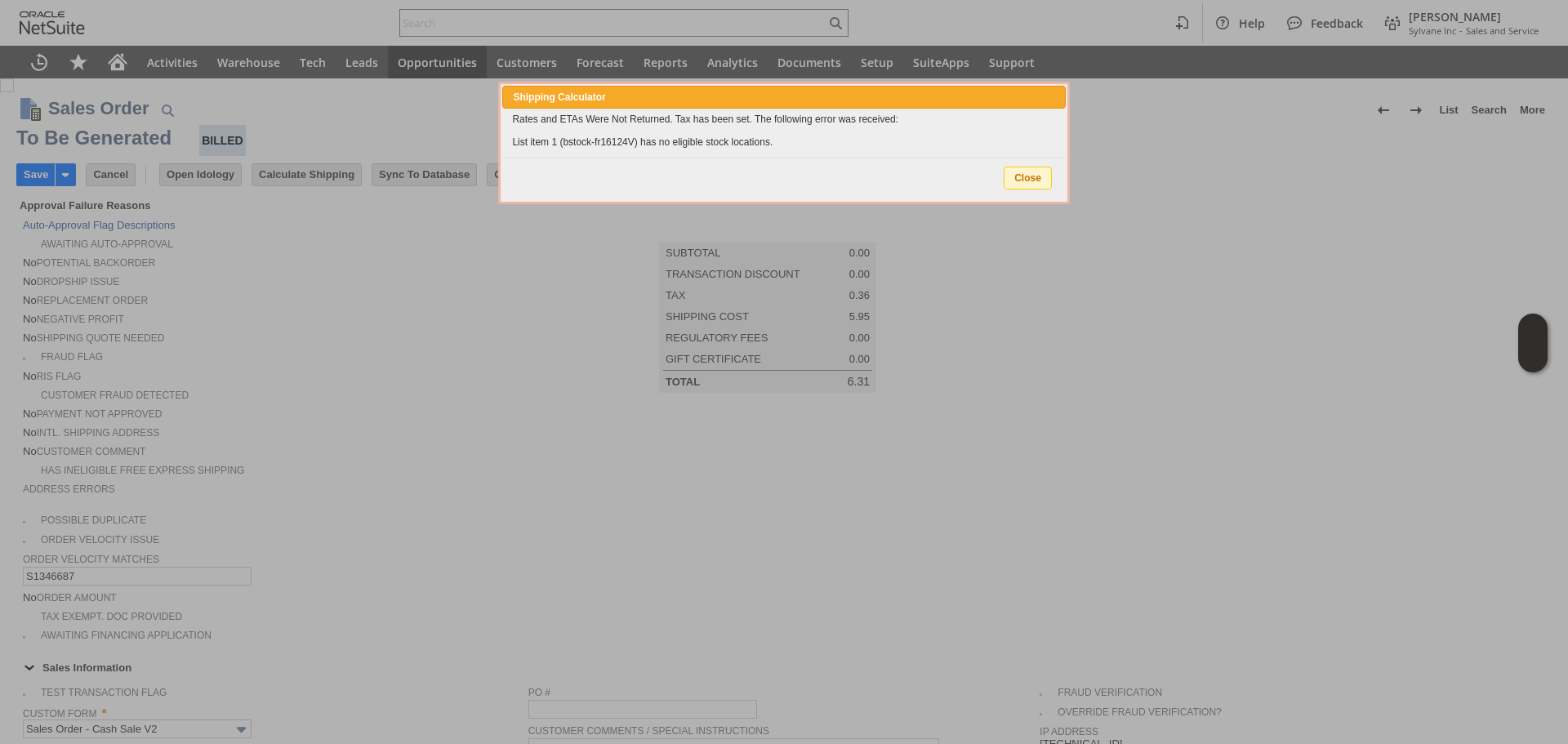
type input "Add"
type input "Copy Previous"
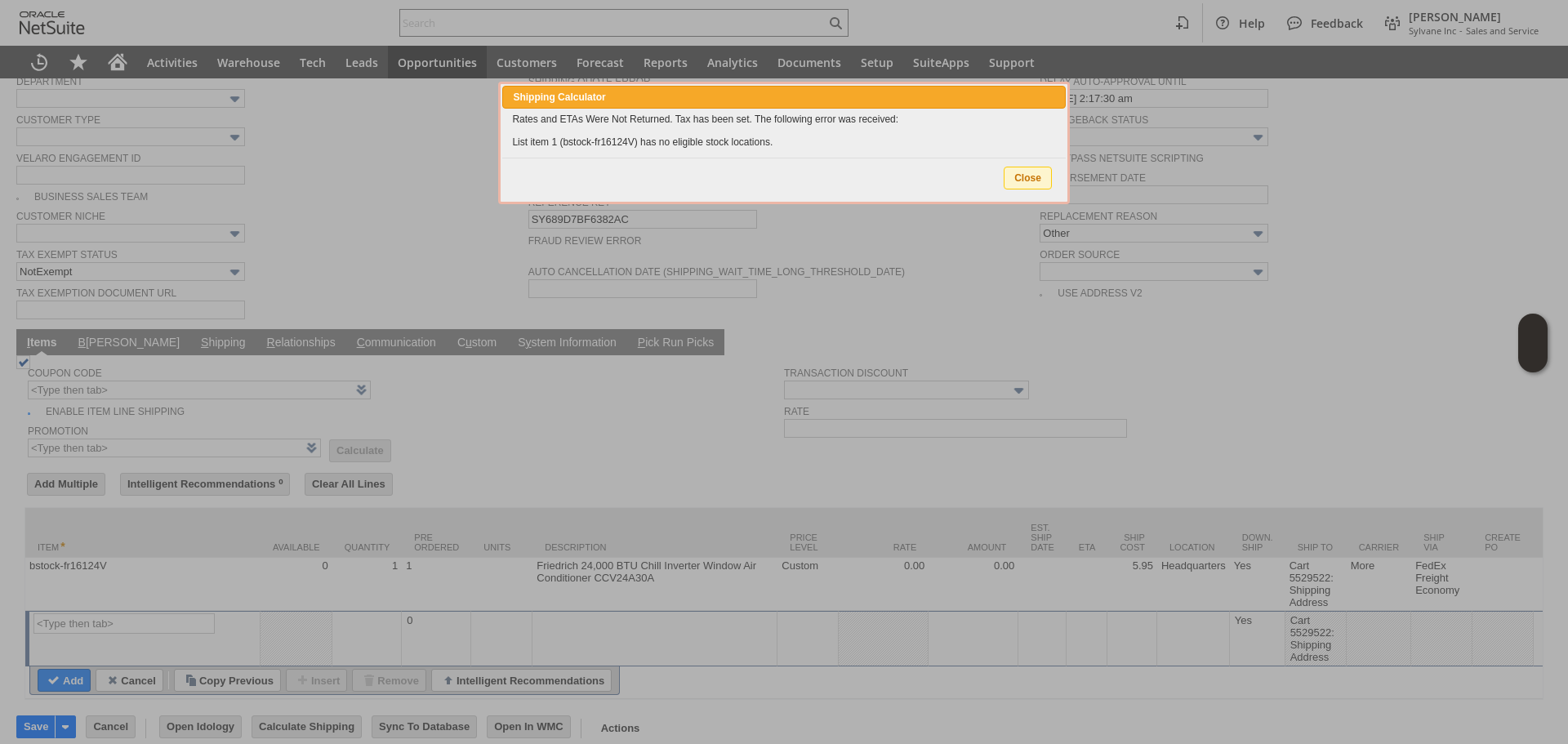
click at [1043, 178] on span "Close" at bounding box center [1028, 178] width 47 height 21
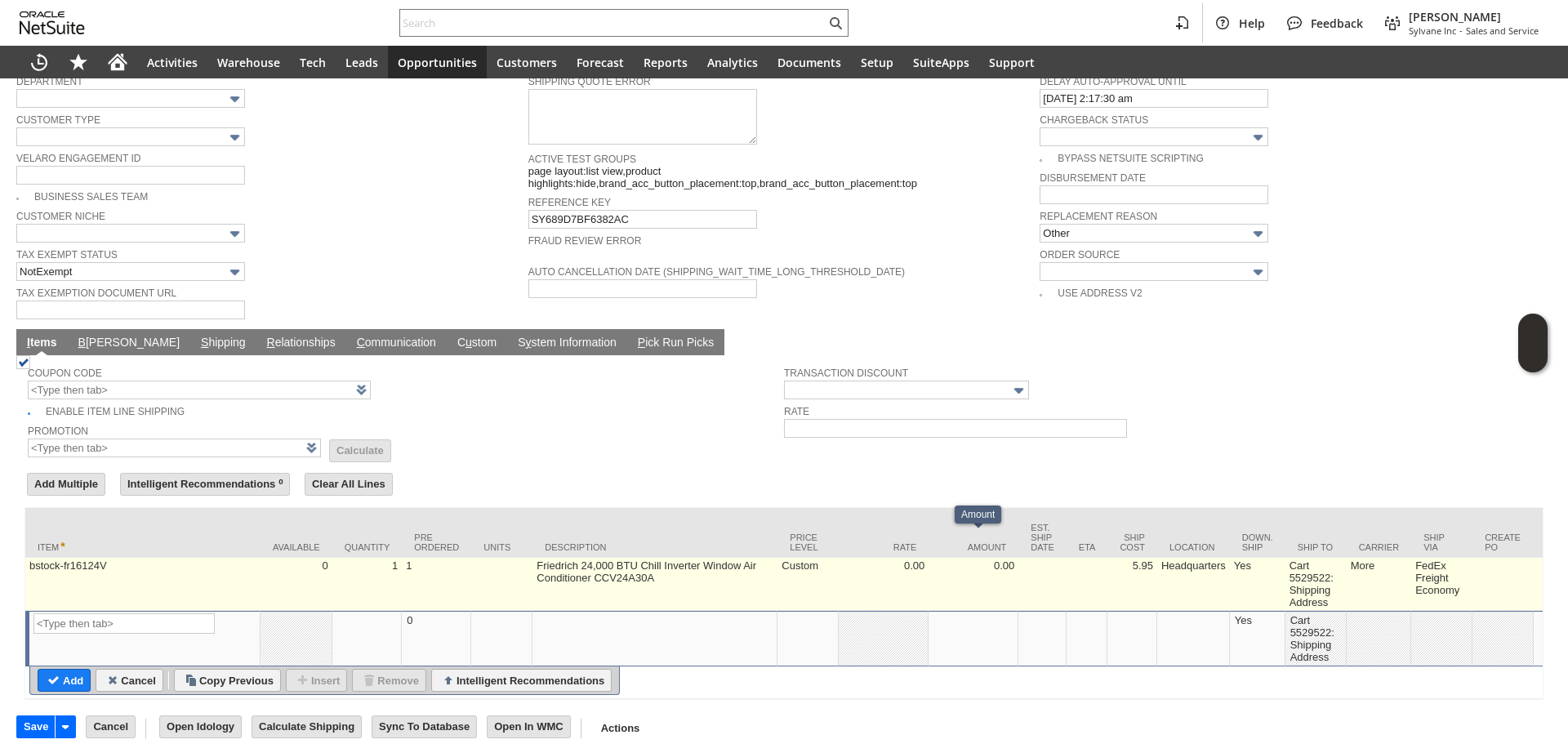
click at [1127, 577] on td "5.95" at bounding box center [1132, 584] width 49 height 53
type input "5.95"
type input "OK"
type input "Make Copy"
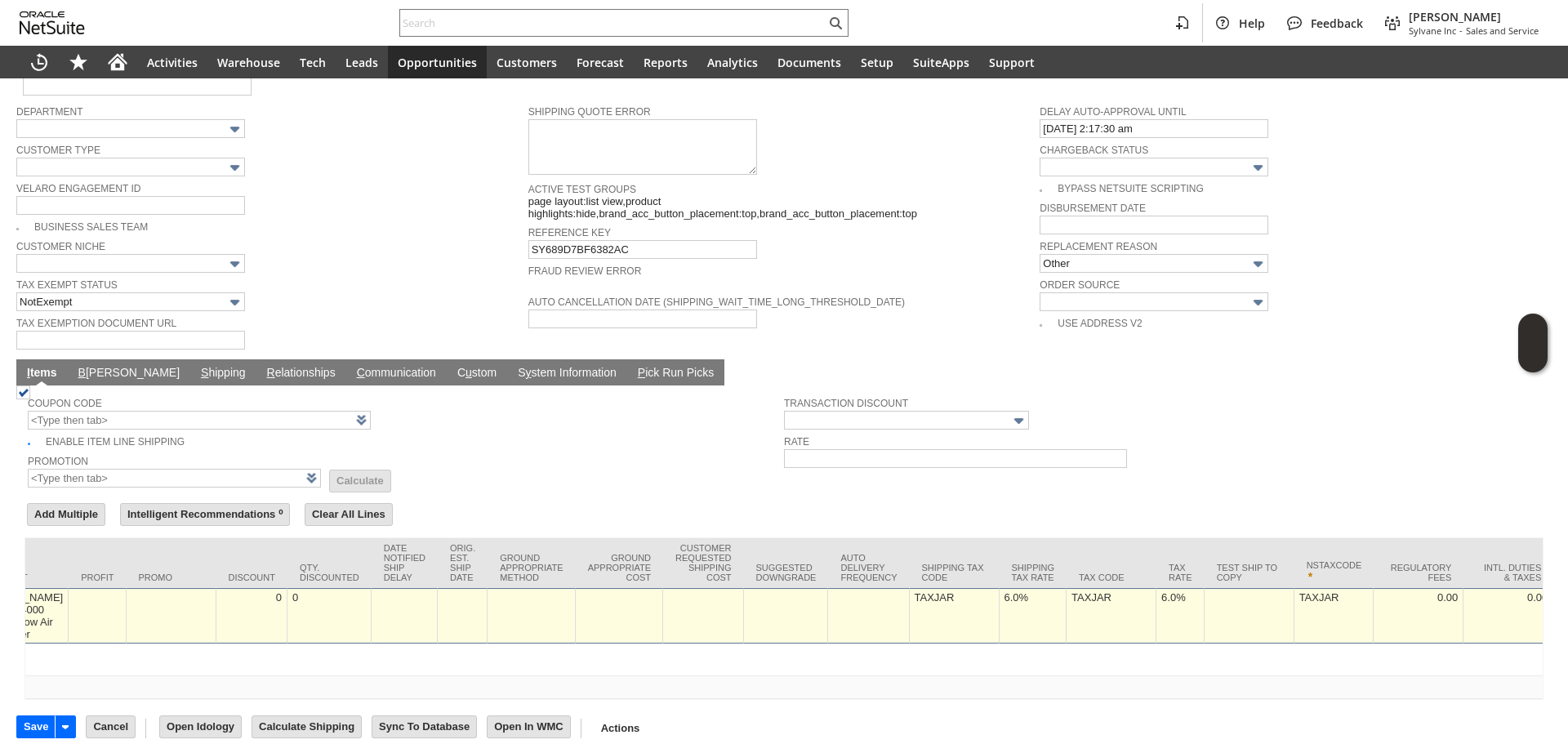
scroll to position [0, 2395]
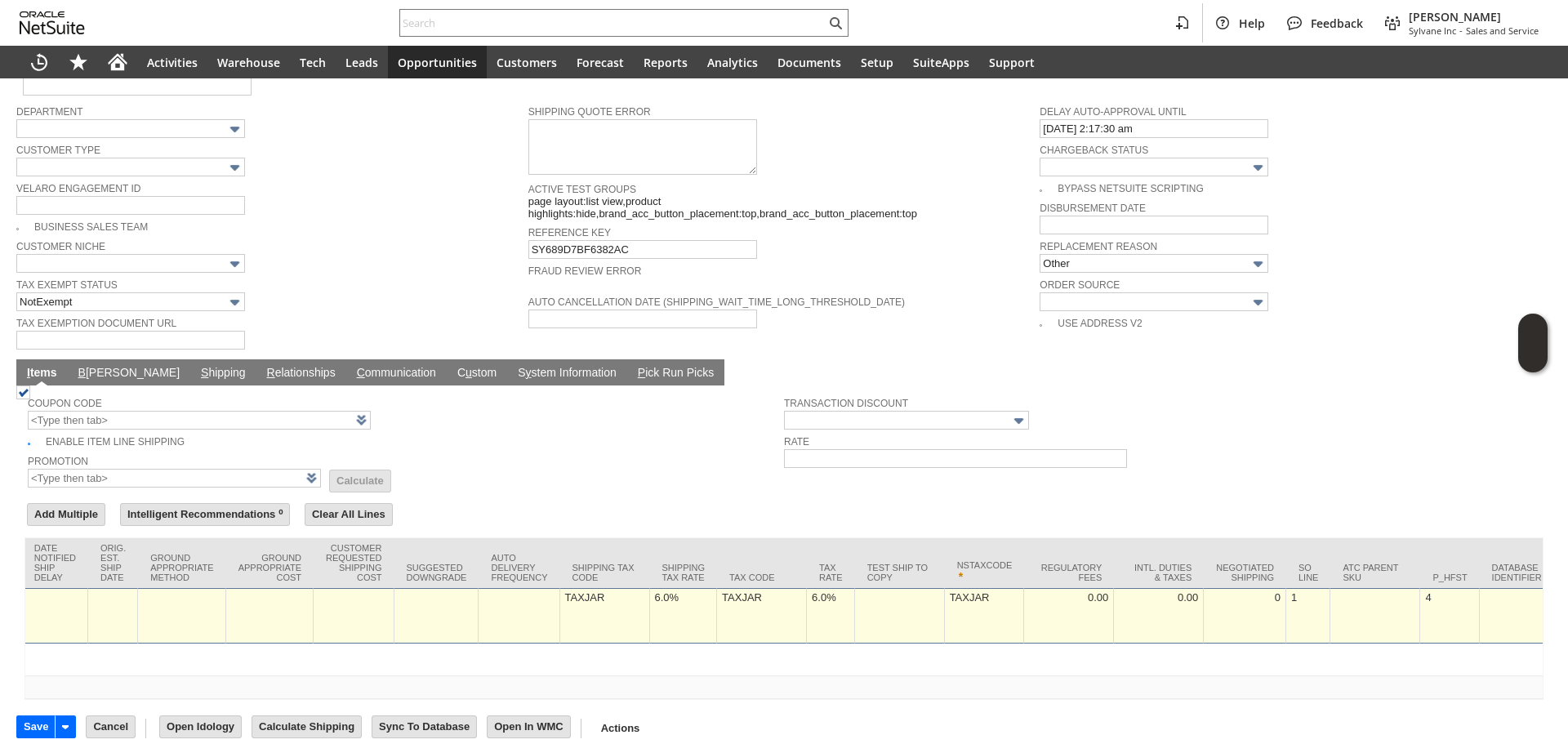
type input "0"
click at [807, 589] on td "6.0%" at bounding box center [831, 616] width 49 height 55
type input "0.0%"
click at [508, 603] on td "TAXJAR" at bounding box center [534, 616] width 90 height 55
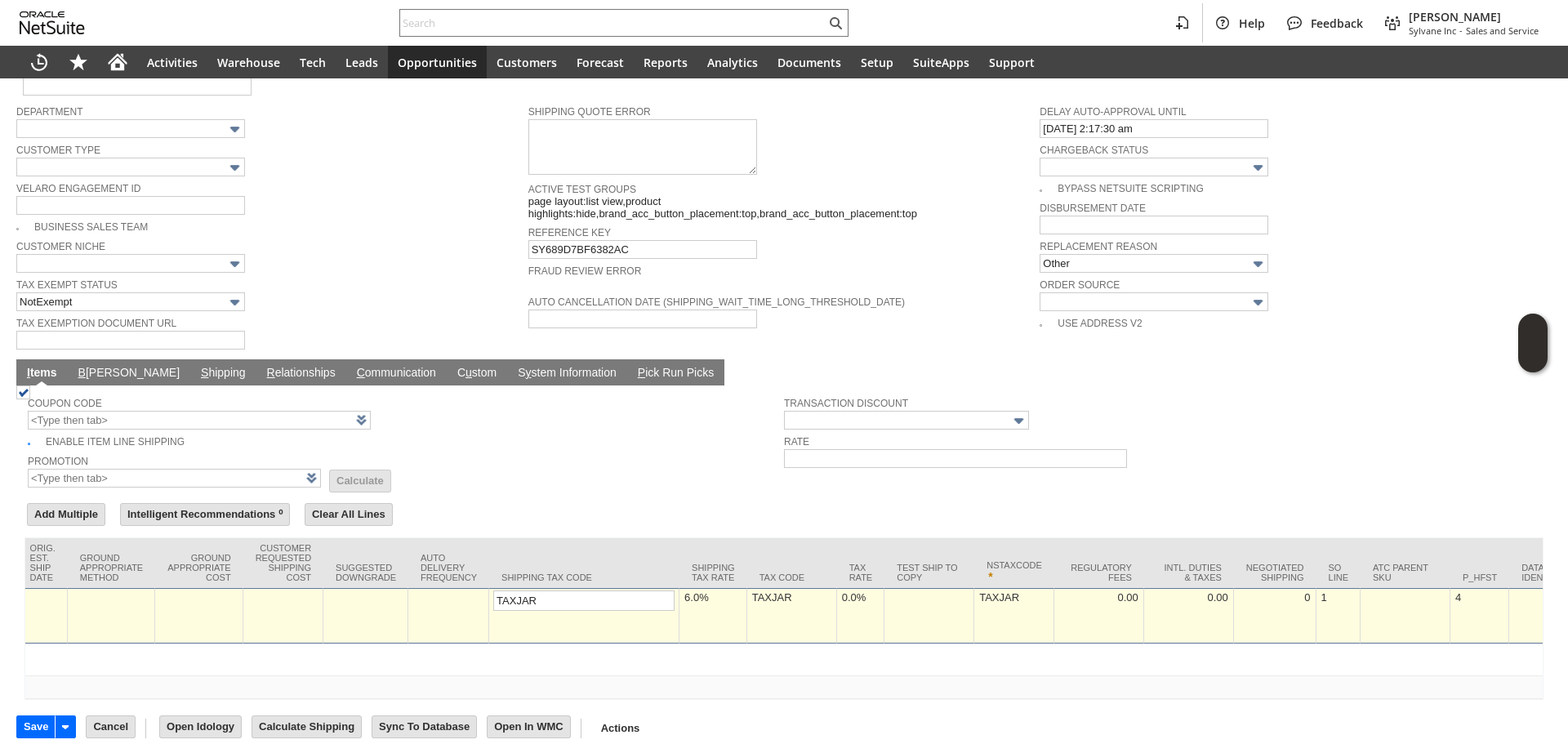
click at [679, 602] on td "6.0%" at bounding box center [713, 616] width 68 height 55
type input "0"
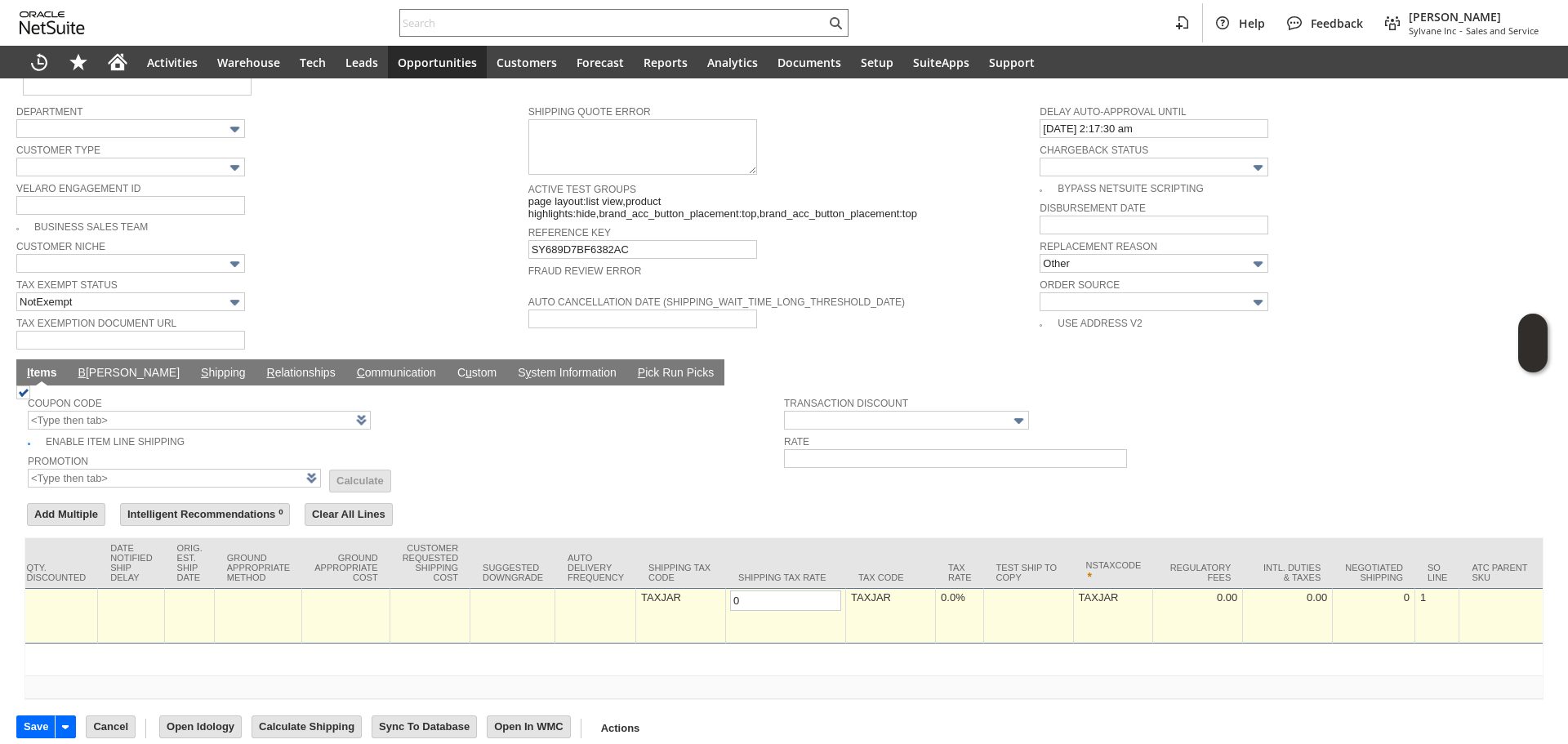
scroll to position [0, 0]
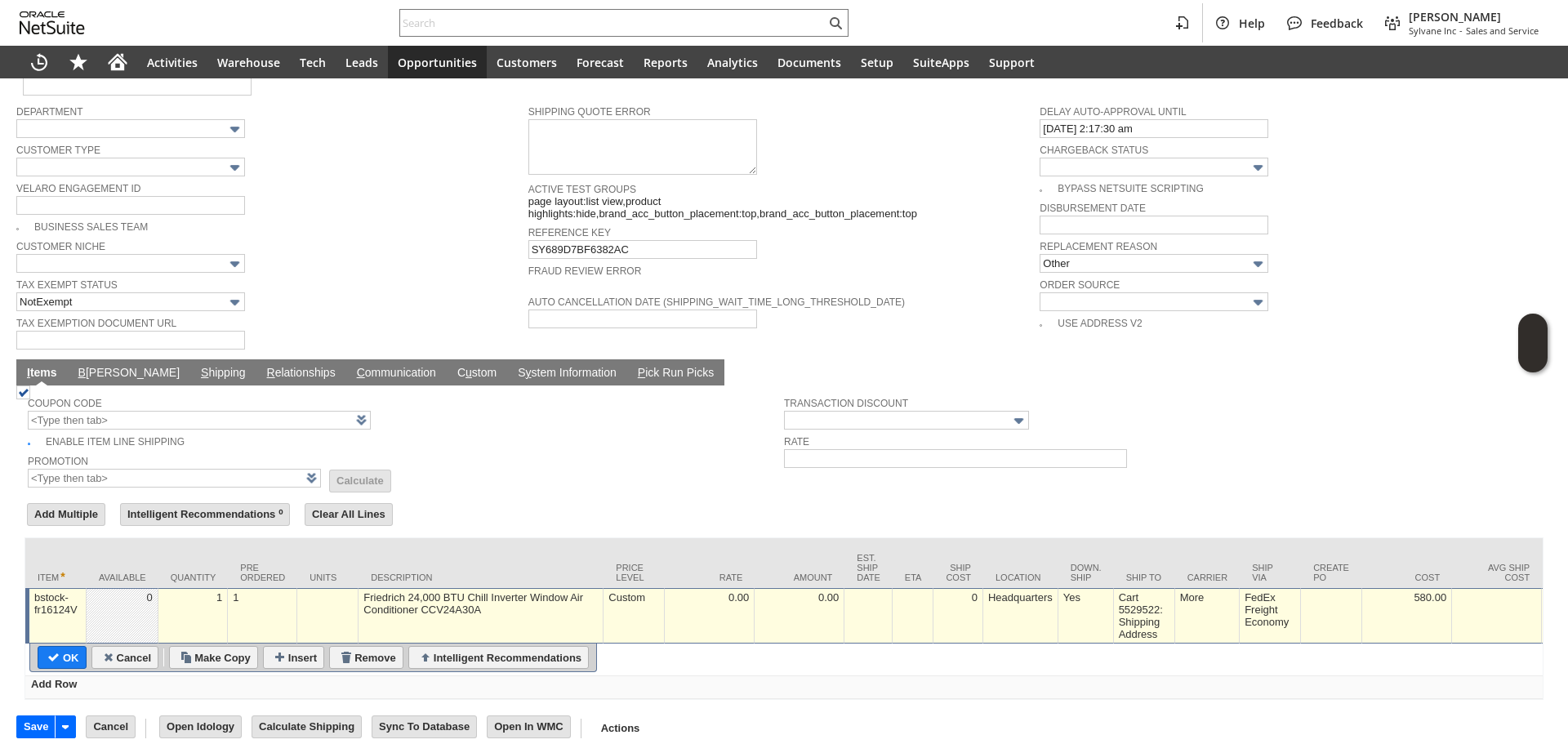
type input "0.0%"
click at [77, 644] on table "OK Cancel Make Copy Insert Remove Intelligent Recommendations" at bounding box center [313, 658] width 568 height 28
click at [78, 647] on input "OK" at bounding box center [62, 657] width 48 height 21
type input "Add"
type input "Copy Previous"
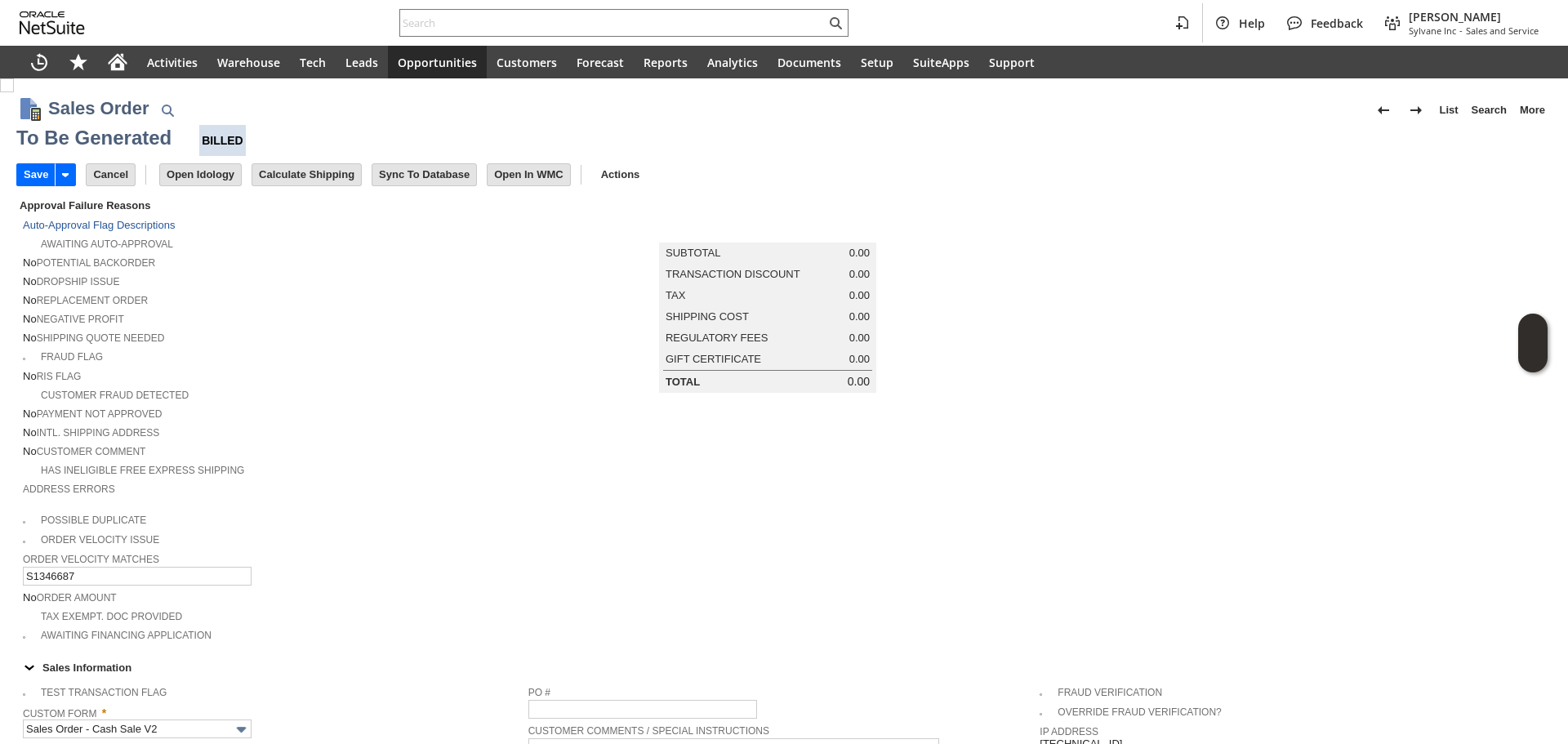
drag, startPoint x: 45, startPoint y: 183, endPoint x: 271, endPoint y: 3, distance: 288.9
click at [45, 183] on input "Save" at bounding box center [35, 174] width 38 height 21
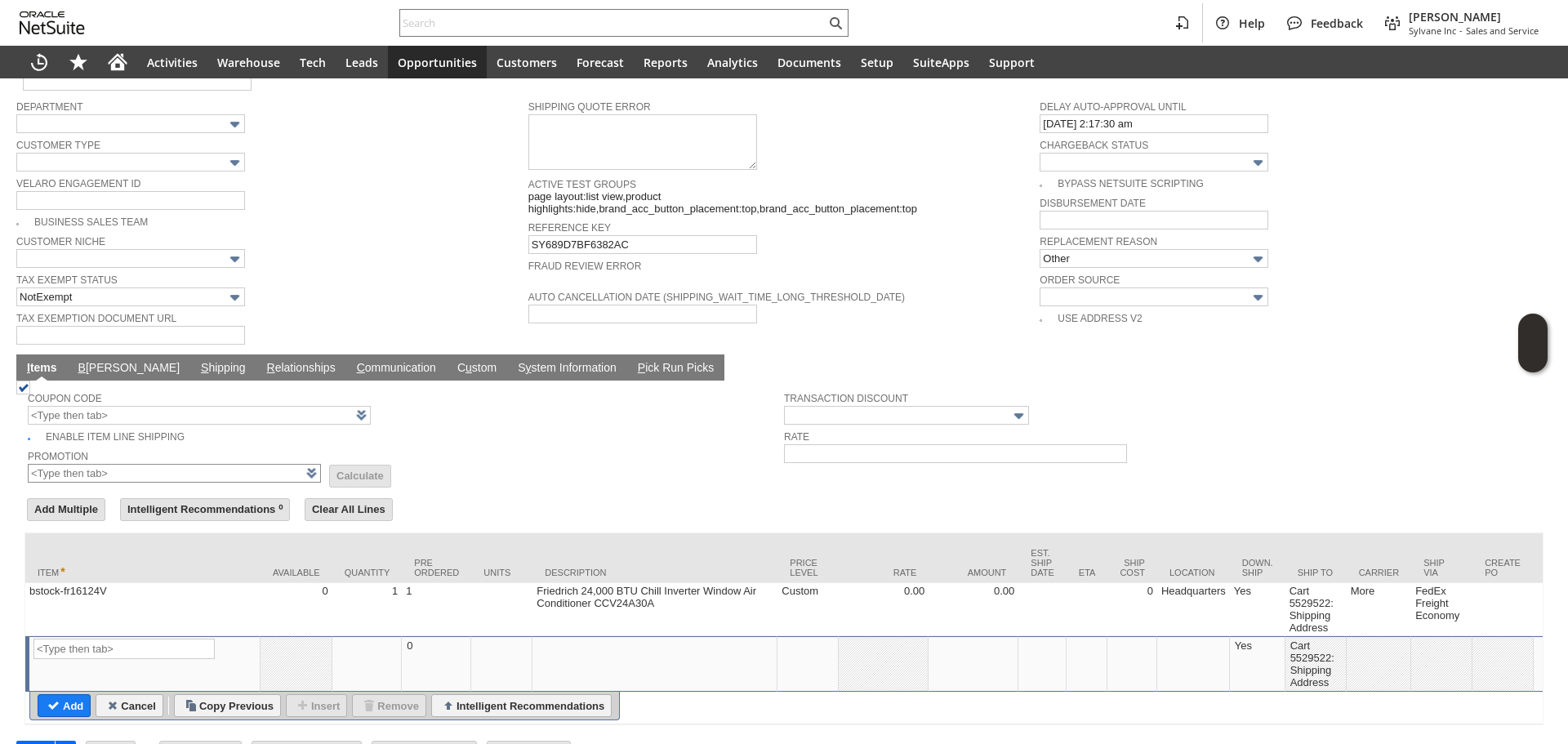
scroll to position [1081, 0]
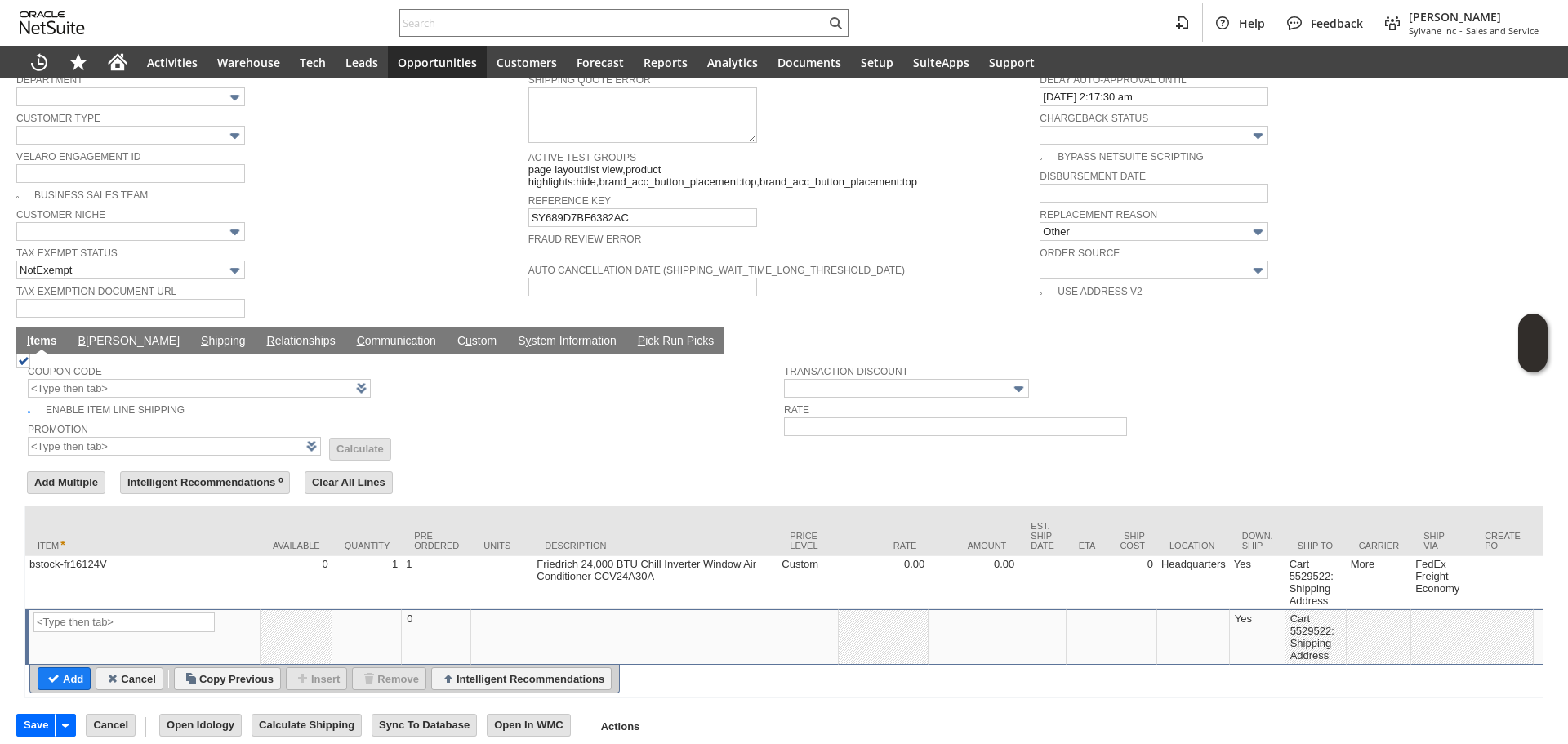
click at [87, 328] on td "B illing" at bounding box center [129, 340] width 122 height 26
click at [91, 334] on link "B illing" at bounding box center [129, 342] width 110 height 16
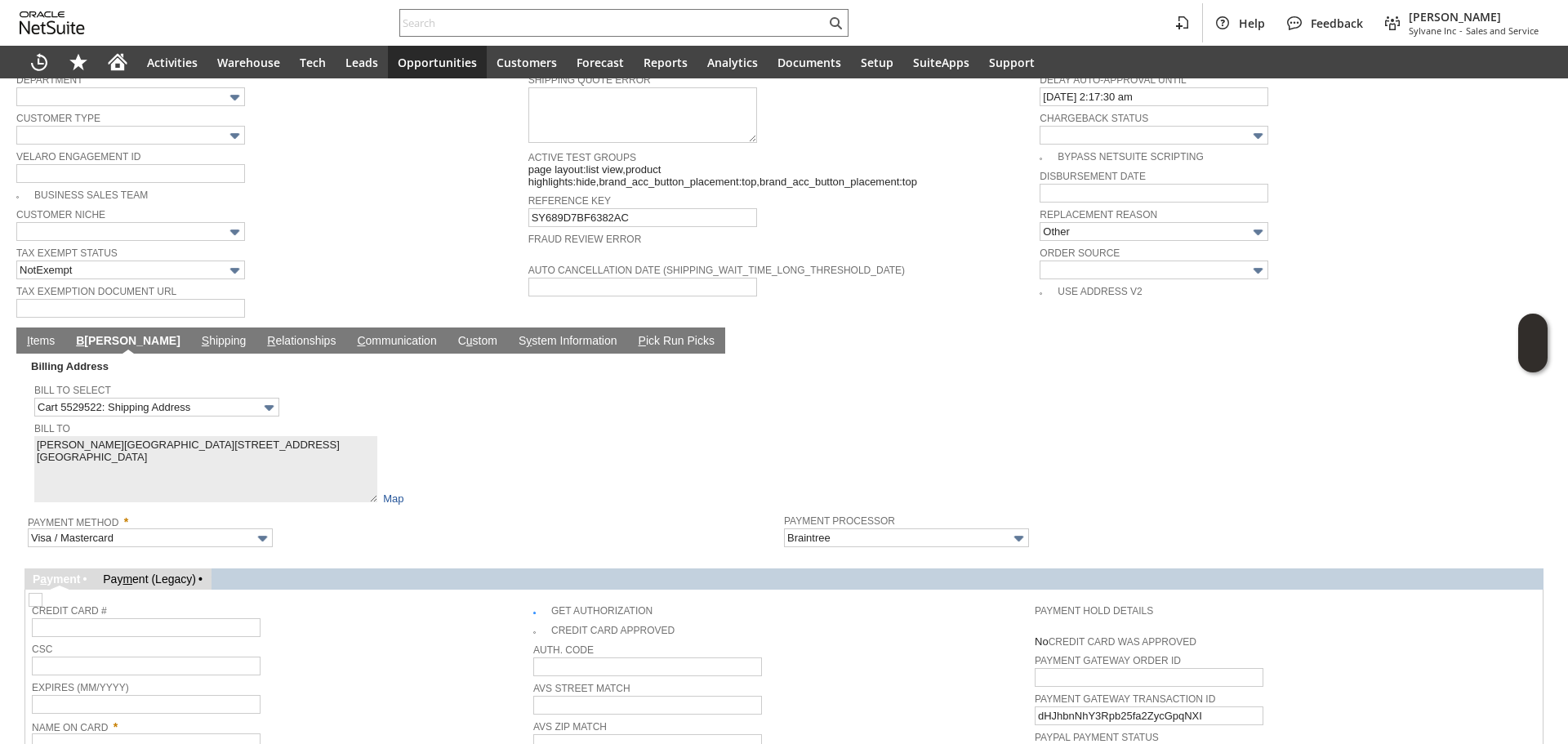
click at [43, 593] on img at bounding box center [35, 600] width 14 height 14
checkbox input "false"
click at [384, 601] on span "Credit Card #" at bounding box center [278, 609] width 493 height 18
click at [107, 722] on link "Name On Card" at bounding box center [70, 728] width 76 height 12
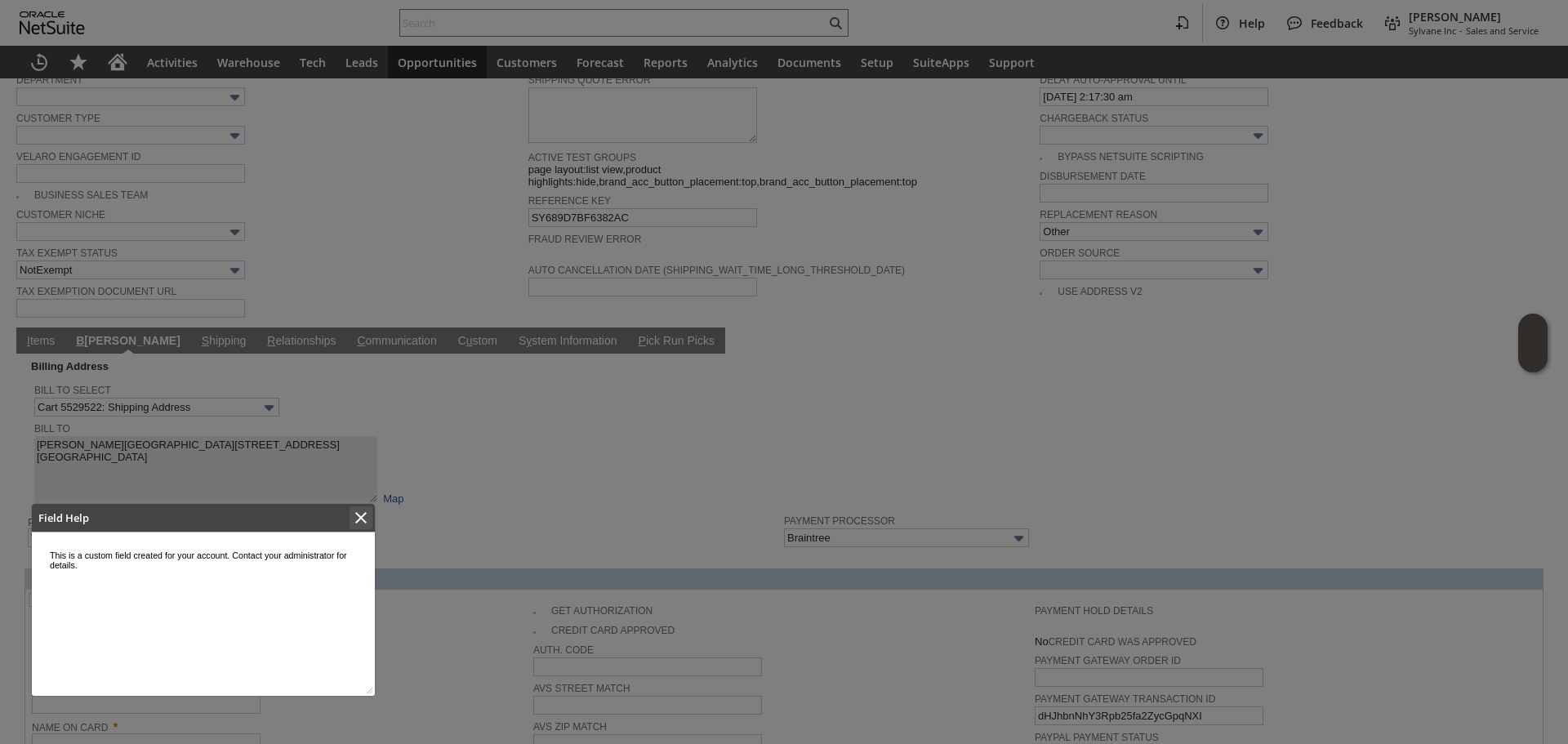
scroll to position [0, 0]
click at [360, 511] on icon "Close" at bounding box center [360, 517] width 19 height 19
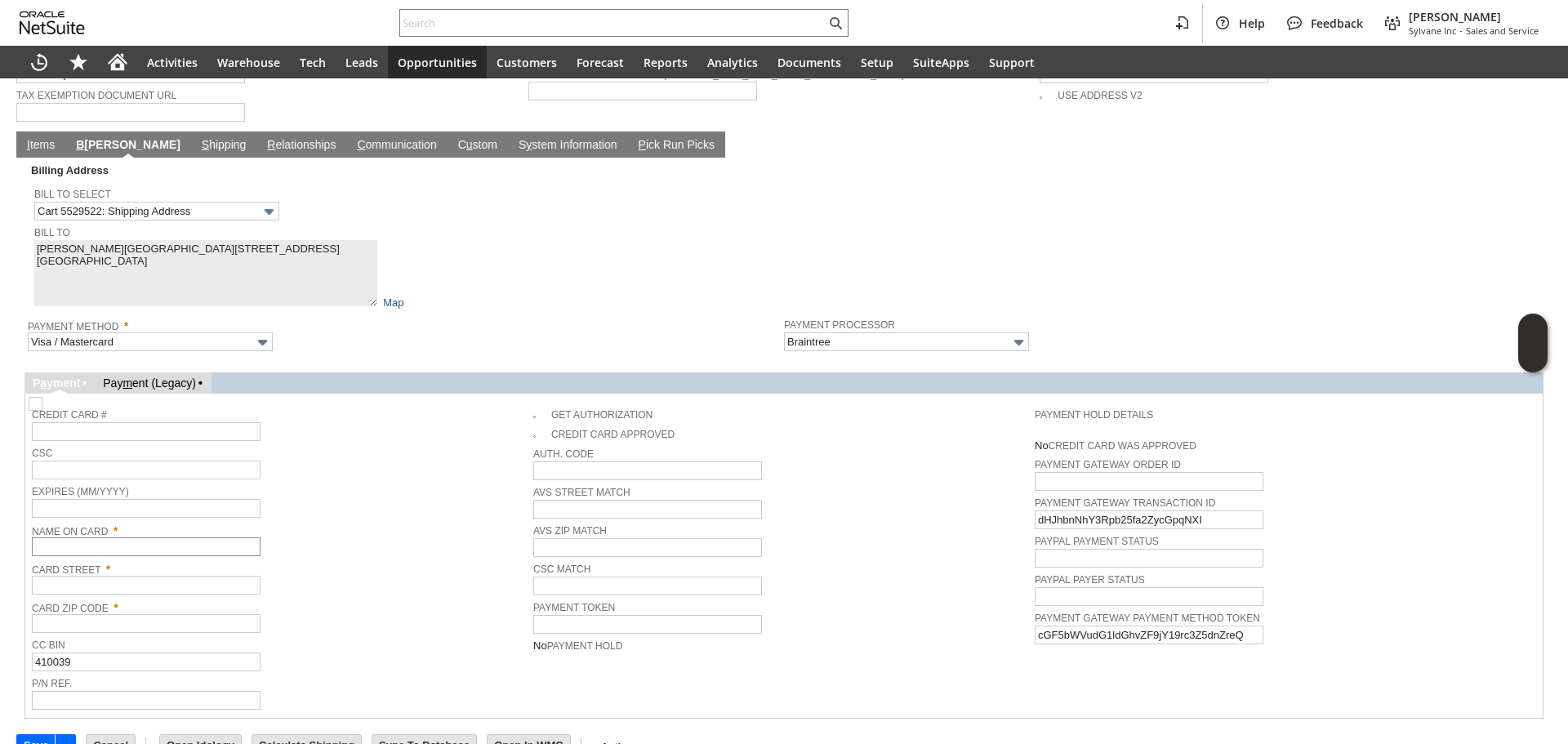
scroll to position [1289, 0]
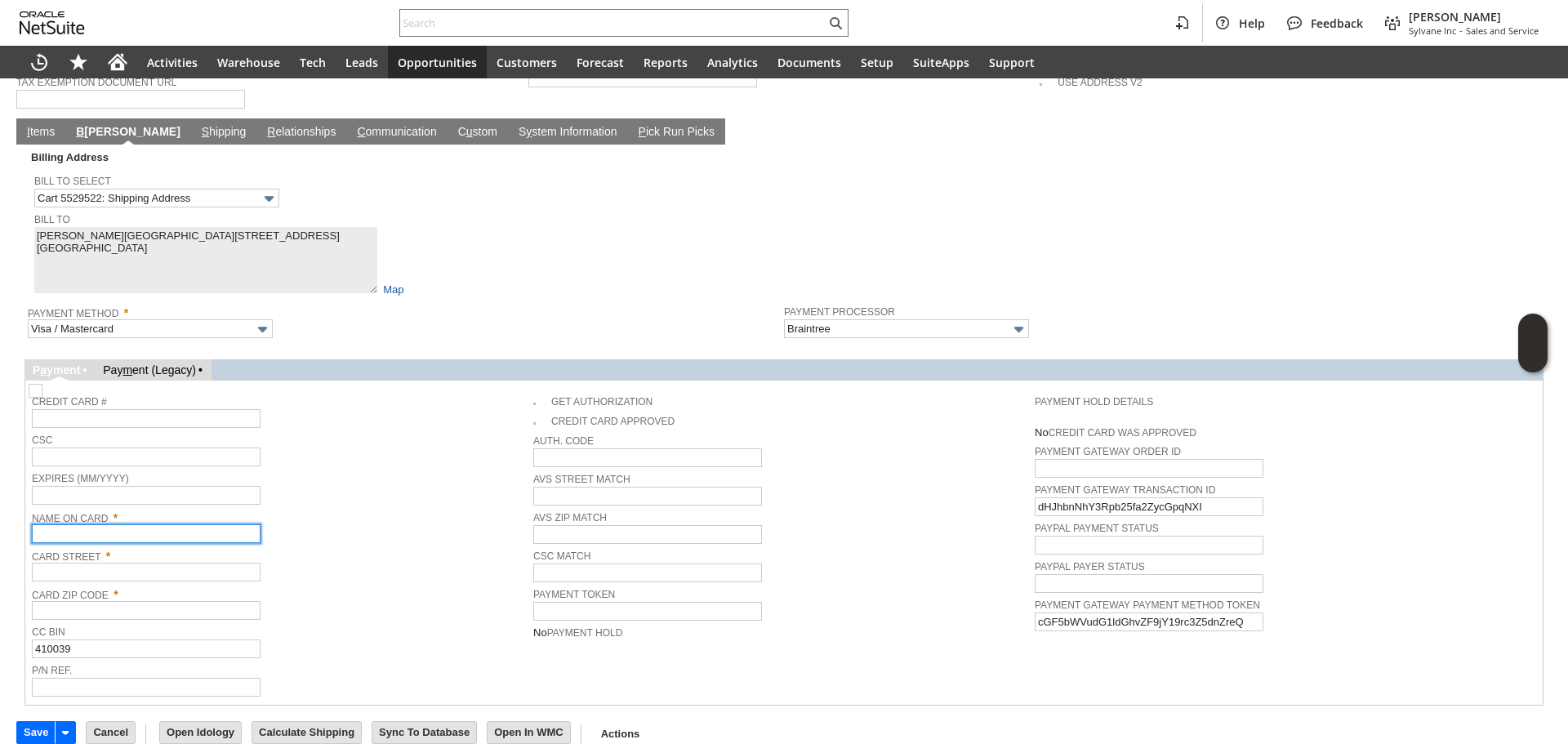
click at [167, 524] on input "text" at bounding box center [146, 534] width 229 height 18
paste input "[PERSON_NAME]"
type input "[PERSON_NAME]"
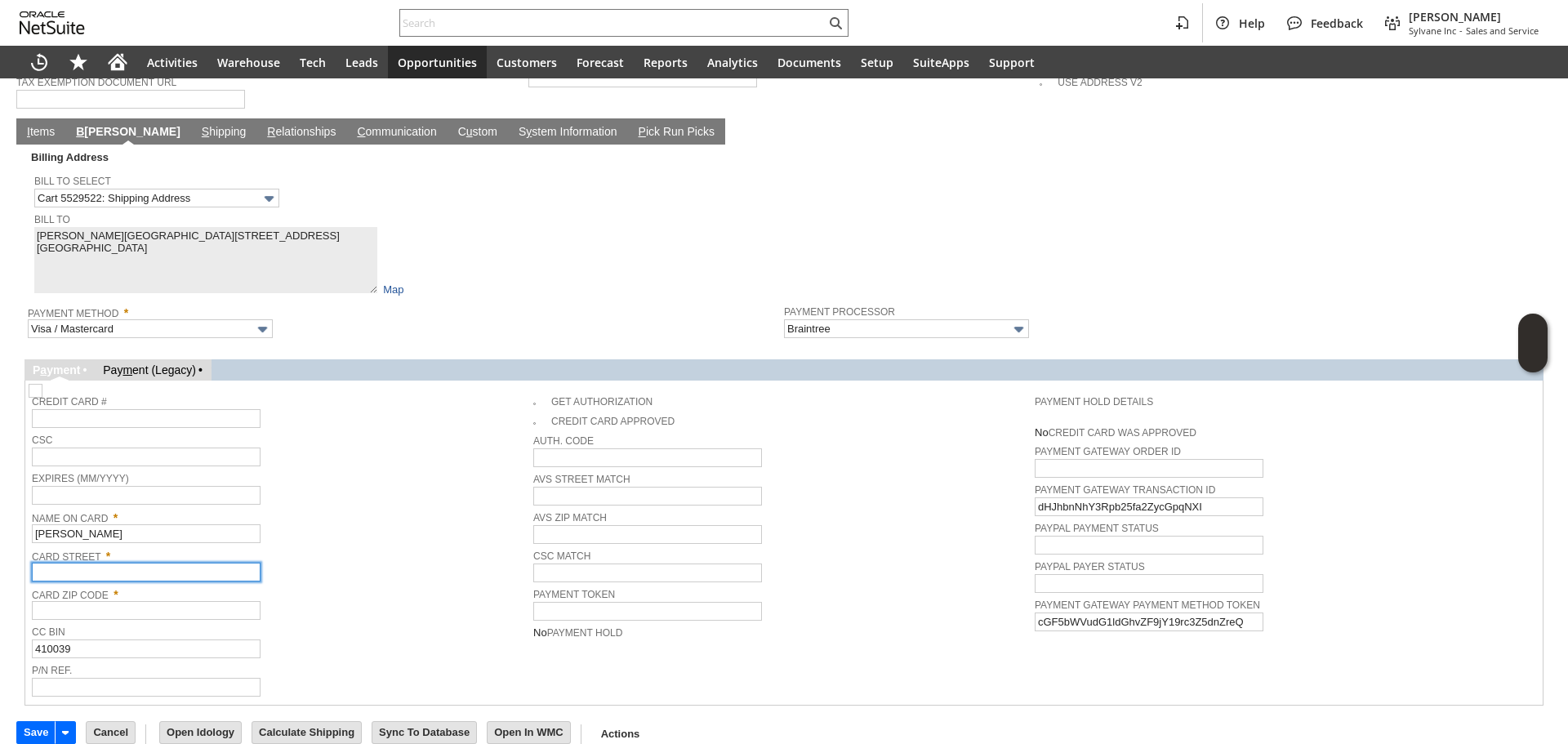
click at [88, 563] on input "text" at bounding box center [146, 572] width 229 height 18
paste input "[STREET_ADDRESS]"
type input "[STREET_ADDRESS]"
click at [367, 545] on div "Card Street * 619 Parkway Rd" at bounding box center [278, 563] width 493 height 37
click at [129, 602] on input "text" at bounding box center [146, 611] width 229 height 18
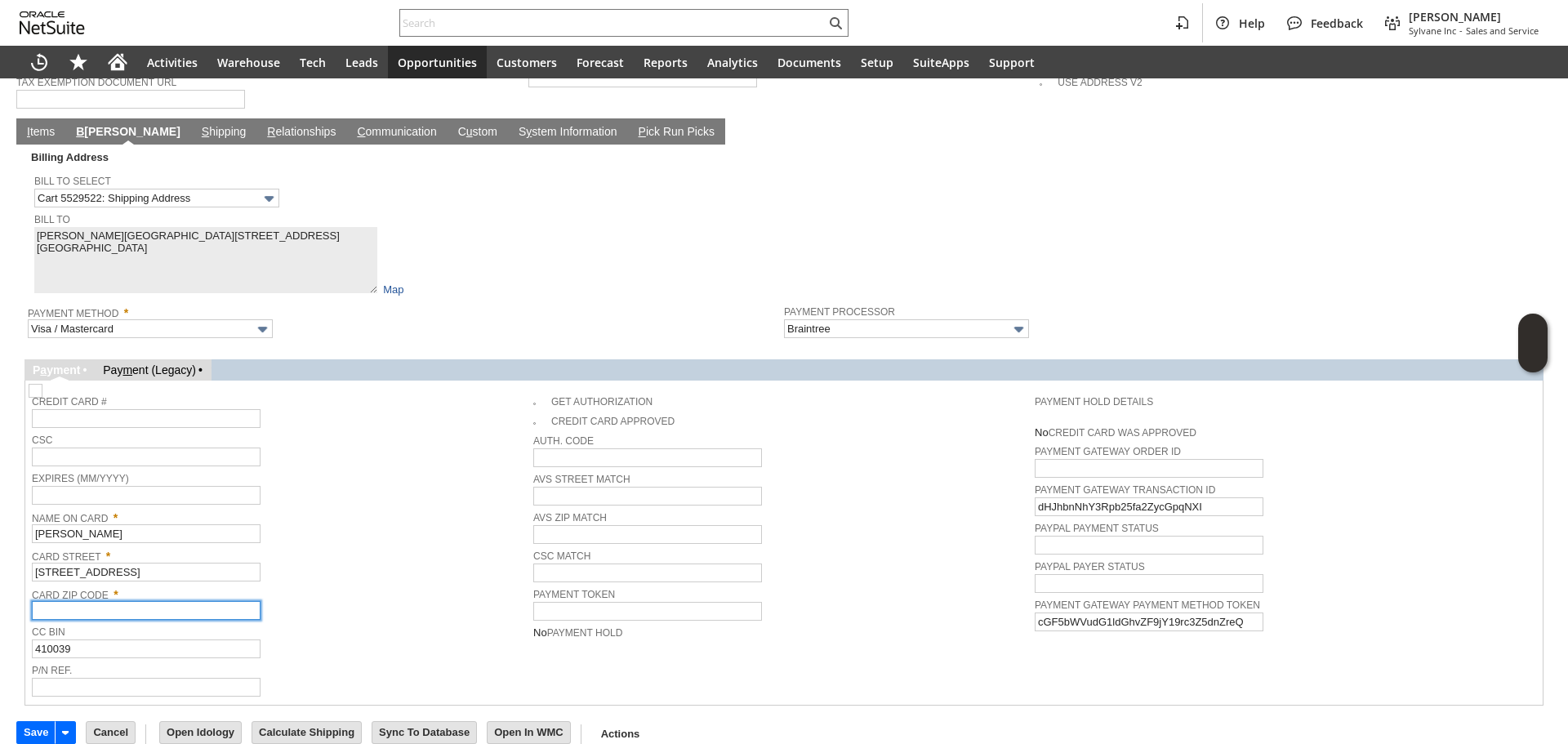
paste input "18104"
type input "18104"
click at [364, 545] on div "Card Street * 619 Parkway Rd" at bounding box center [278, 563] width 493 height 37
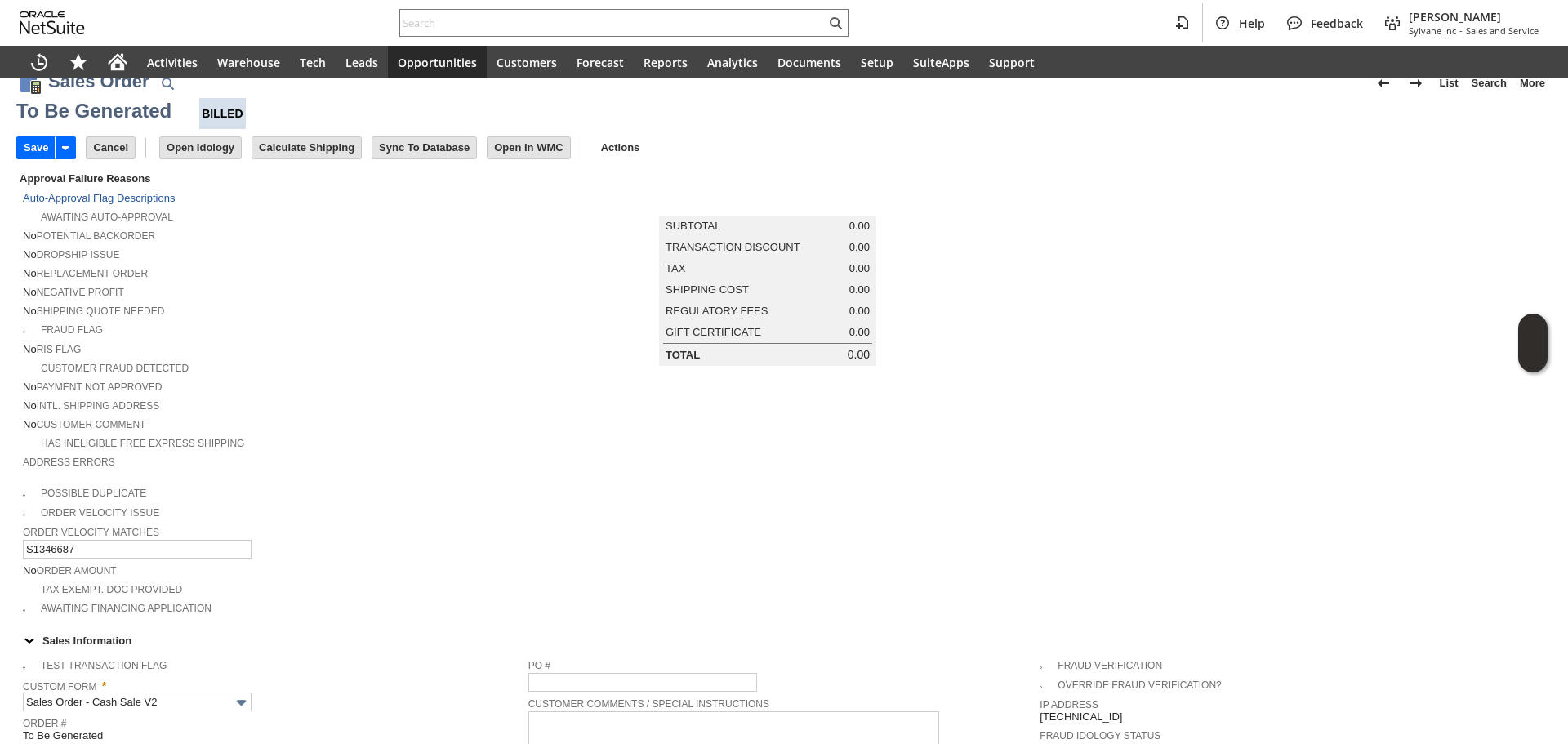
scroll to position [0, 0]
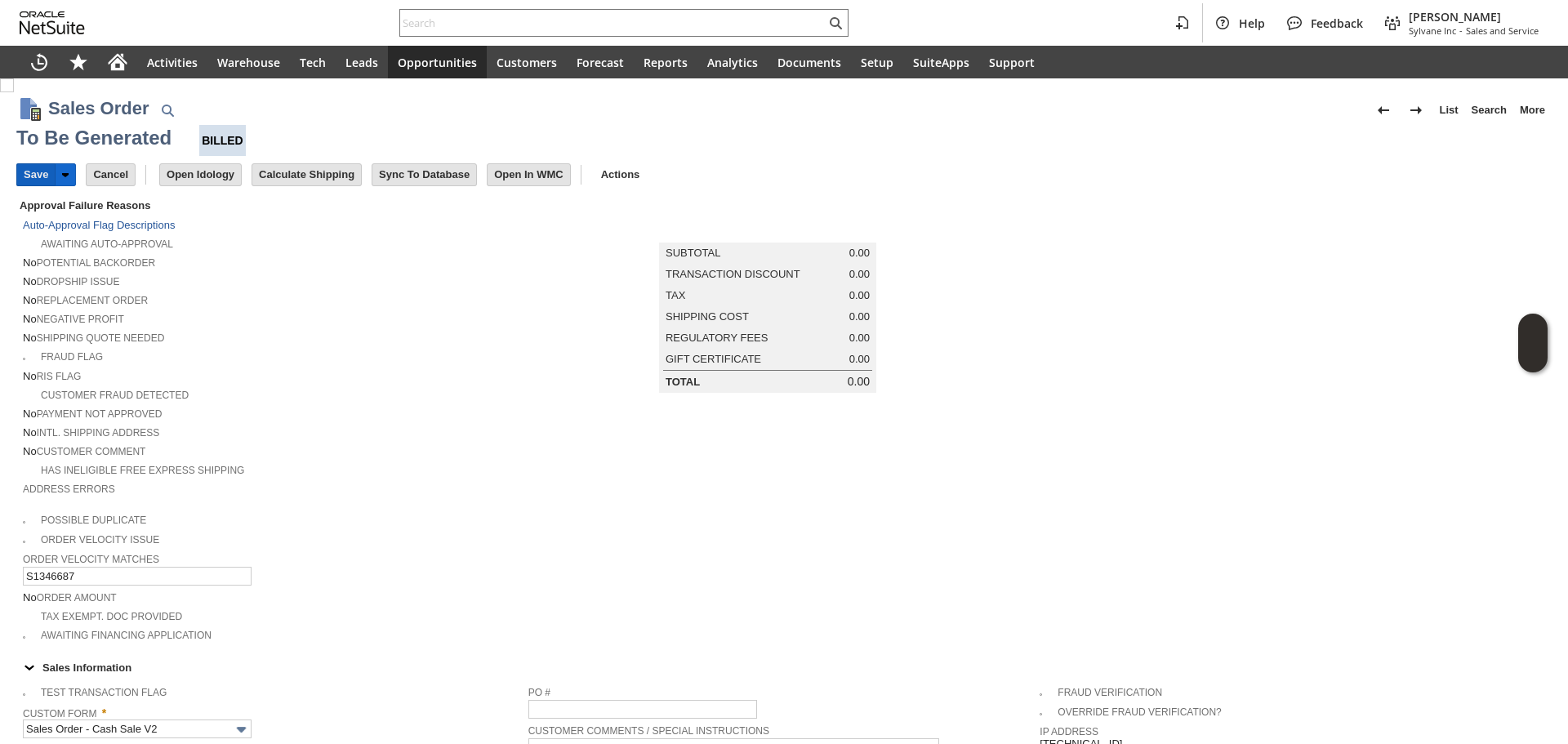
click at [46, 166] on input "Save" at bounding box center [35, 174] width 38 height 21
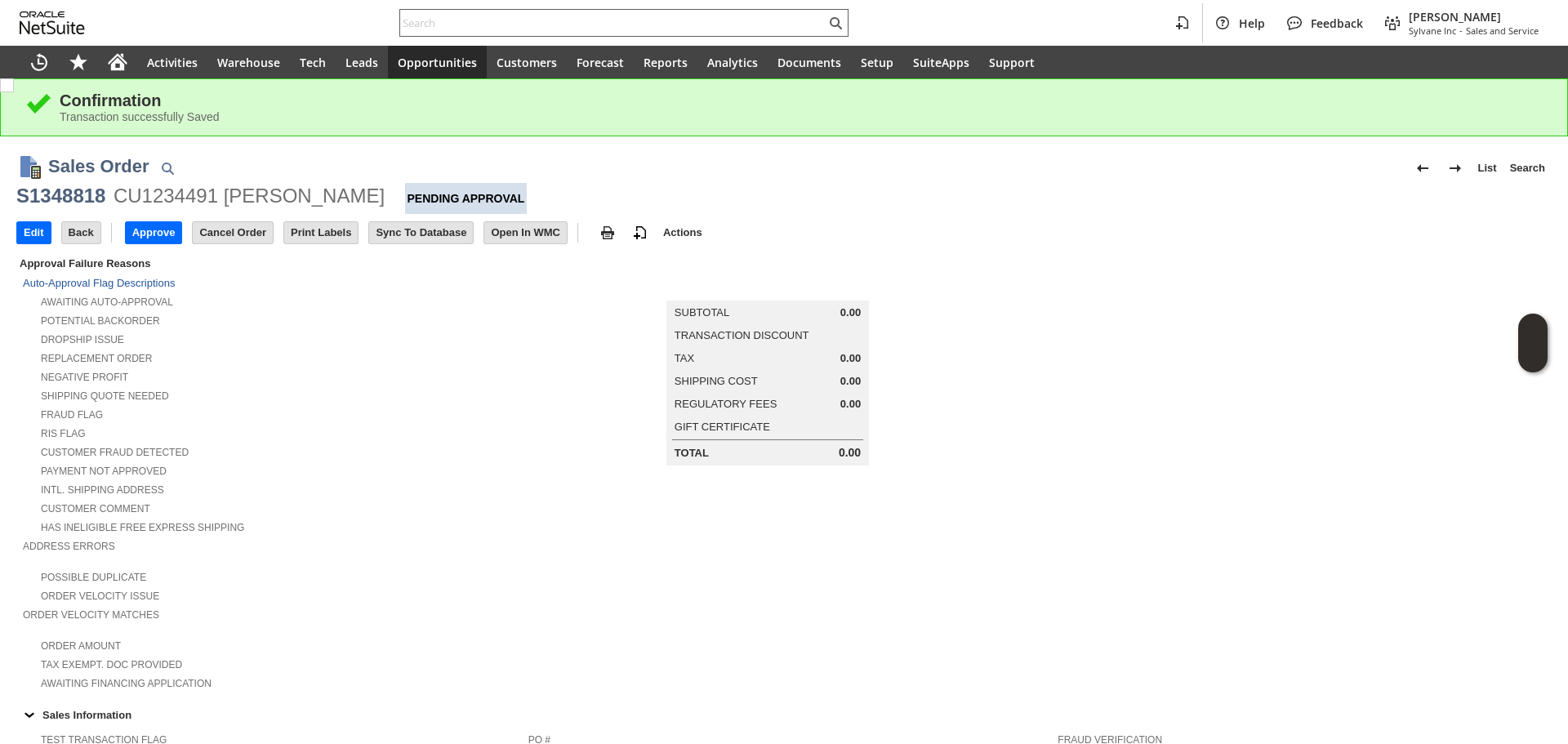
click at [600, 31] on input "text" at bounding box center [613, 23] width 426 height 19
paste input "3477491505"
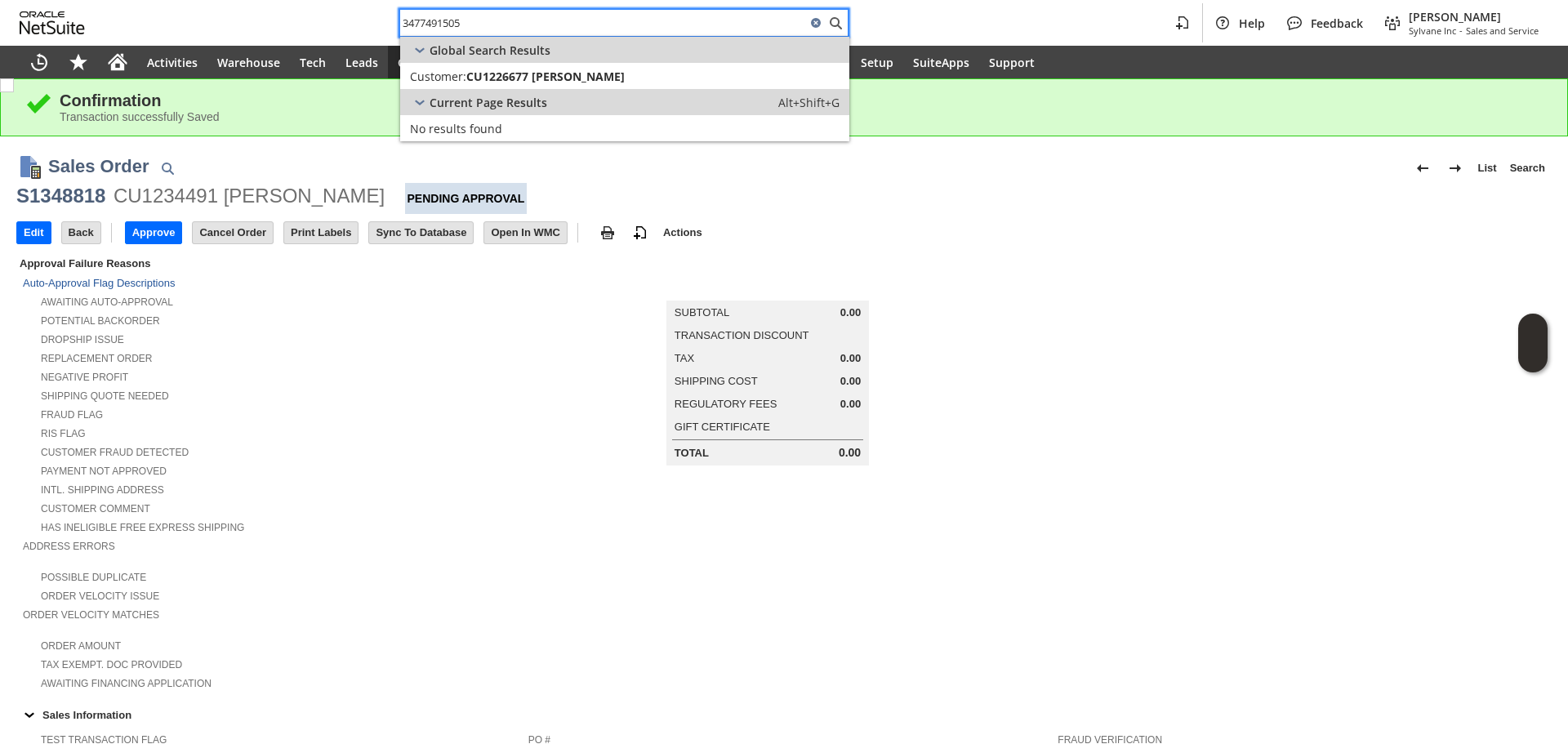
type input "3477491505"
click at [588, 95] on div "Current Page Results Alt+Shift+G" at bounding box center [625, 101] width 449 height 26
click at [605, 88] on link "Customer: CU1226677 [PERSON_NAME] Edit Dash" at bounding box center [625, 75] width 449 height 26
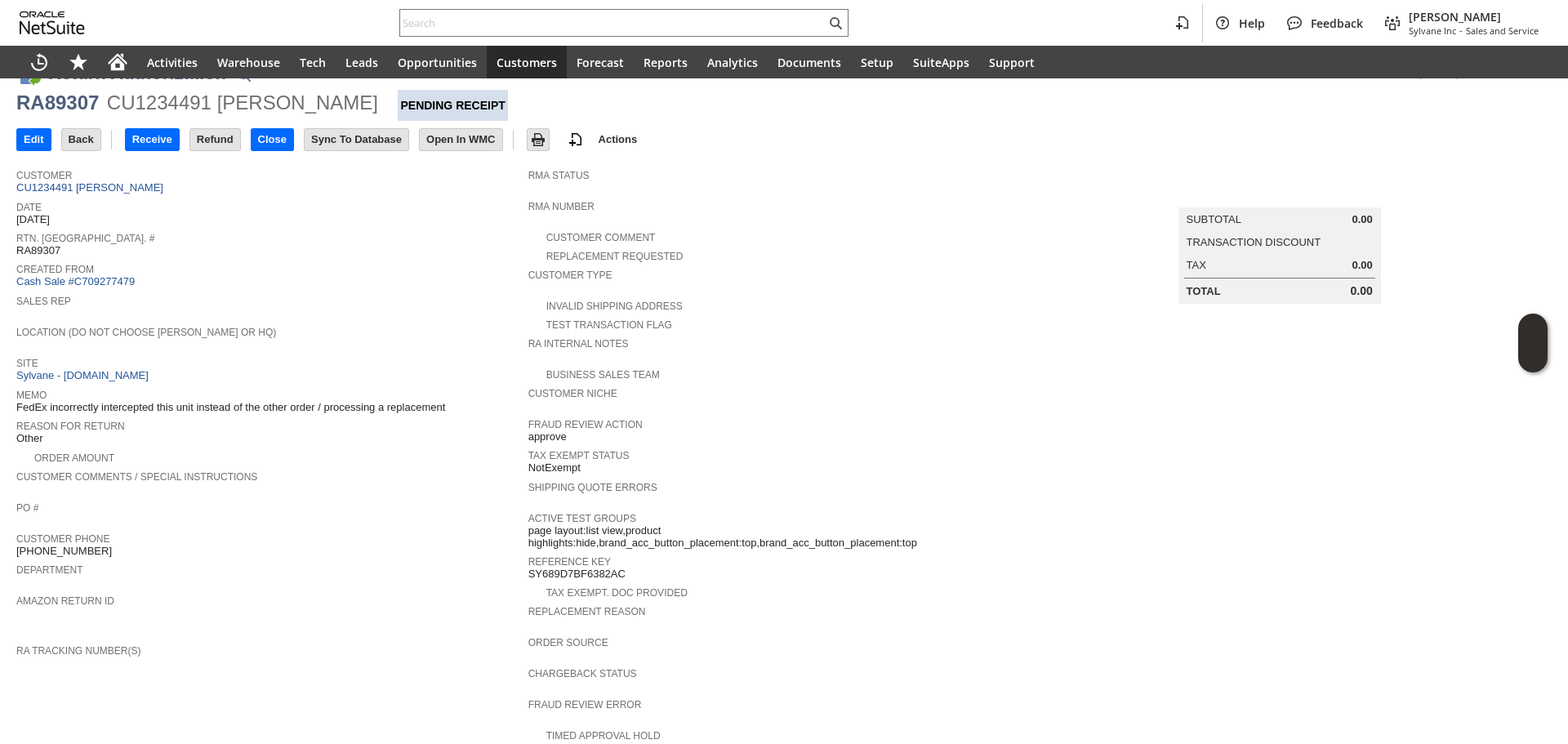
scroll to position [27, 0]
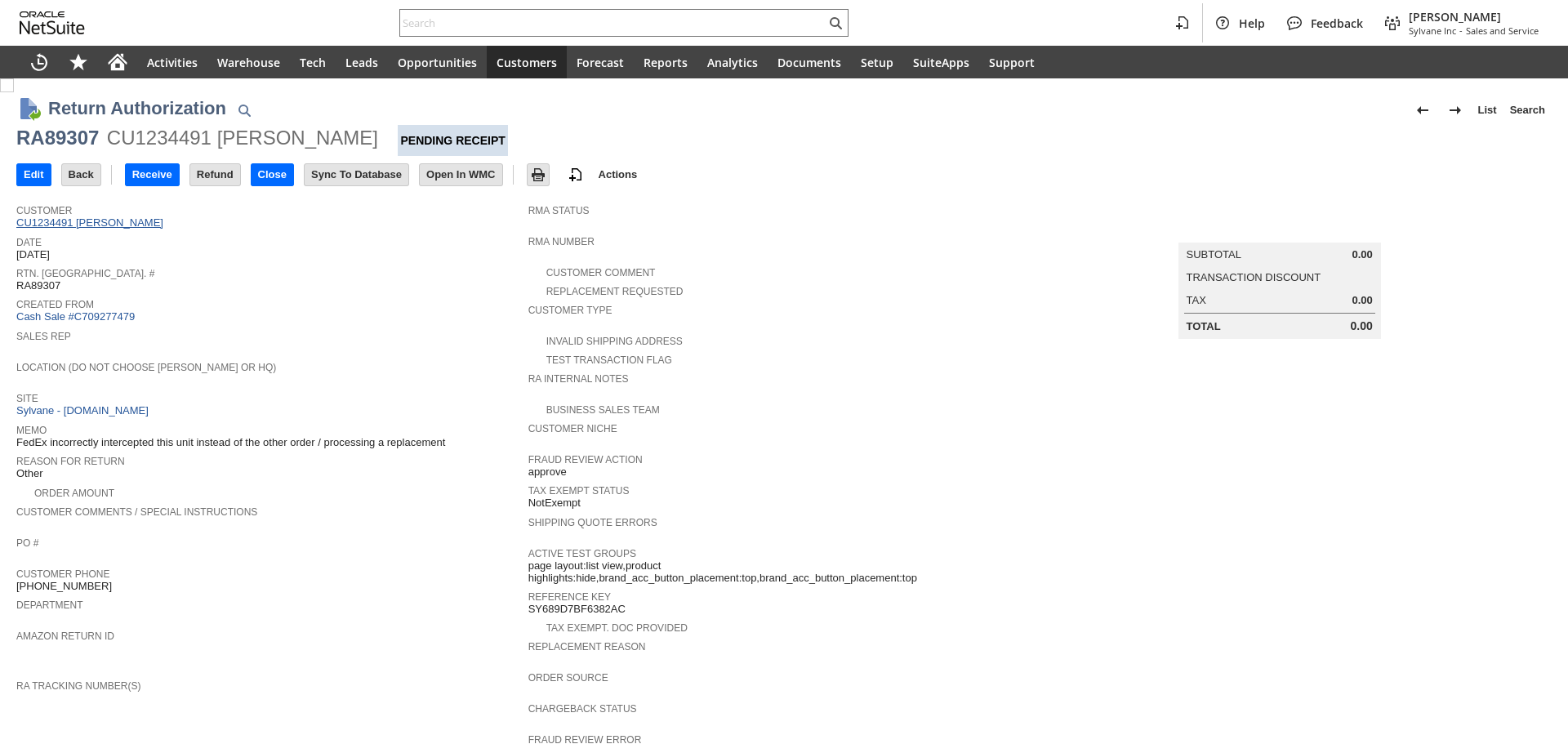
click at [126, 220] on link "CU1234491 [PERSON_NAME]" at bounding box center [91, 222] width 151 height 13
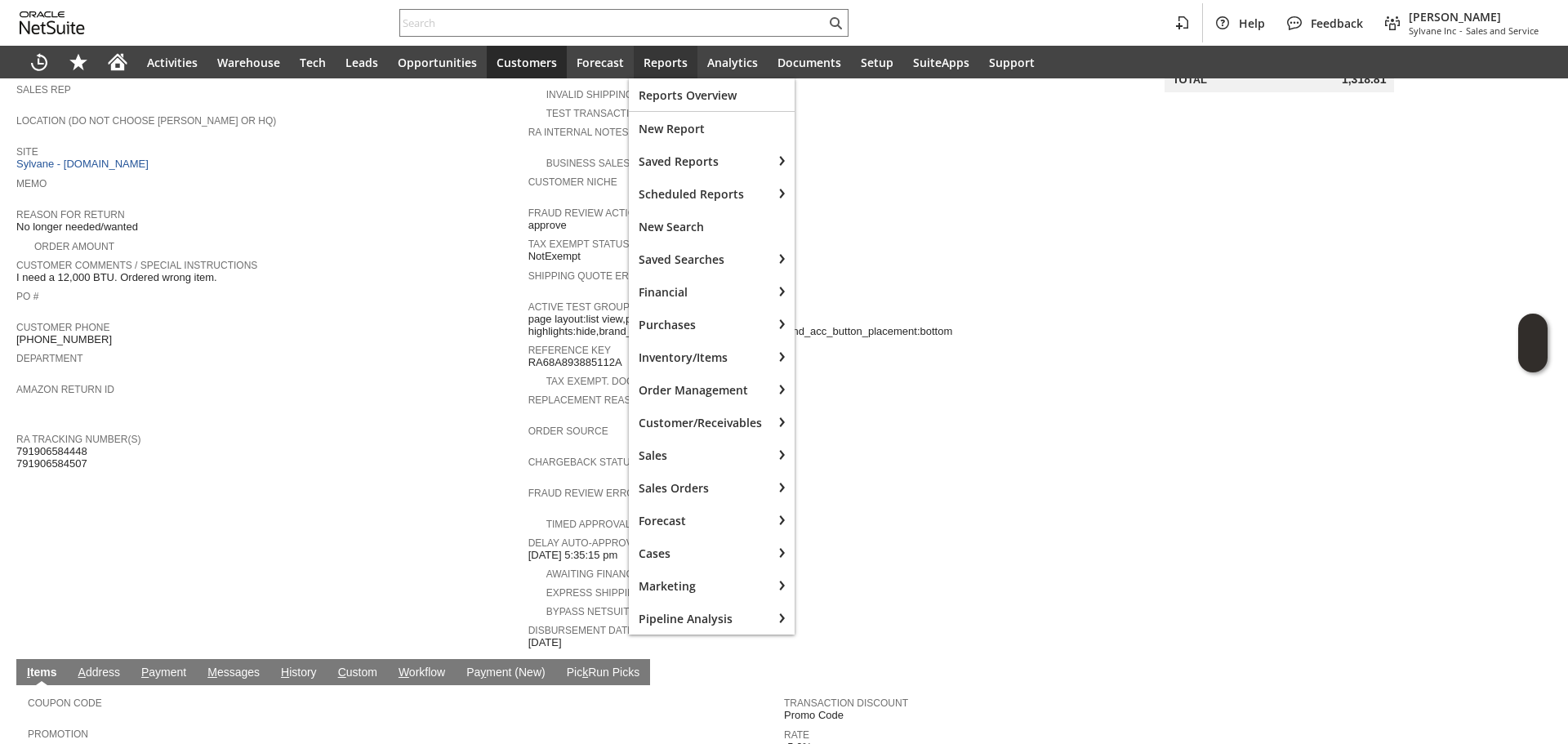
scroll to position [180, 0]
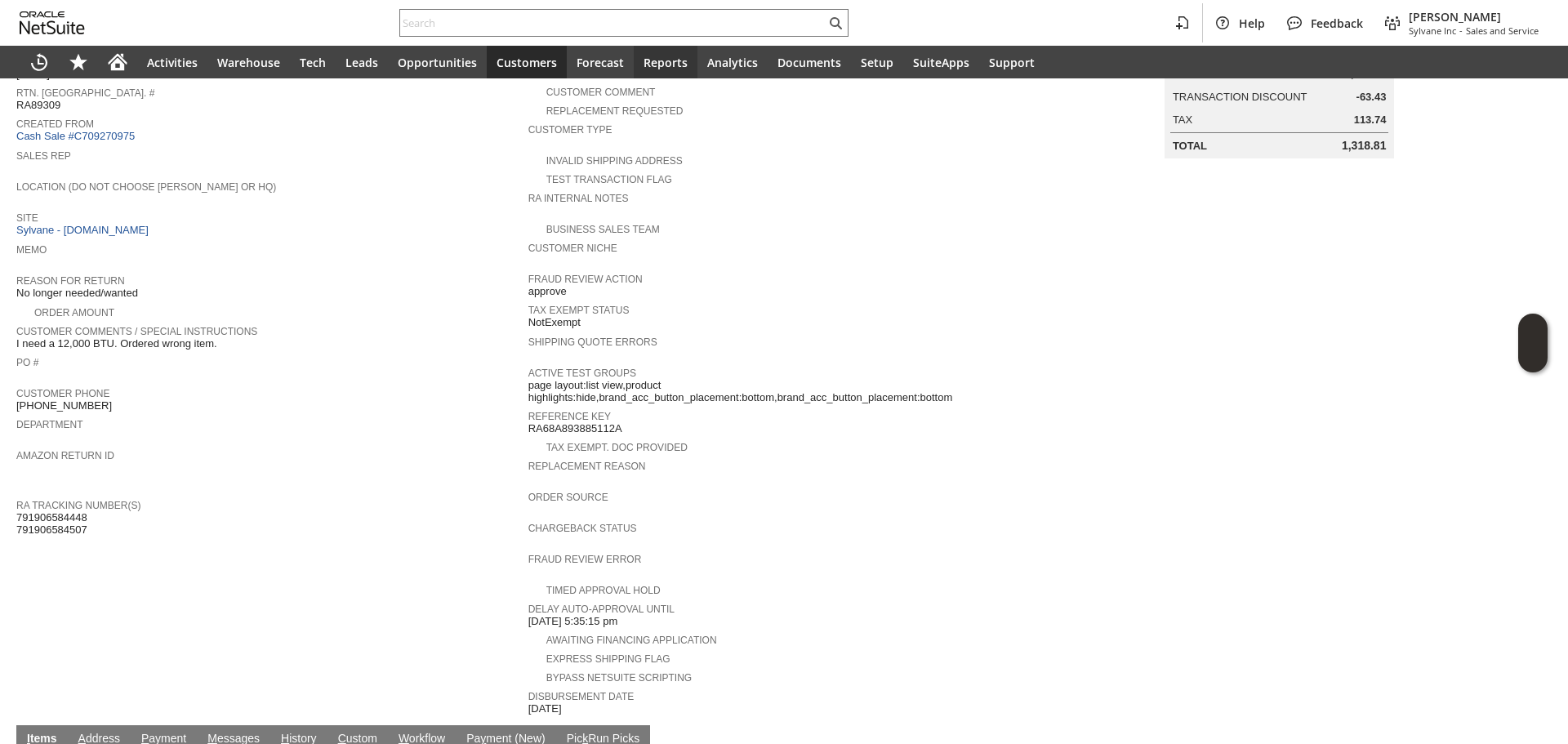
drag, startPoint x: 595, startPoint y: 338, endPoint x: 436, endPoint y: 423, distance: 180.3
click at [438, 422] on div "Department" at bounding box center [268, 428] width 504 height 29
click at [112, 138] on link "Cash Sale #C709270975" at bounding box center [75, 136] width 118 height 13
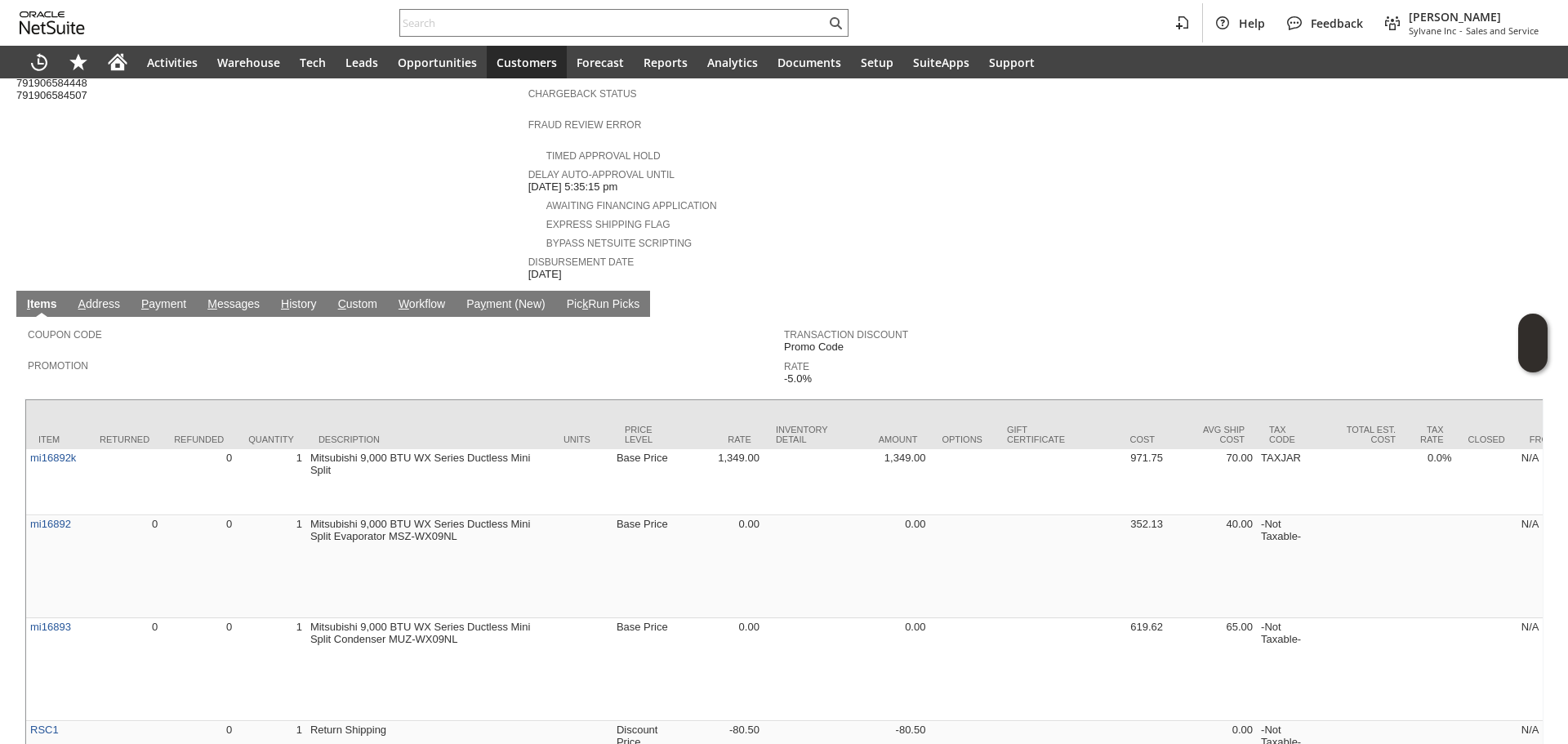
scroll to position [670, 0]
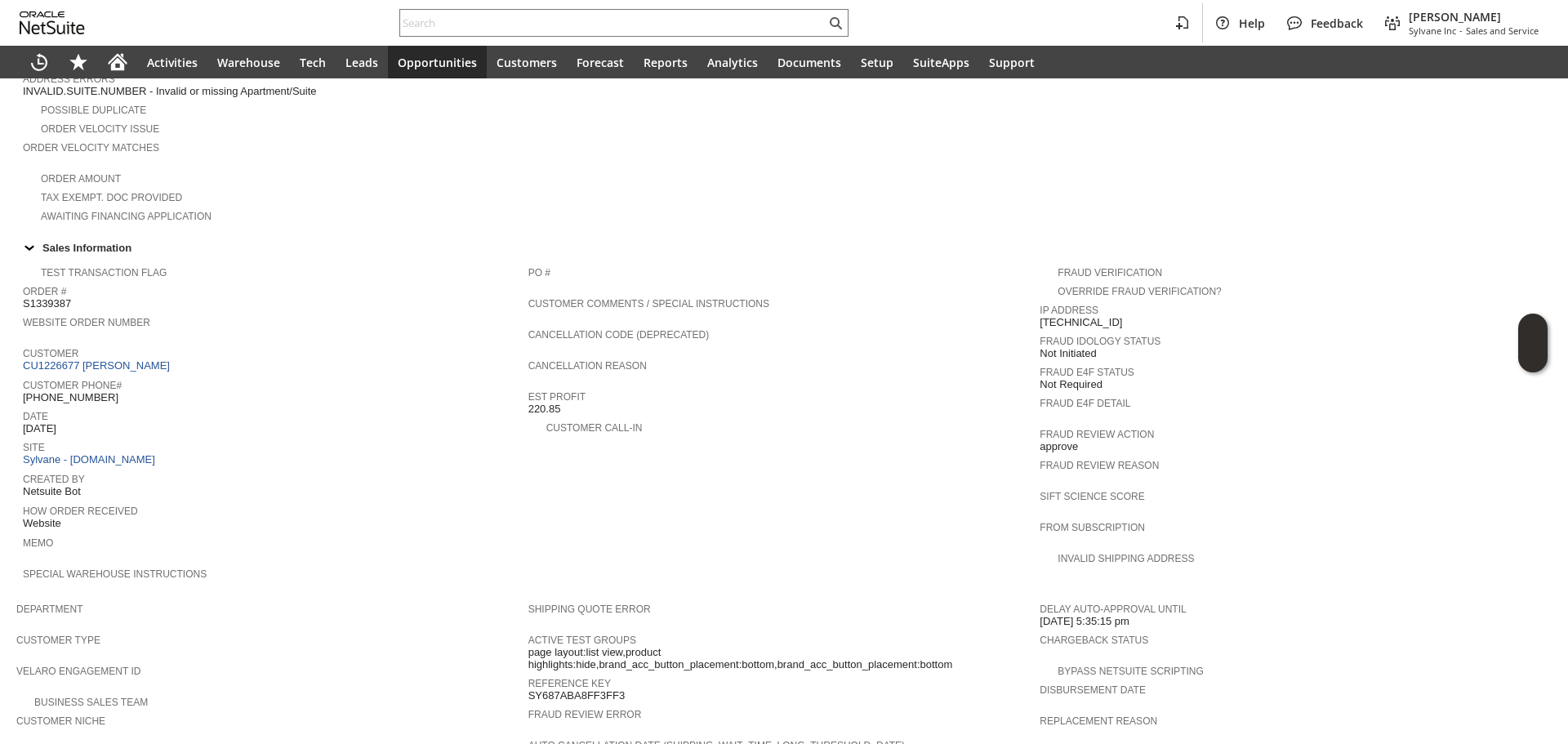
scroll to position [408, 0]
click at [557, 17] on input "text" at bounding box center [613, 23] width 426 height 19
paste input "S1348818"
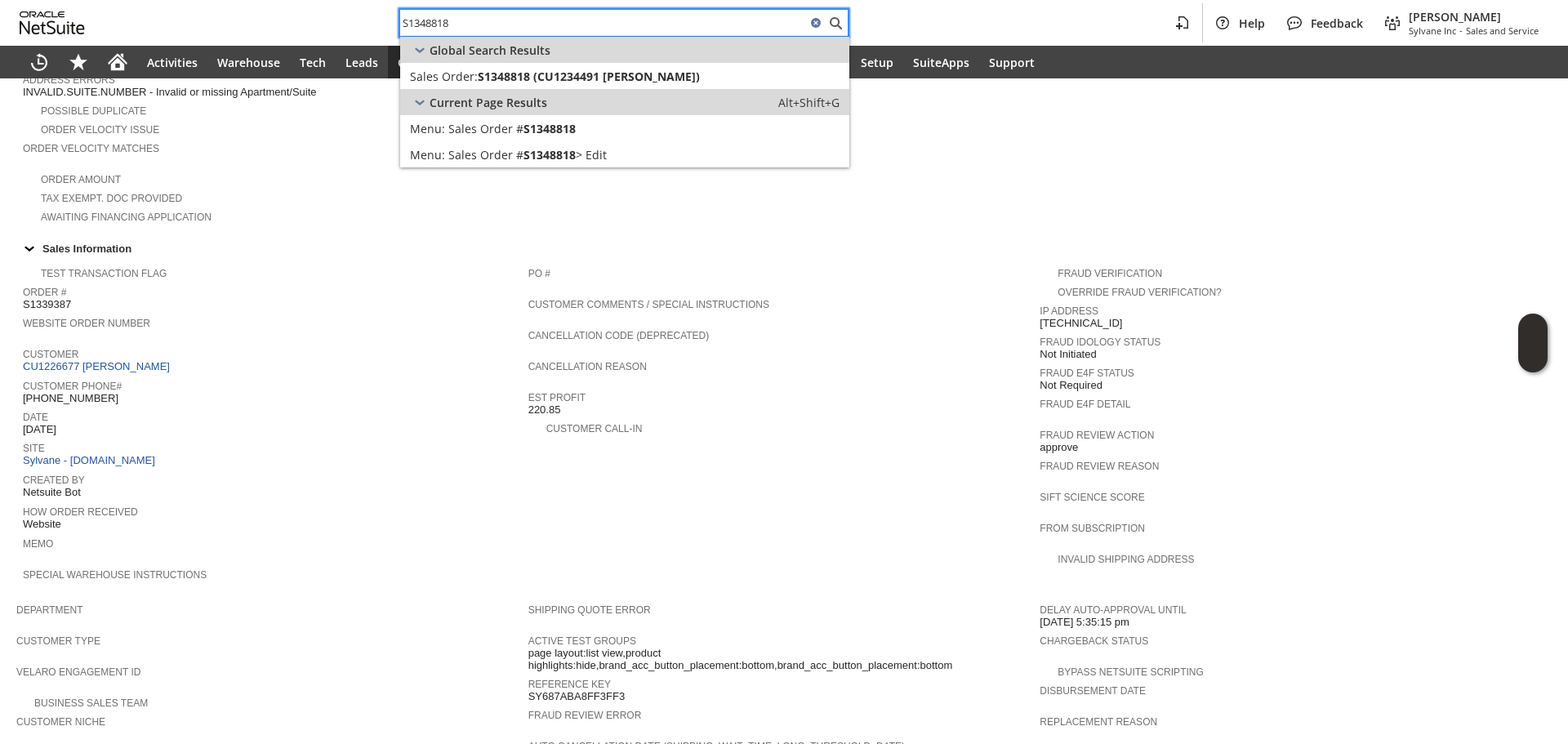
type input "S1348818"
click at [576, 99] on div "Current Page Results Alt+Shift+G" at bounding box center [625, 101] width 449 height 26
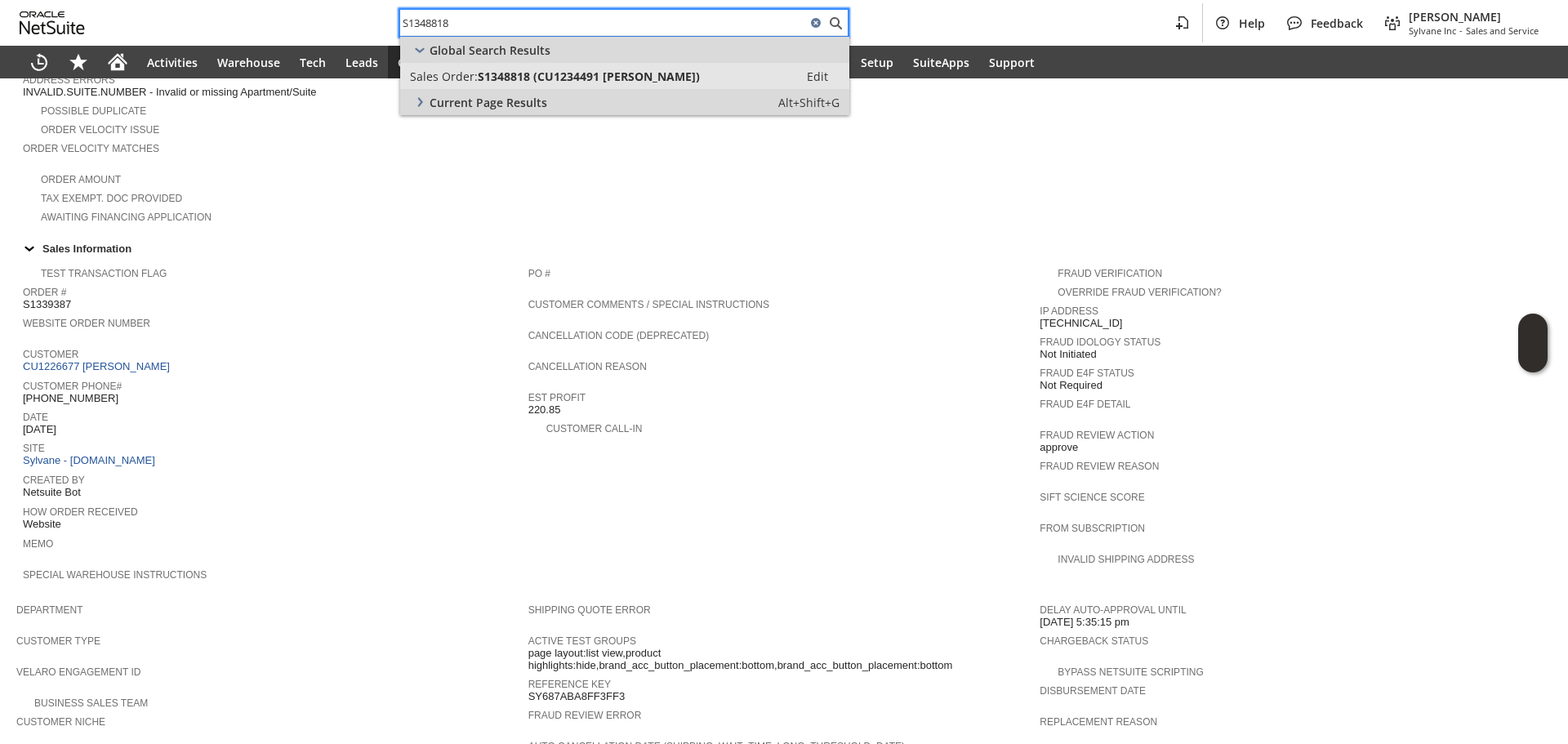
click at [604, 77] on span "S1348818 (CU1234491 brandon gallagher)" at bounding box center [588, 76] width 222 height 16
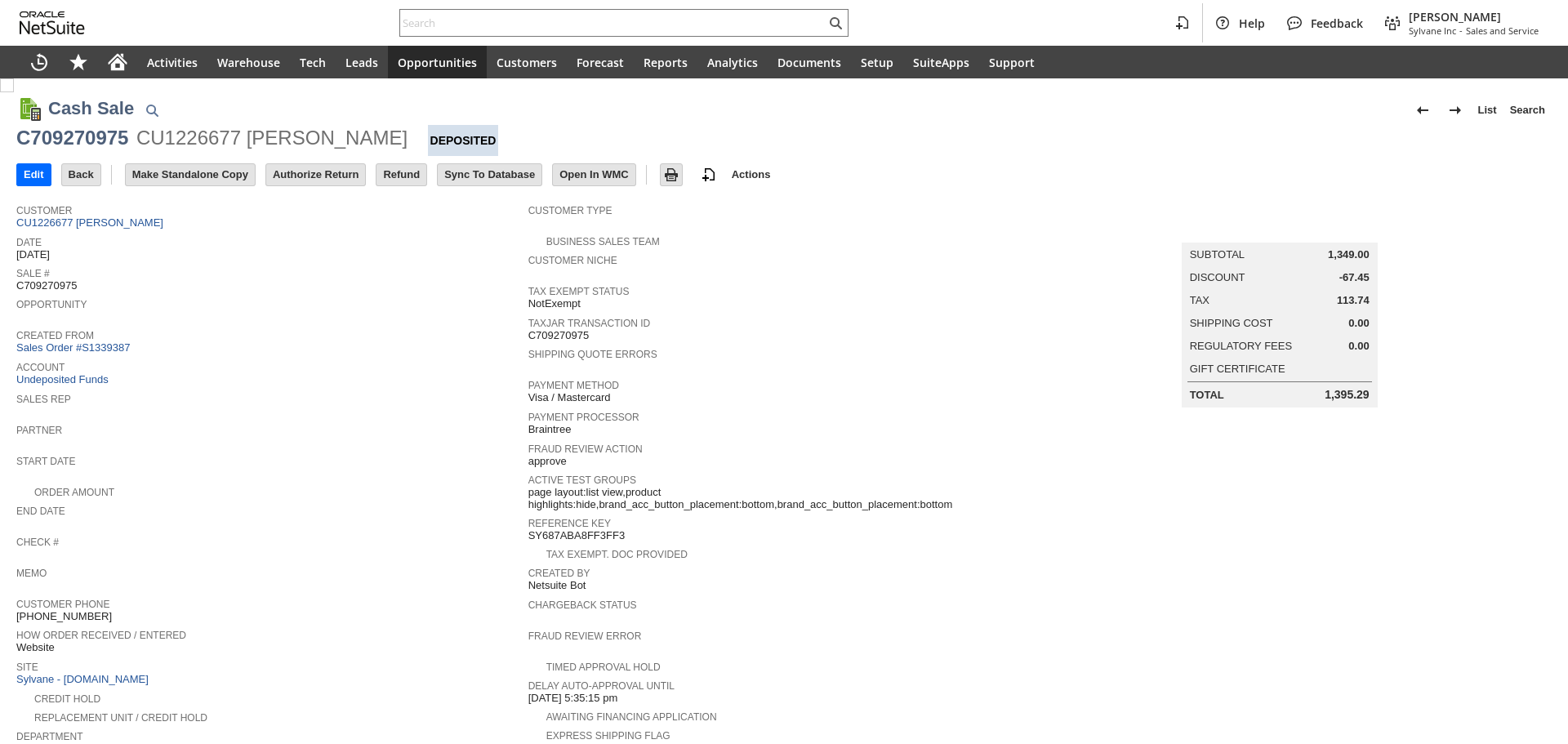
scroll to position [81, 0]
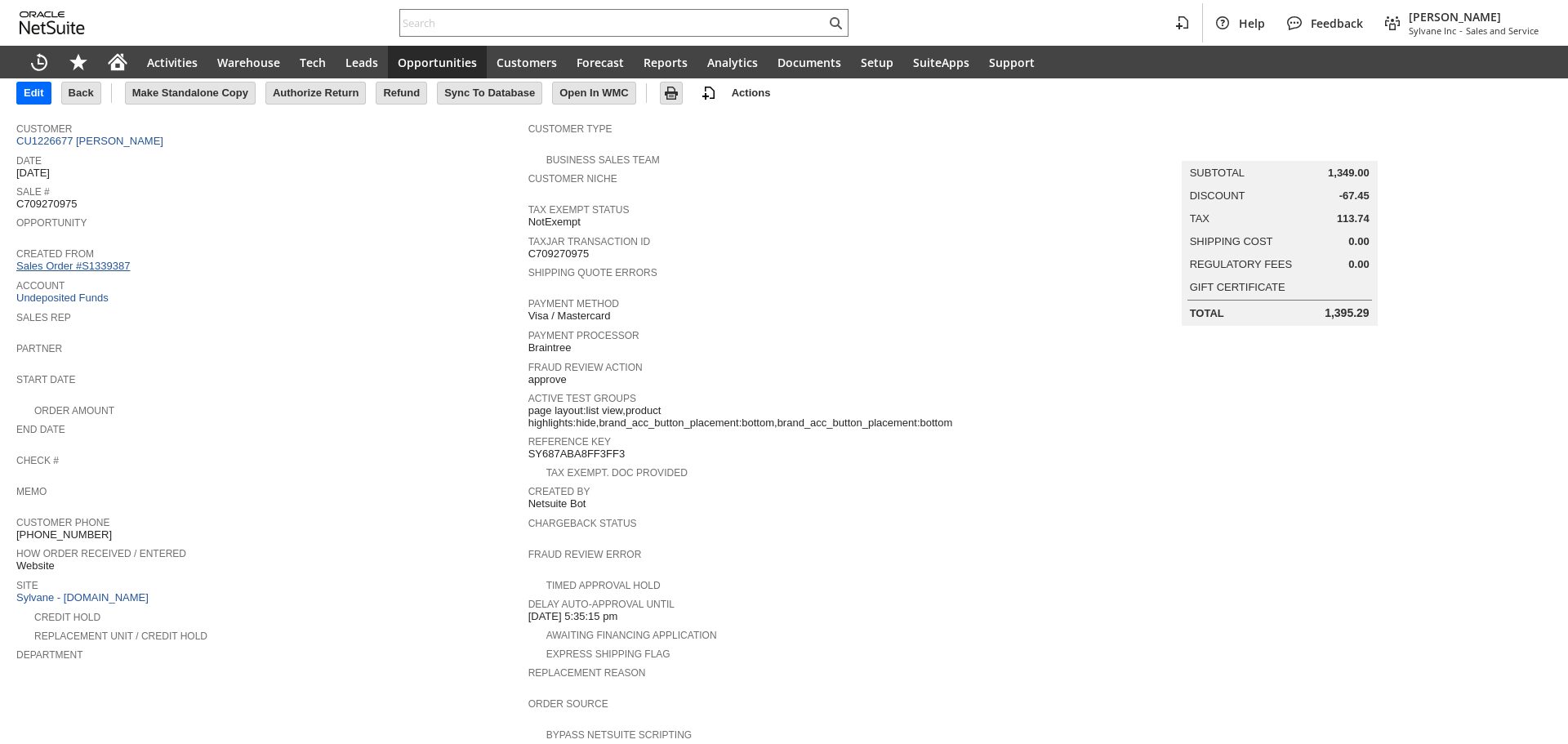
click at [117, 262] on link "Sales Order #S1339387" at bounding box center [75, 266] width 117 height 13
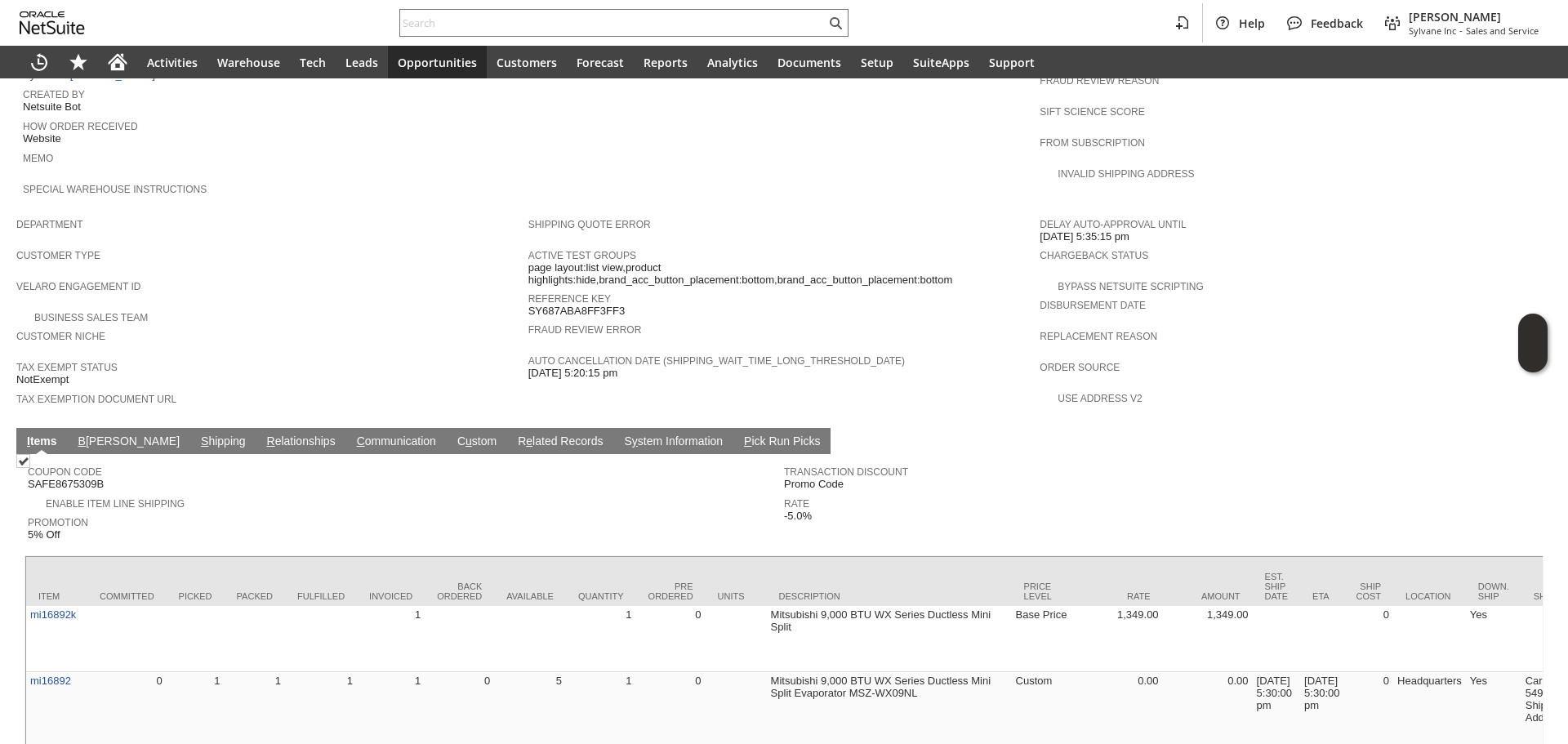
scroll to position [961, 0]
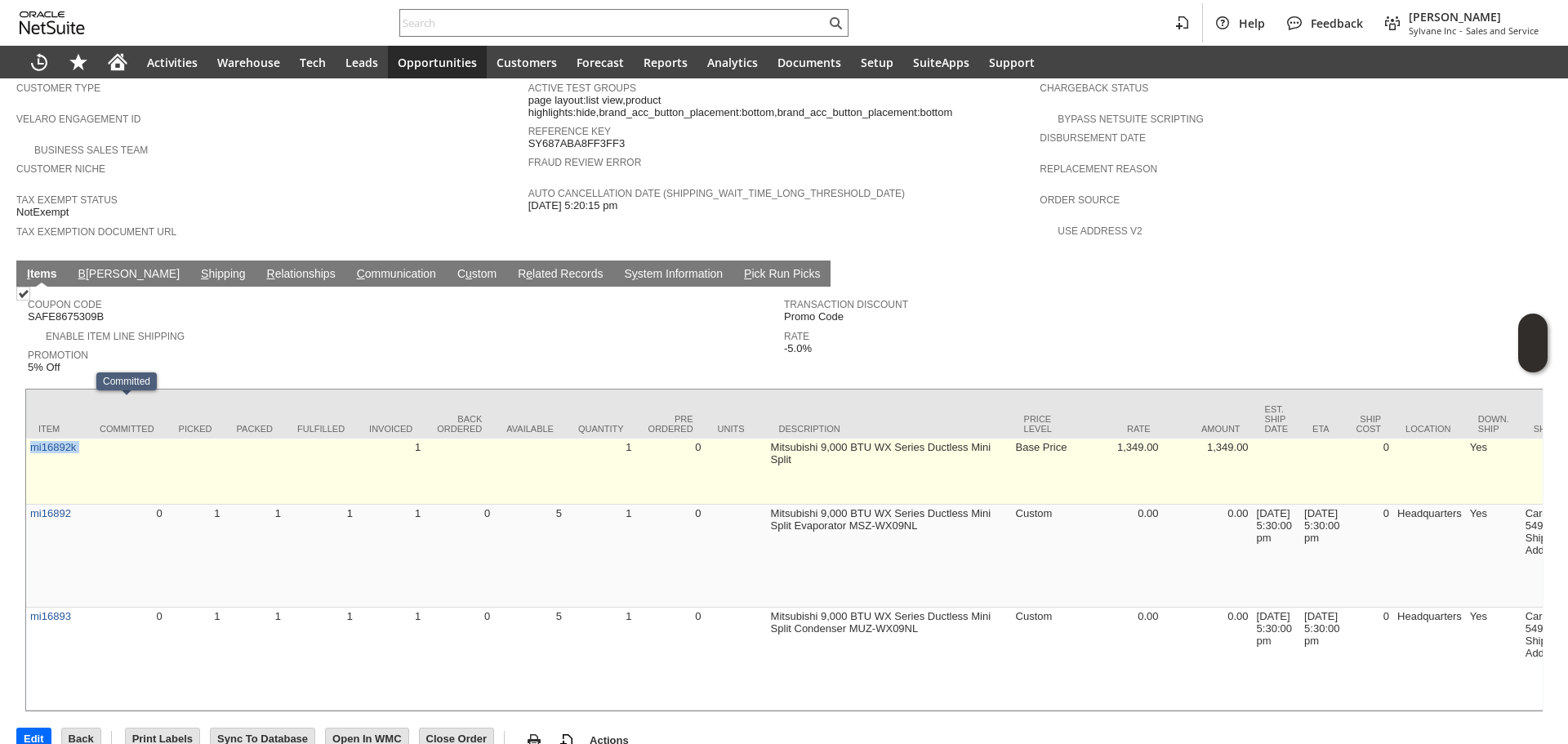
copy tr "mi16892k"
drag, startPoint x: 89, startPoint y: 426, endPoint x: 27, endPoint y: 432, distance: 62.3
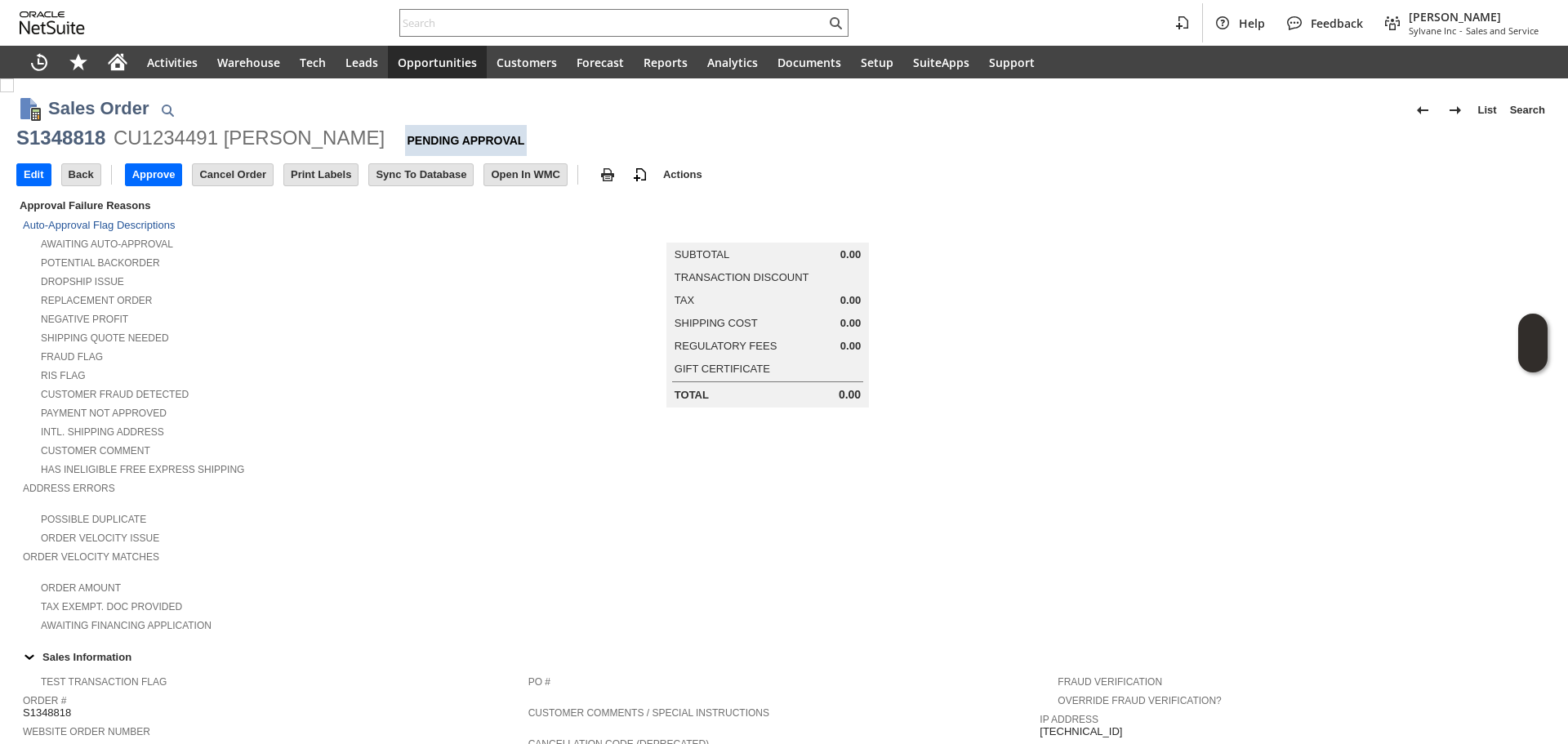
scroll to position [255, 0]
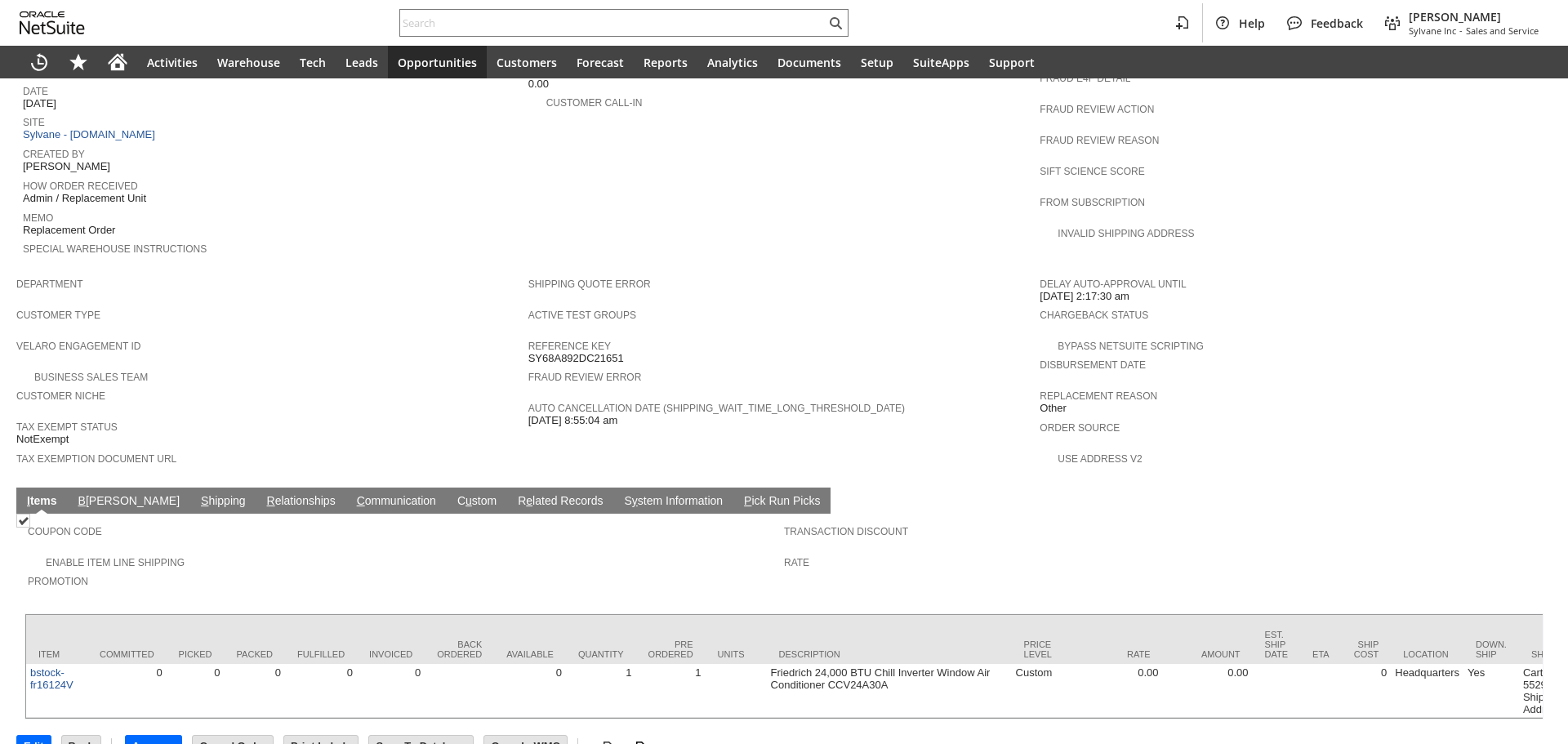
scroll to position [756, 0]
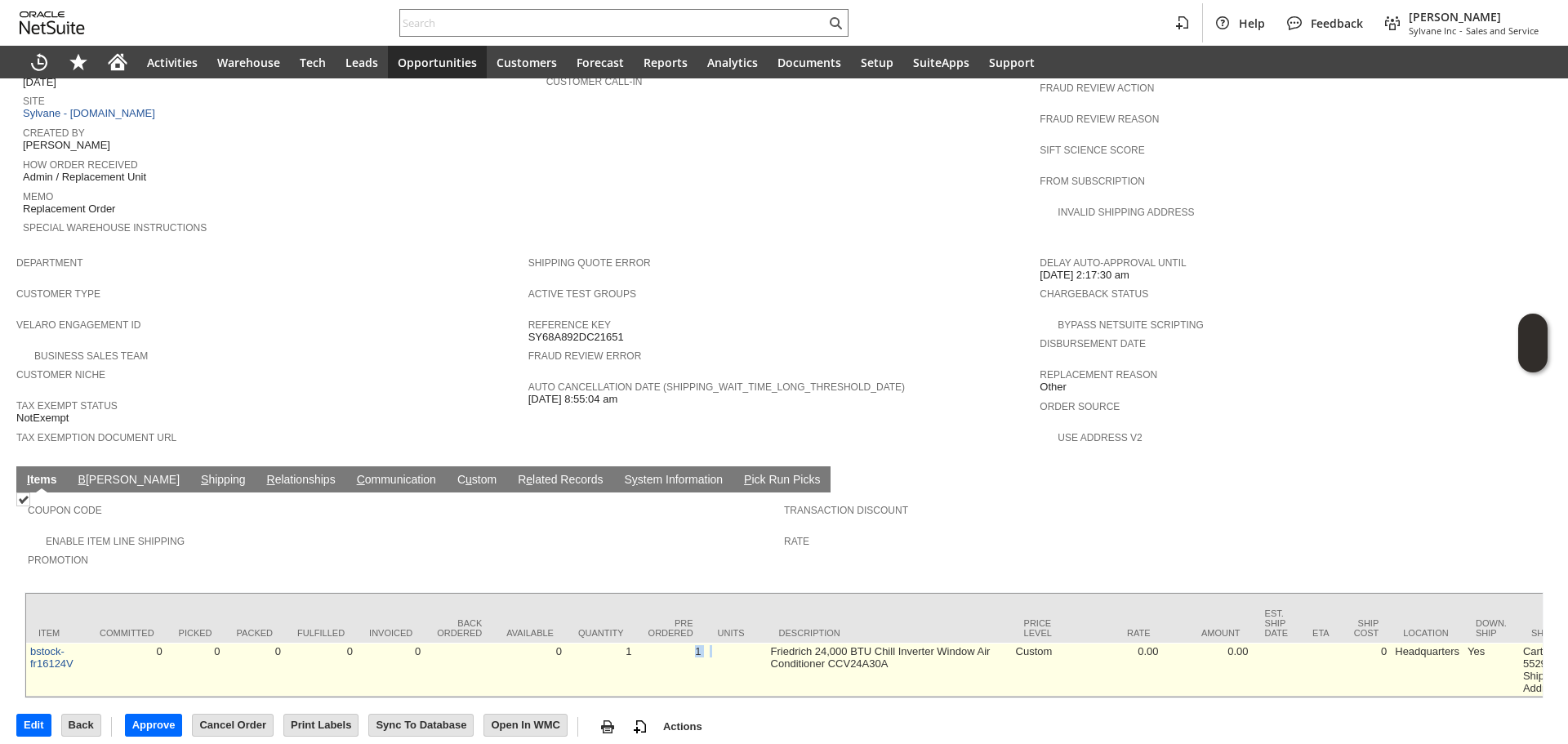
drag, startPoint x: 694, startPoint y: 627, endPoint x: 711, endPoint y: 637, distance: 19.7
